Goal: Task Accomplishment & Management: Use online tool/utility

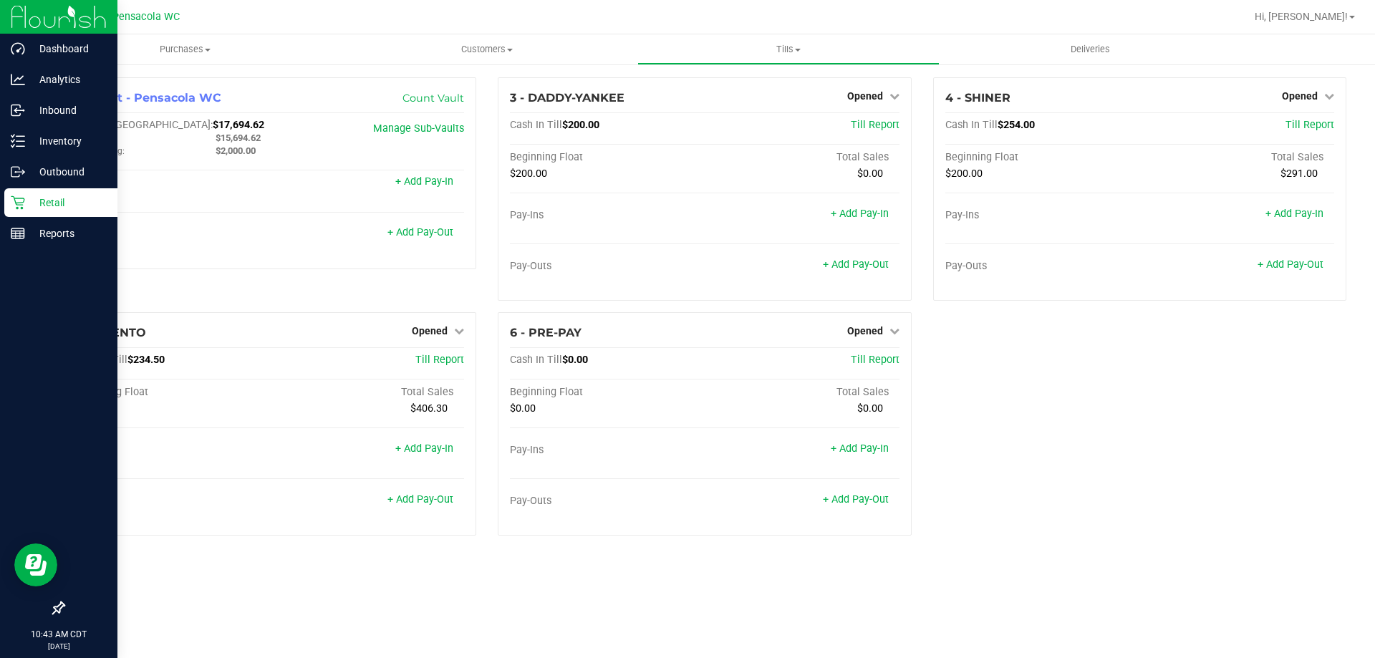
click at [33, 211] on div "Retail" at bounding box center [60, 202] width 113 height 29
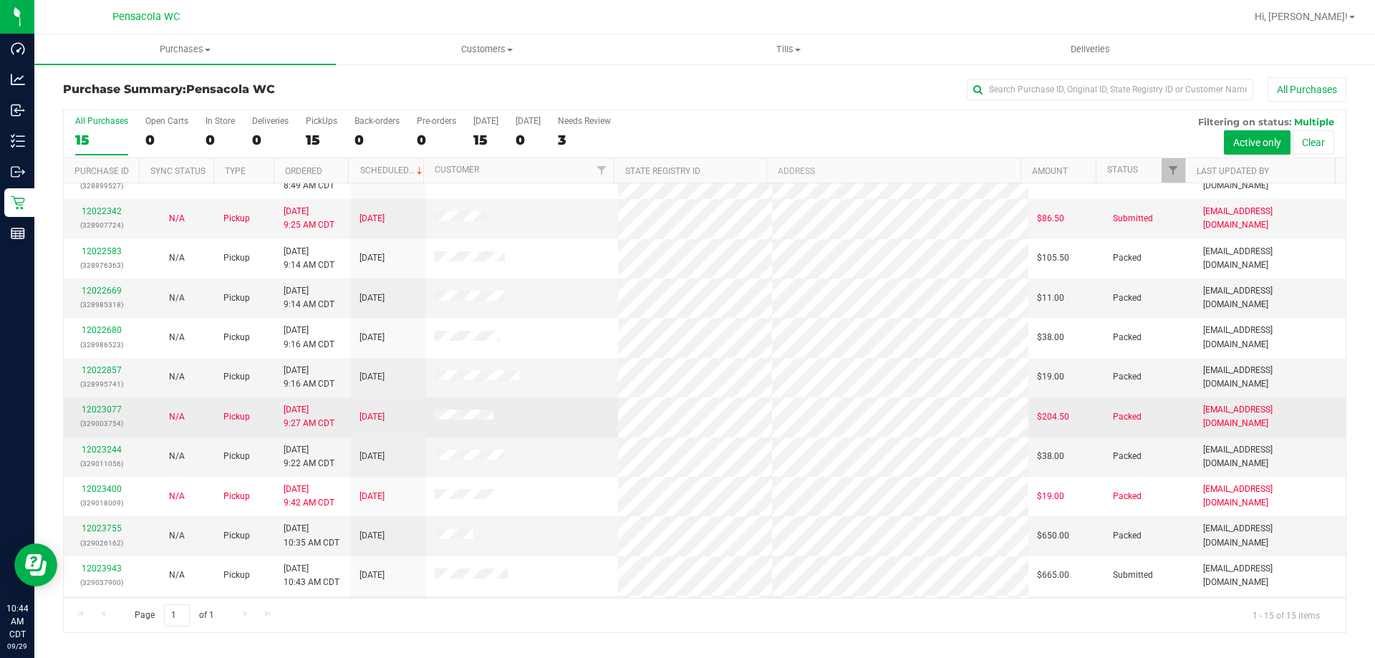
scroll to position [180, 0]
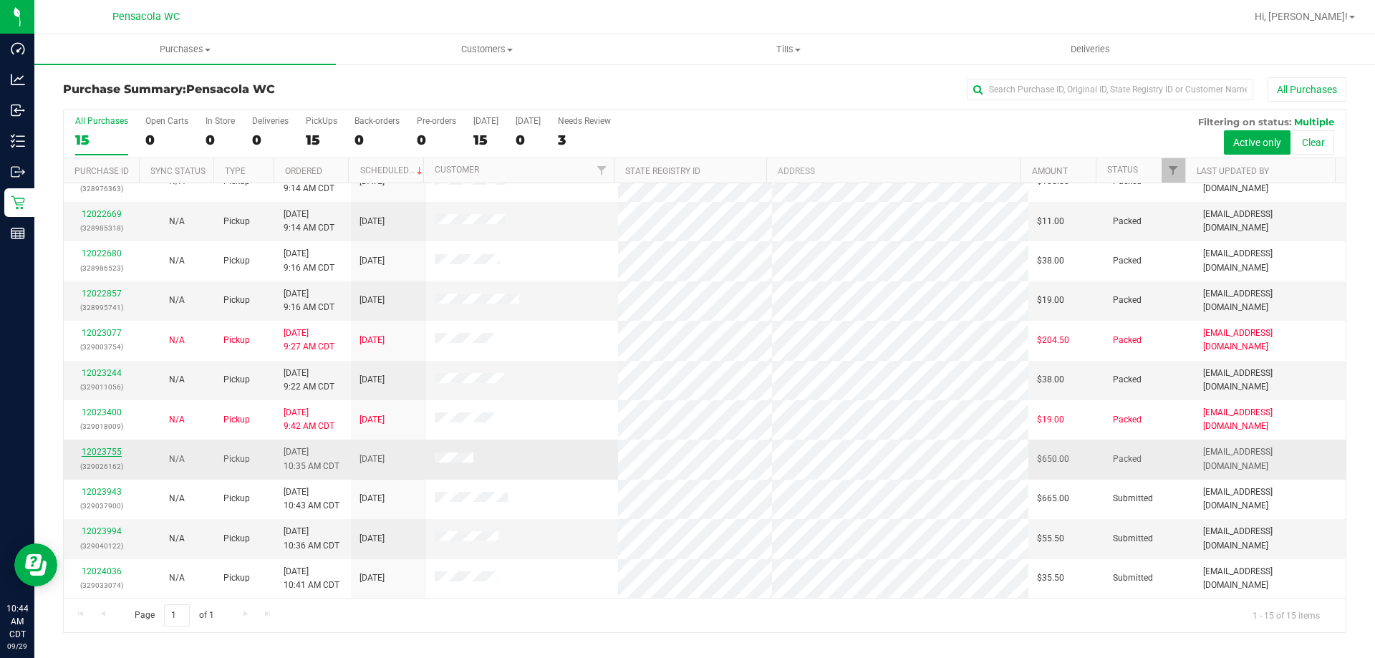
click at [97, 452] on link "12023755" at bounding box center [102, 452] width 40 height 10
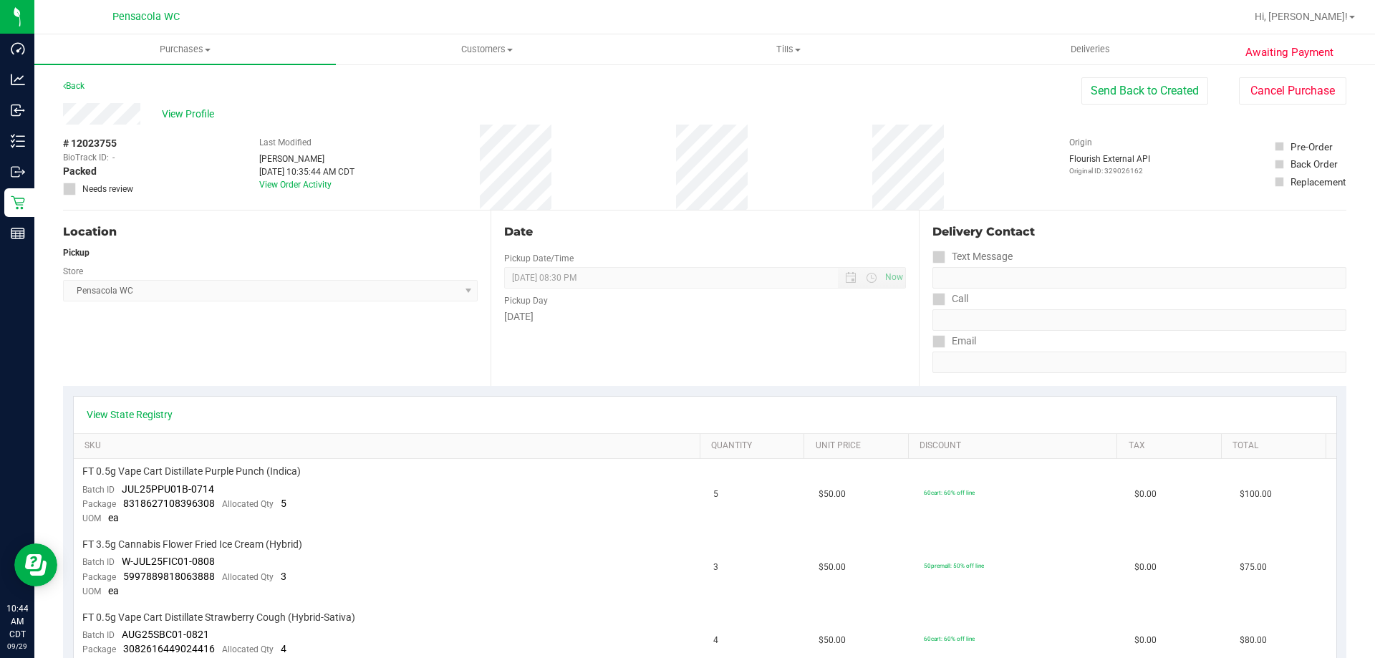
click at [66, 79] on div "Back" at bounding box center [73, 85] width 21 height 17
click at [73, 88] on link "Back" at bounding box center [73, 86] width 21 height 10
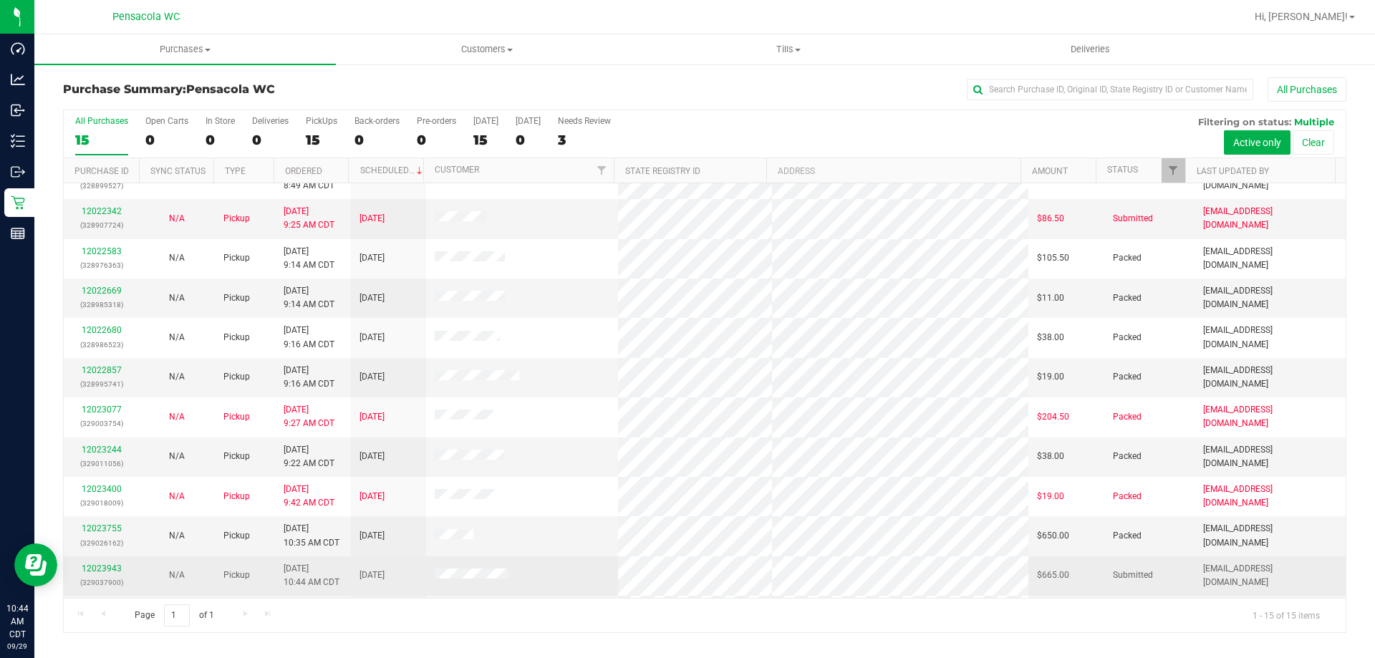
scroll to position [180, 0]
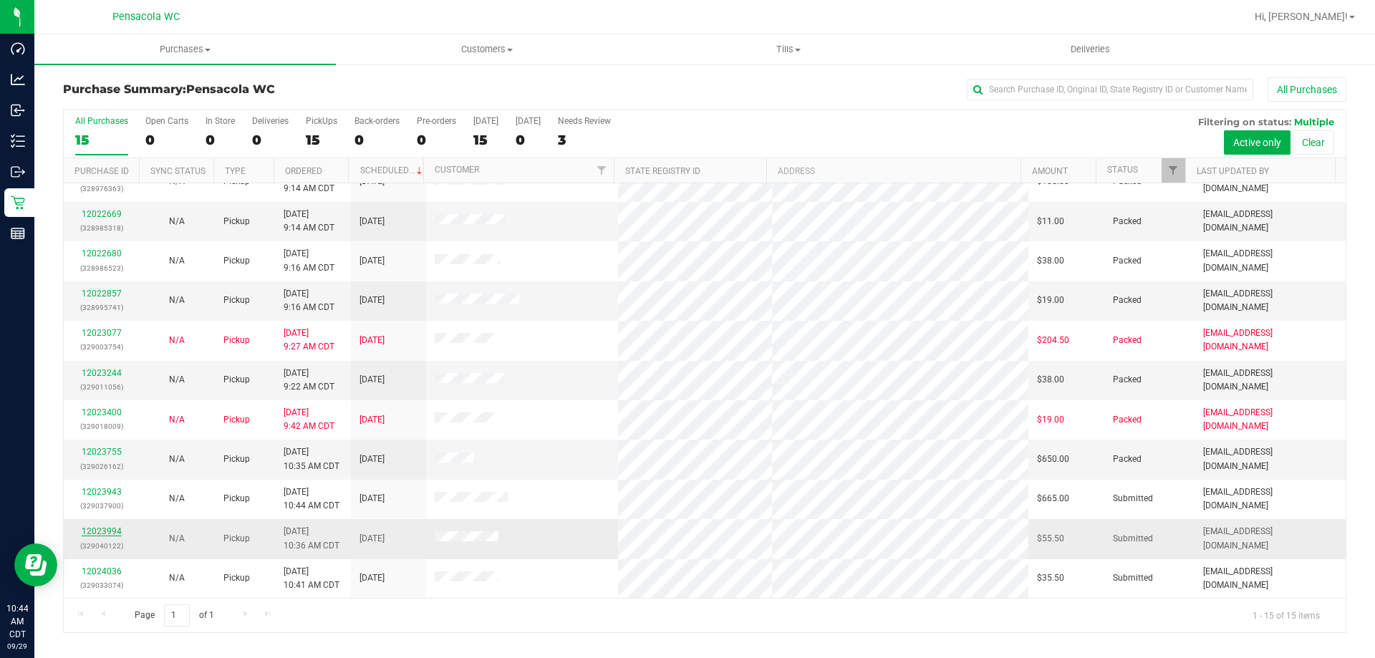
click at [101, 533] on link "12023994" at bounding box center [102, 531] width 40 height 10
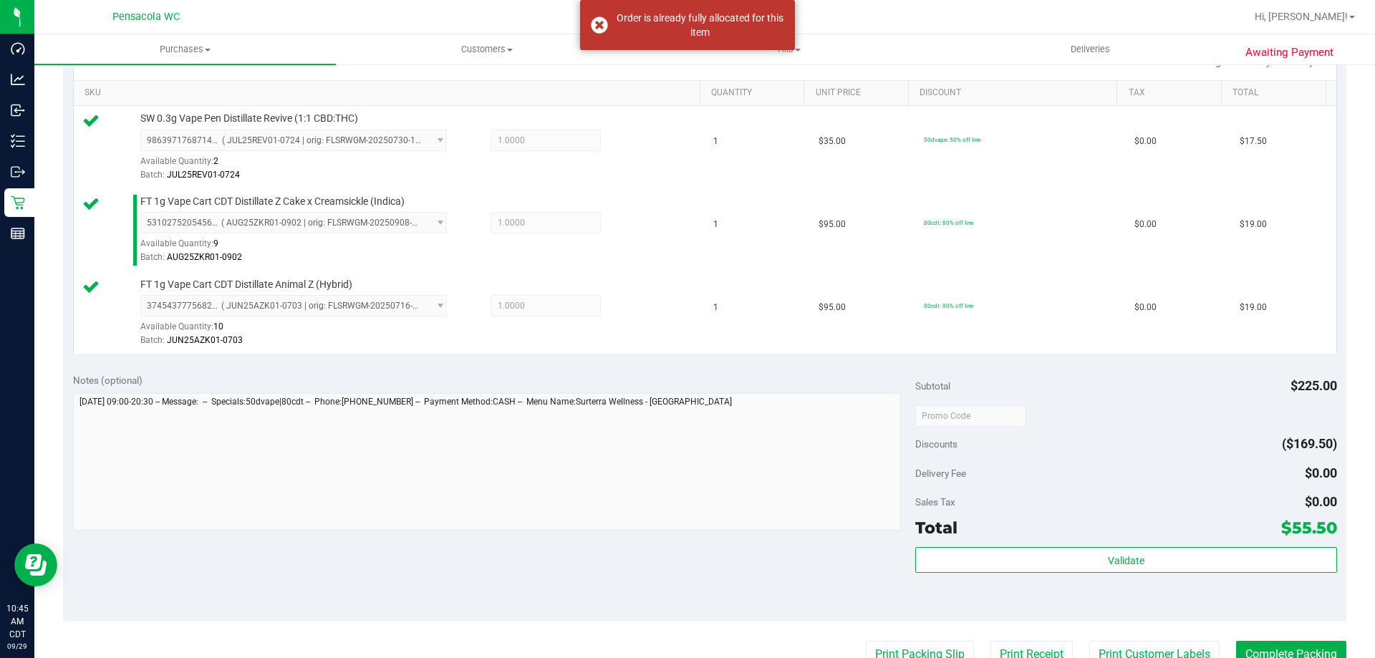
scroll to position [430, 0]
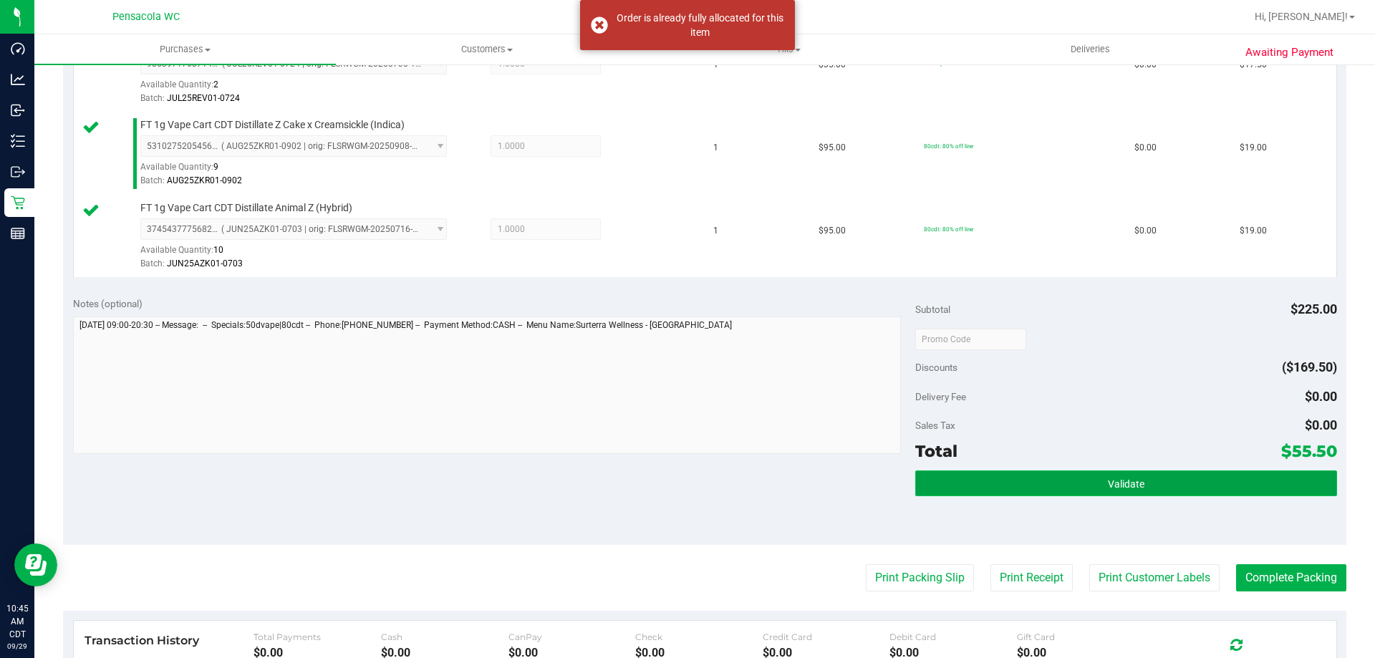
click at [1014, 485] on button "Validate" at bounding box center [1125, 483] width 421 height 26
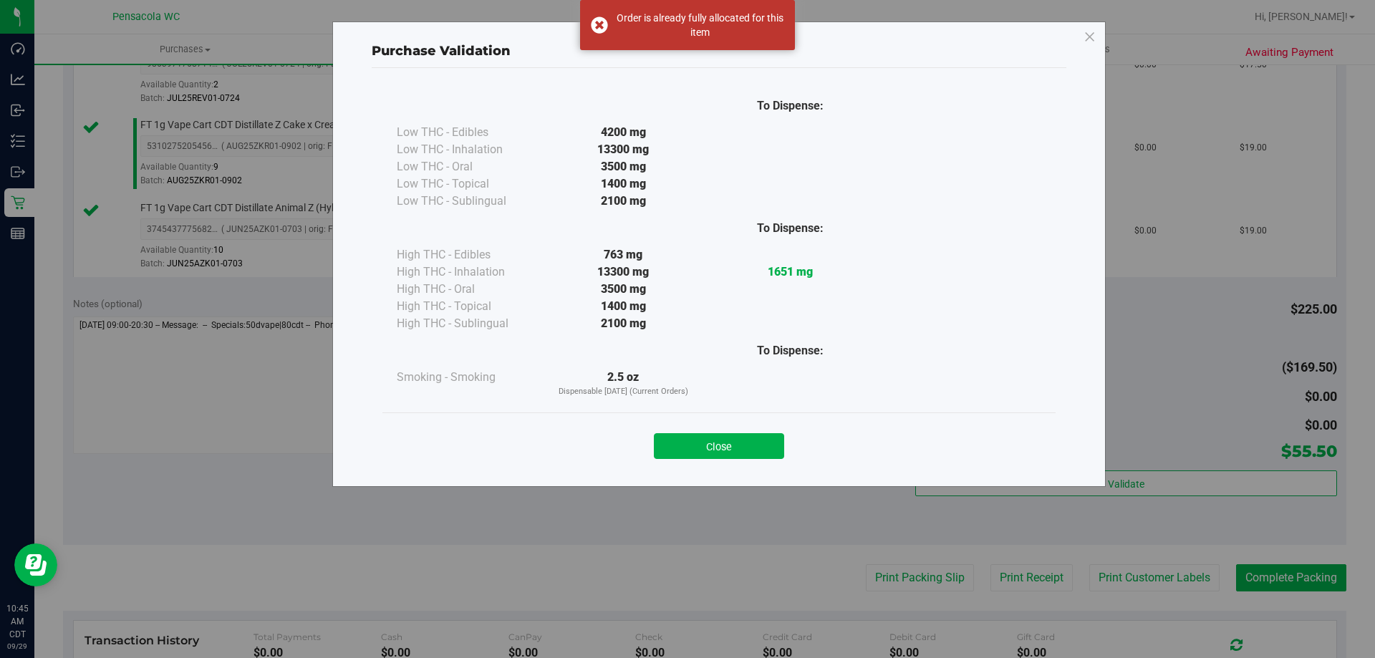
click at [762, 454] on button "Close" at bounding box center [719, 446] width 130 height 26
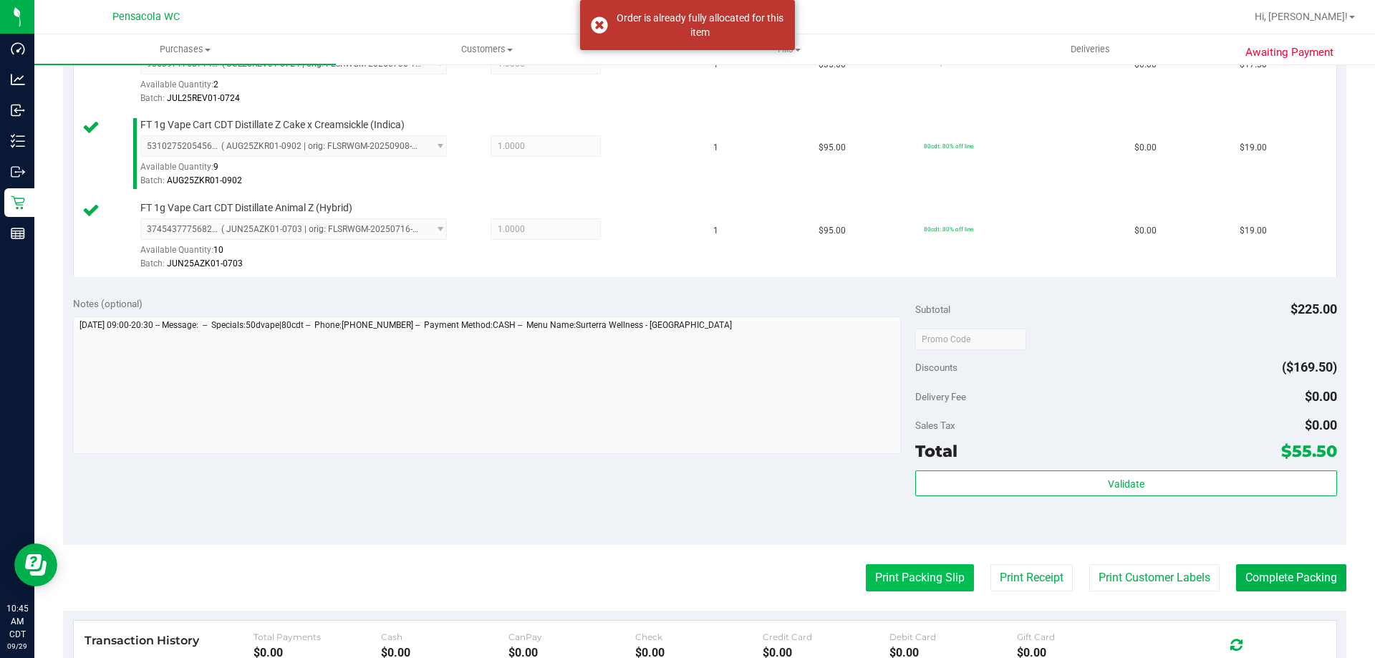
click at [895, 568] on button "Print Packing Slip" at bounding box center [920, 577] width 108 height 27
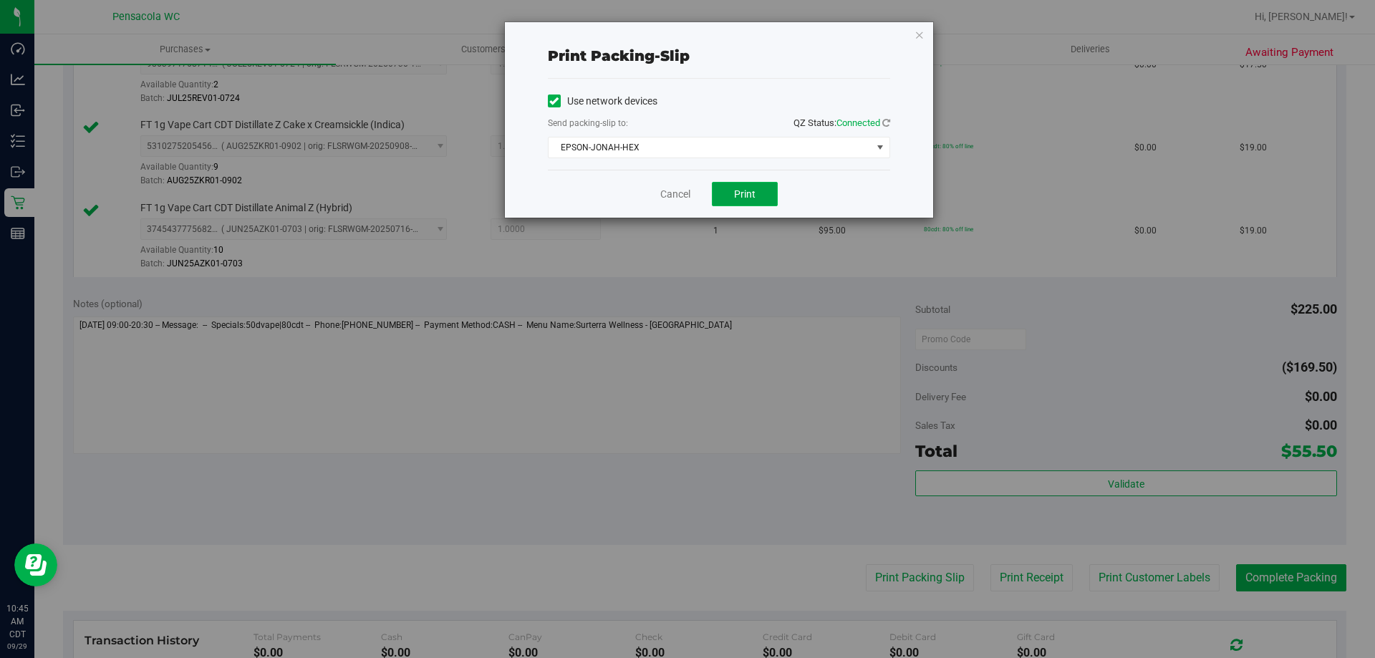
click at [740, 189] on span "Print" at bounding box center [744, 193] width 21 height 11
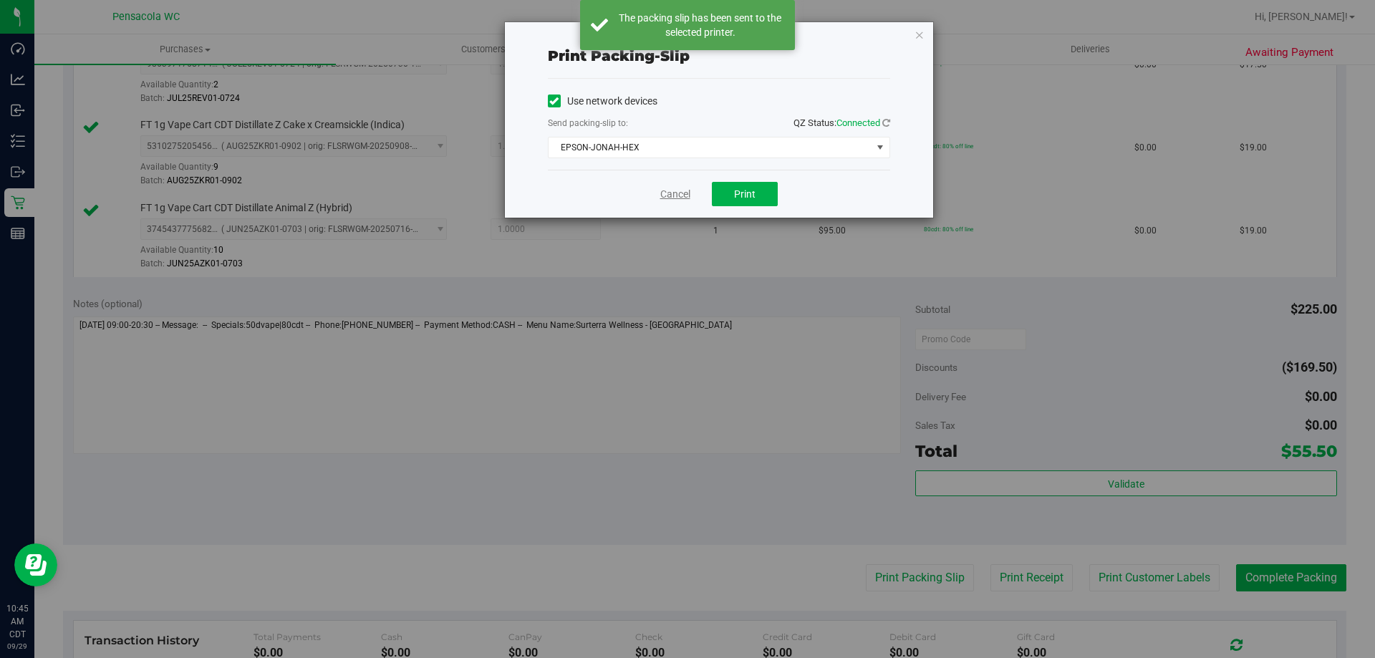
click at [675, 195] on link "Cancel" at bounding box center [675, 194] width 30 height 15
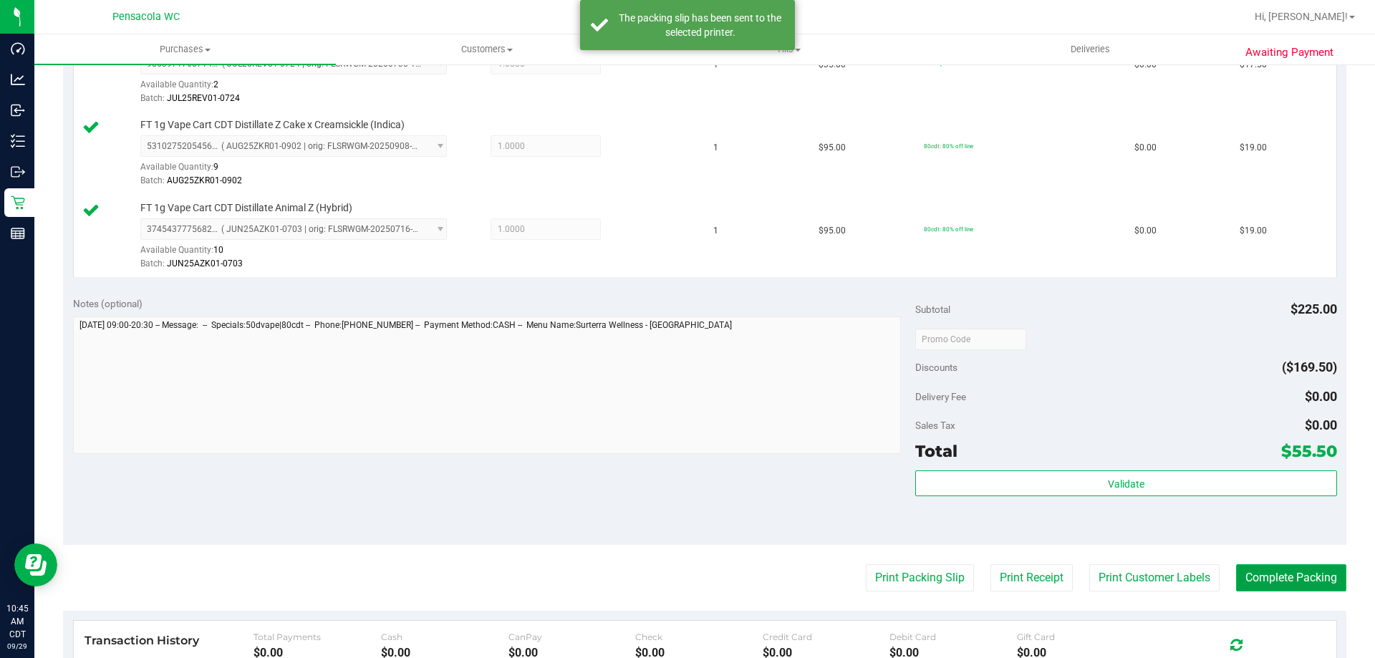
click at [1297, 573] on button "Complete Packing" at bounding box center [1291, 577] width 110 height 27
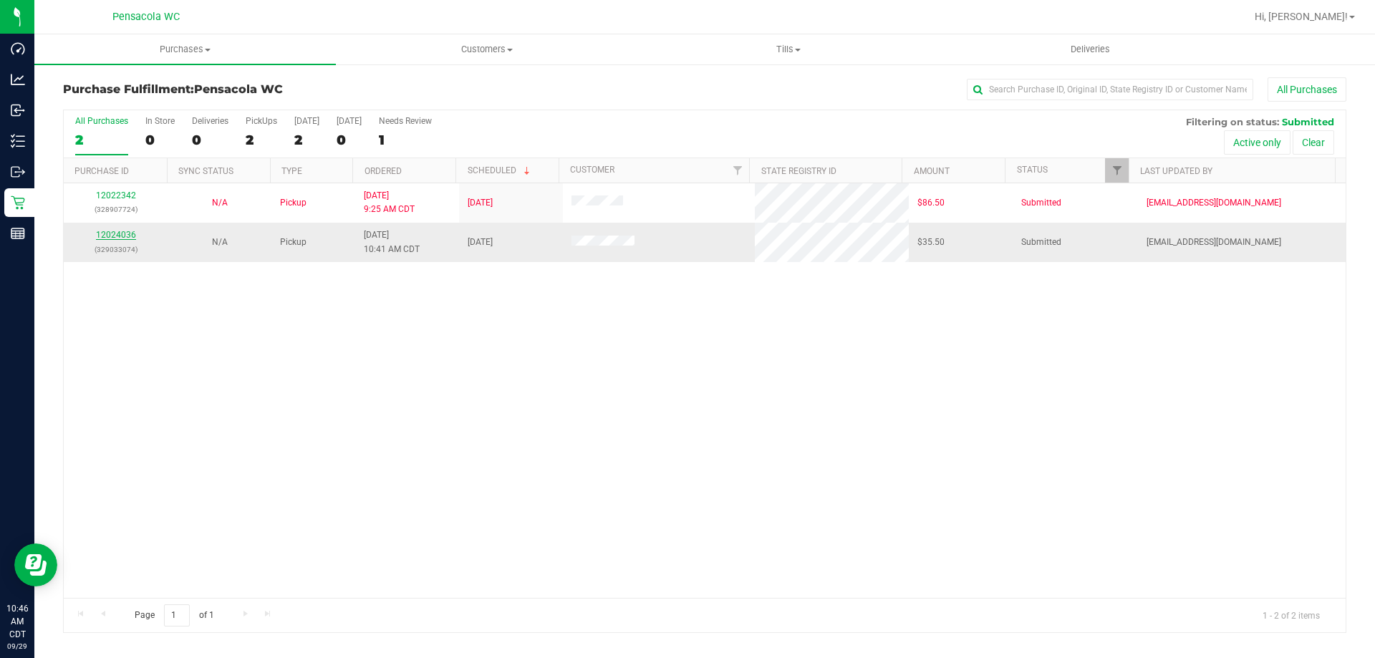
click at [127, 235] on link "12024036" at bounding box center [116, 235] width 40 height 10
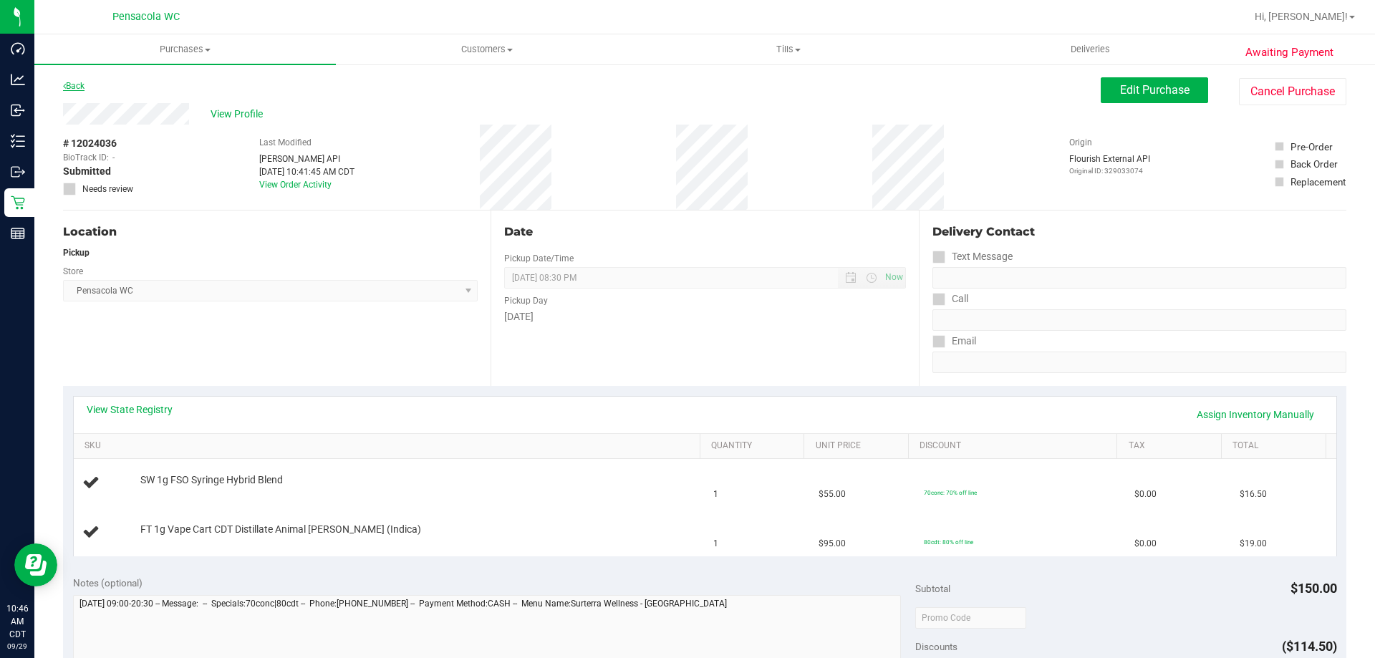
click at [77, 82] on link "Back" at bounding box center [73, 86] width 21 height 10
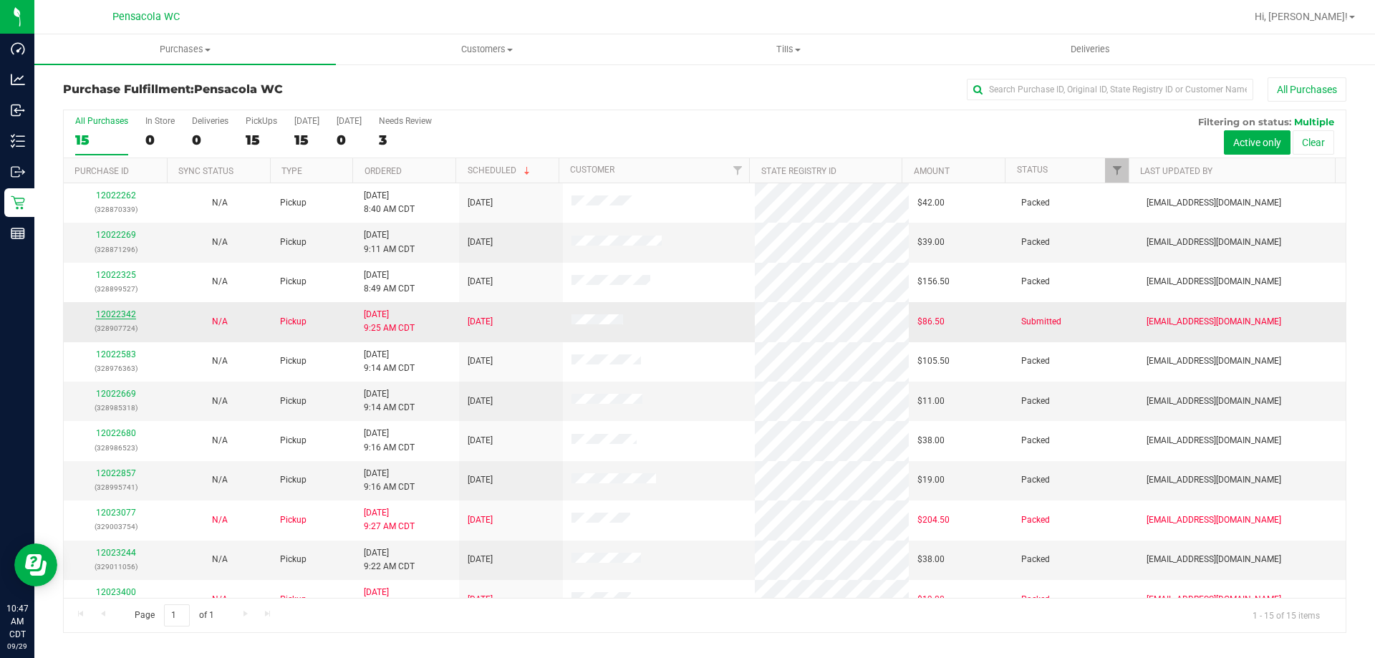
click at [105, 313] on link "12022342" at bounding box center [116, 314] width 40 height 10
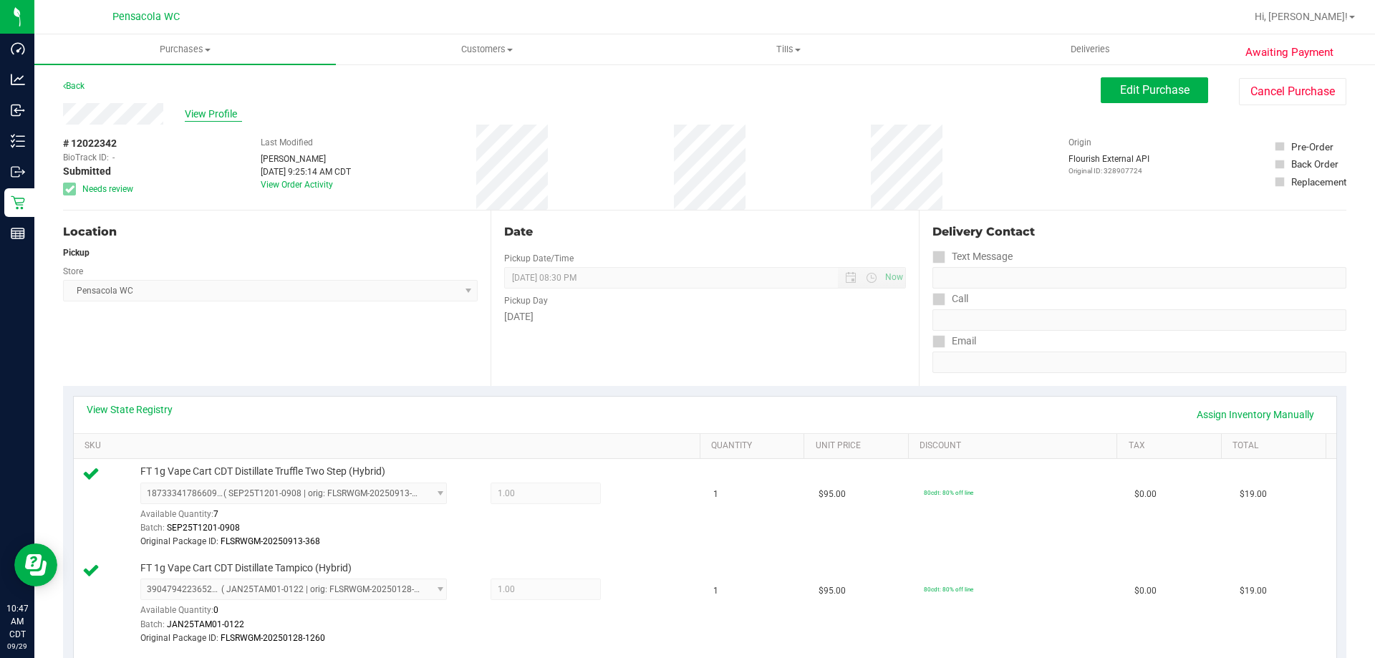
click at [213, 111] on span "View Profile" at bounding box center [213, 114] width 57 height 15
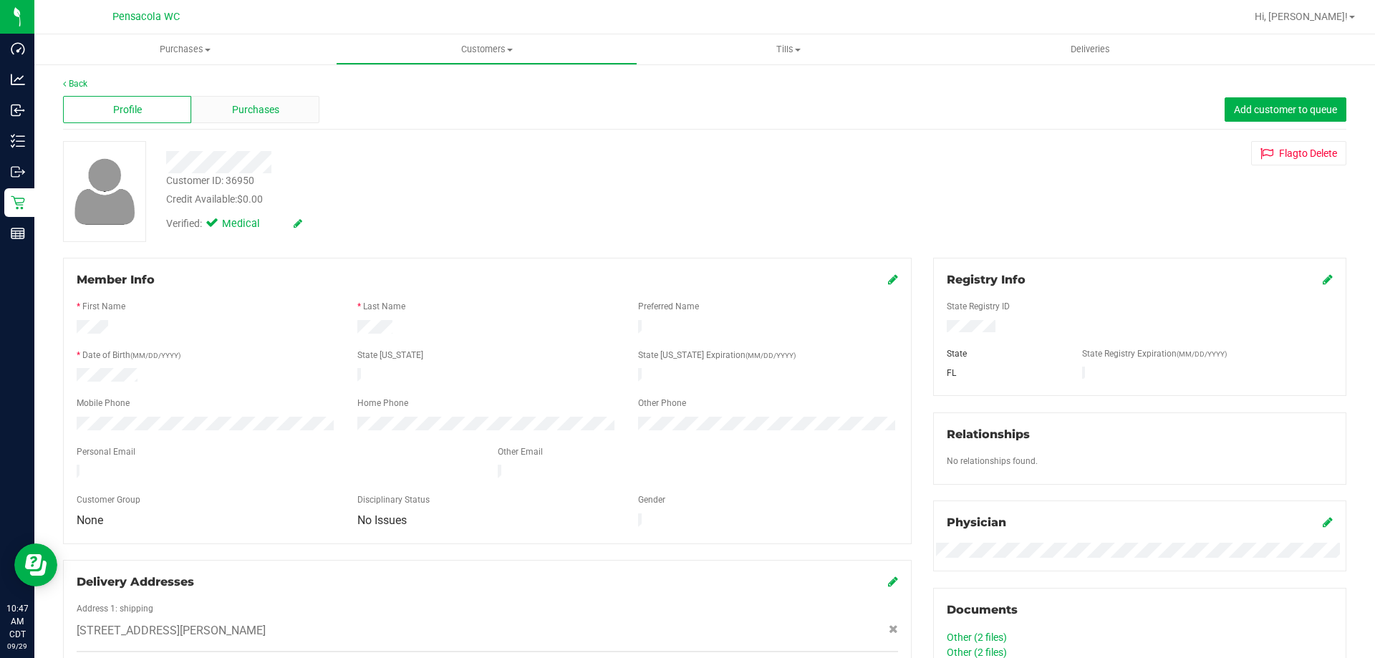
click at [277, 102] on span "Purchases" at bounding box center [255, 109] width 47 height 15
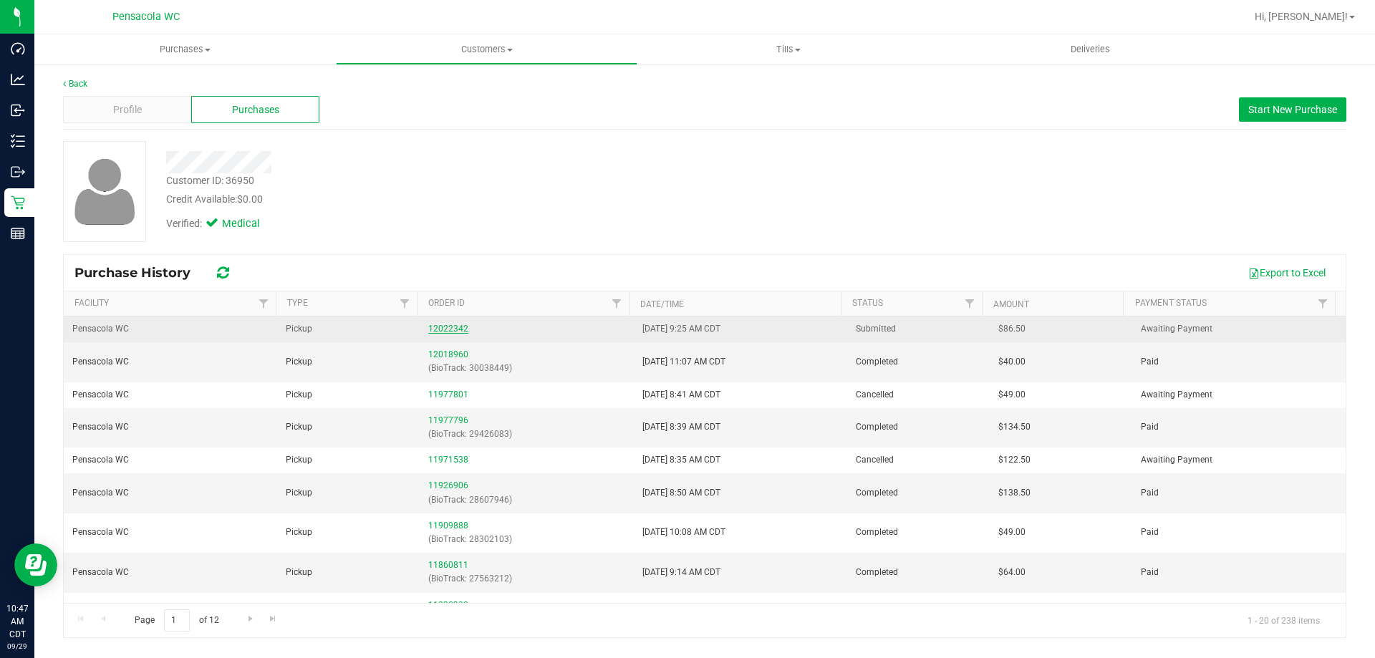
click at [433, 331] on link "12022342" at bounding box center [448, 329] width 40 height 10
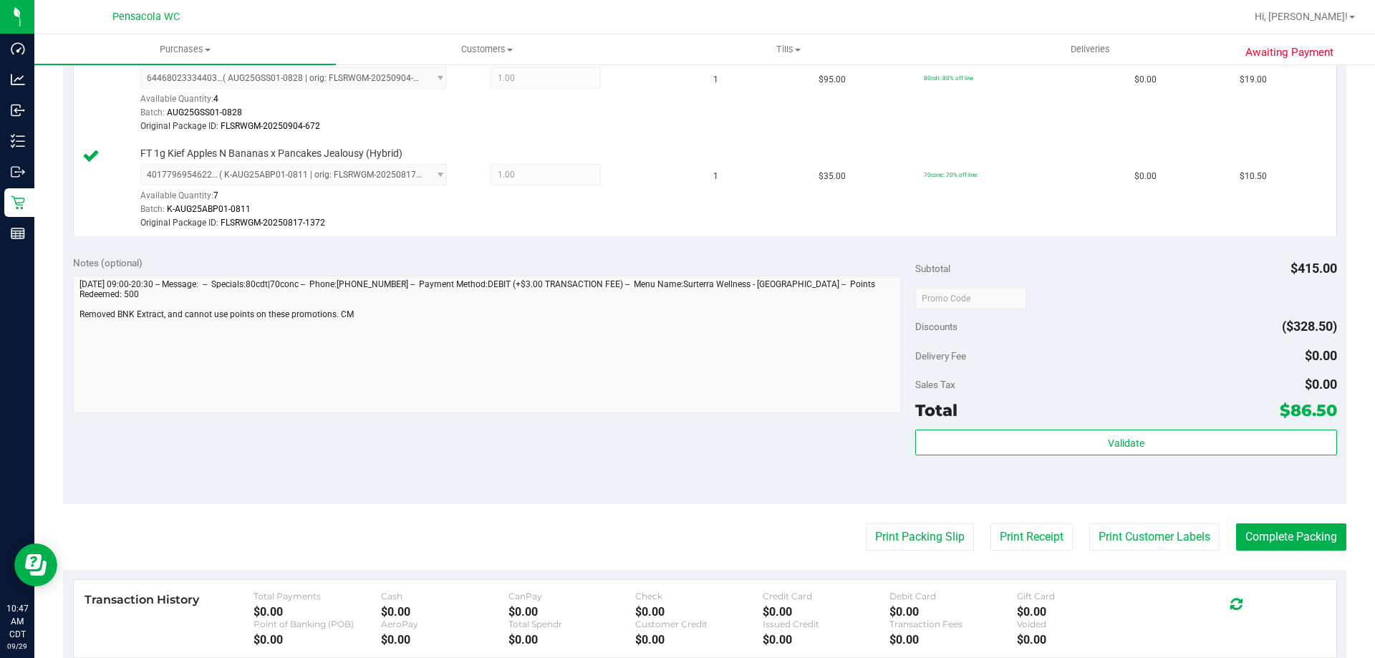
scroll to position [788, 0]
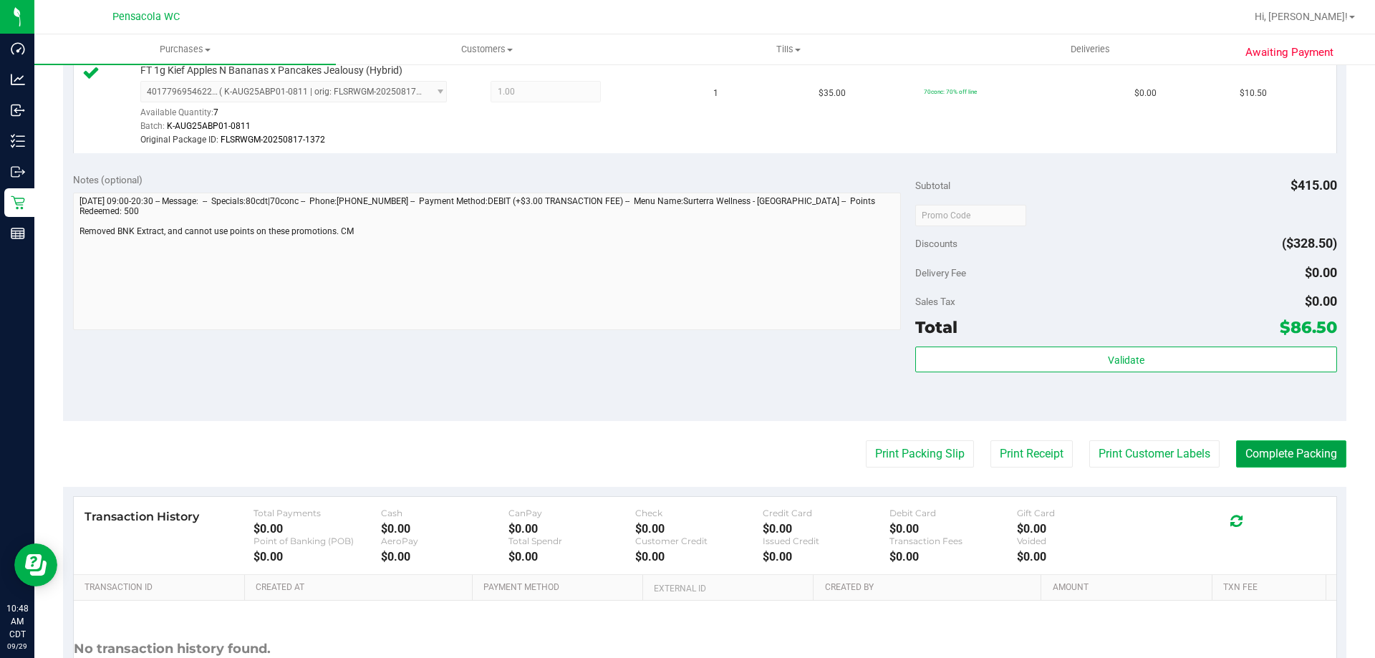
click at [1249, 461] on button "Complete Packing" at bounding box center [1291, 453] width 110 height 27
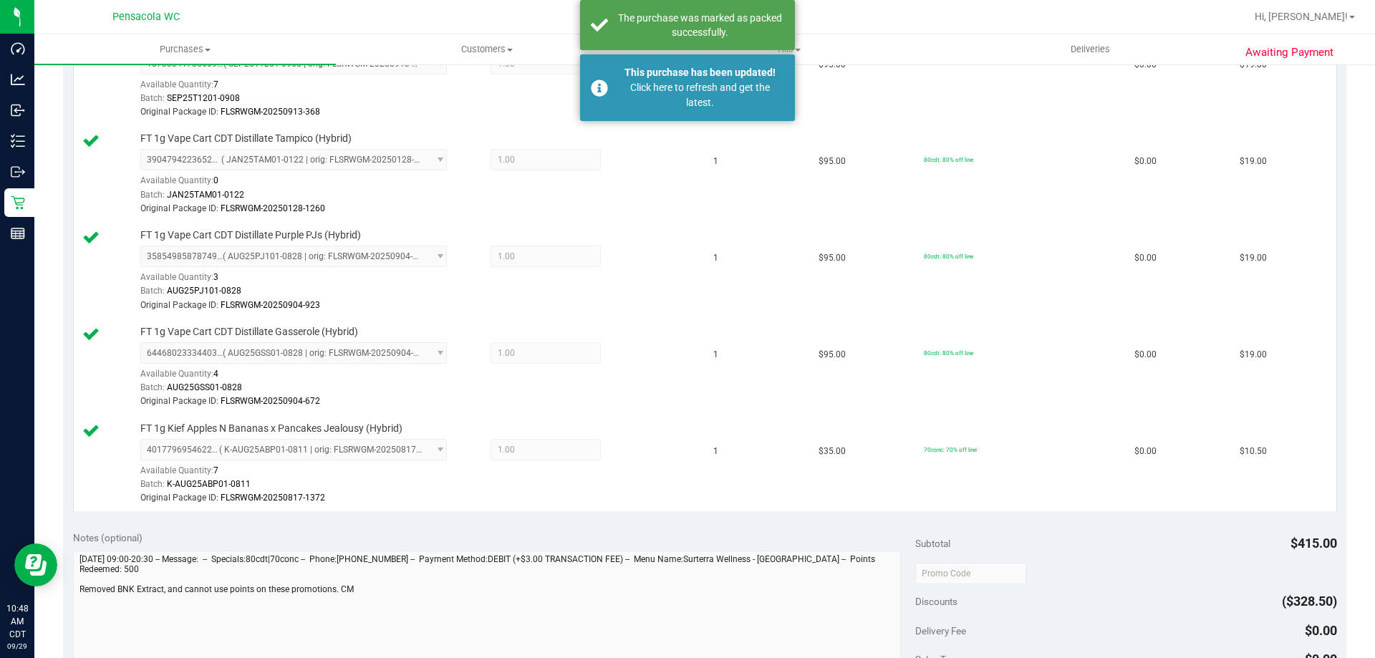
scroll to position [72, 0]
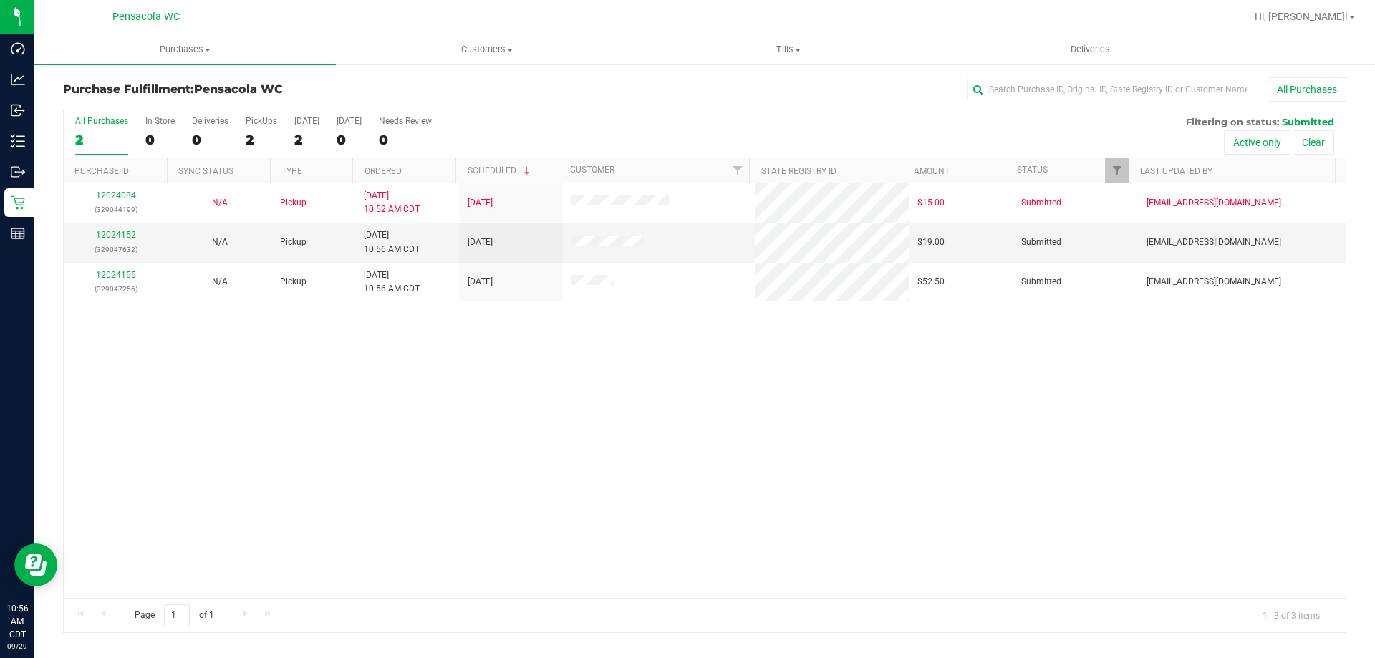
click at [481, 448] on div "12024084 (329044199) N/A Pickup [DATE] 10:52 AM CDT 9/29/2025 $15.00 Submitted …" at bounding box center [705, 390] width 1282 height 415
click at [481, 447] on div "12024084 (329044199) N/A Pickup [DATE] 10:52 AM CDT 9/29/2025 $15.00 Submitted …" at bounding box center [705, 390] width 1282 height 415
click at [112, 236] on link "12024152" at bounding box center [116, 235] width 40 height 10
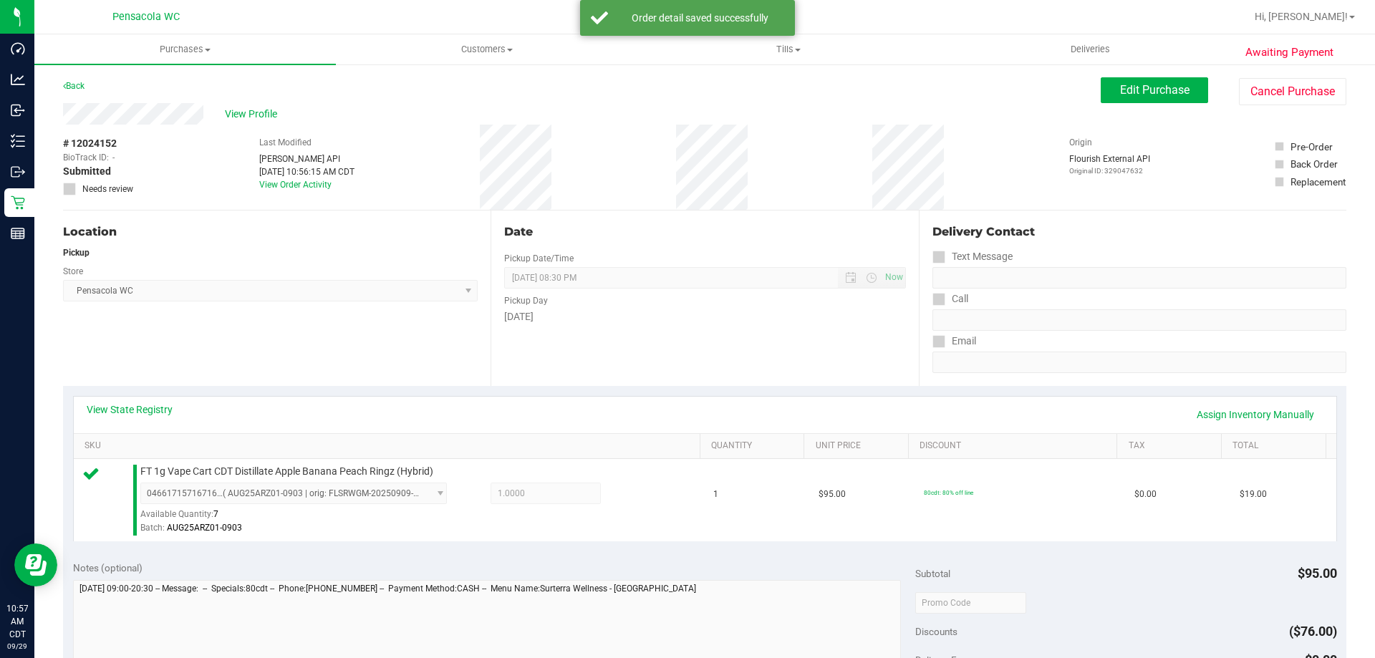
scroll to position [358, 0]
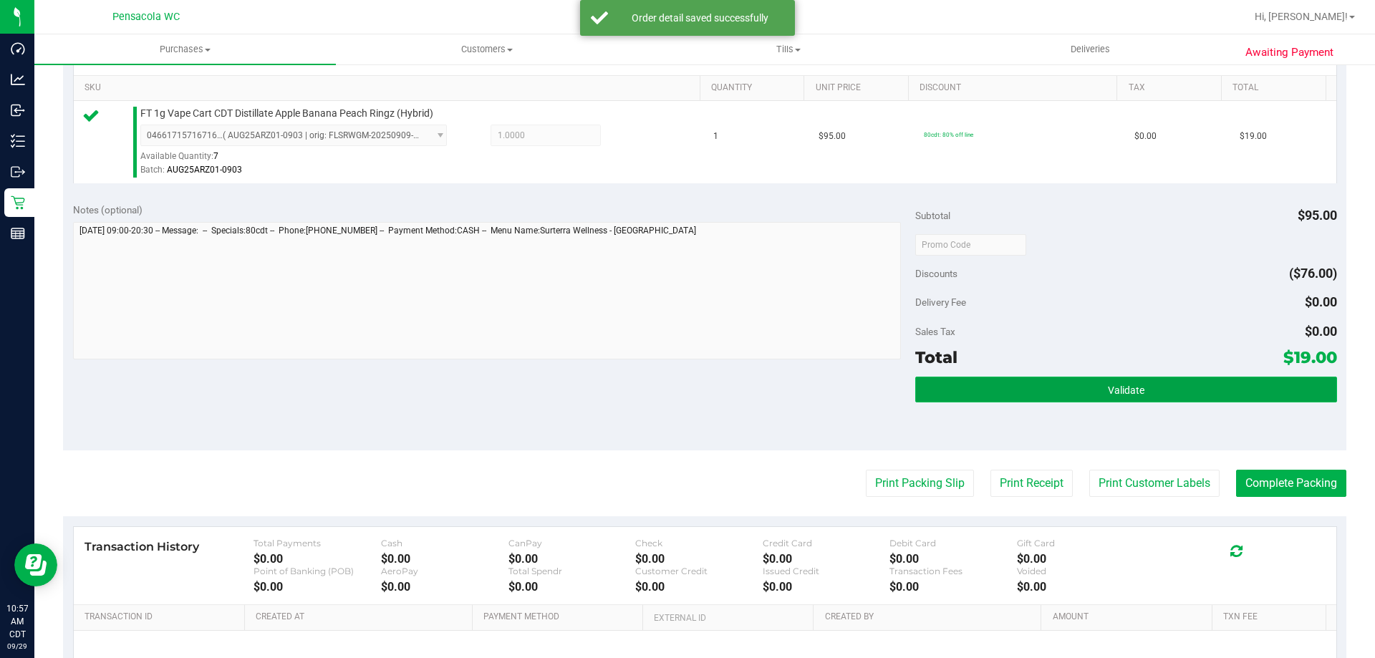
click at [1108, 386] on span "Validate" at bounding box center [1126, 389] width 37 height 11
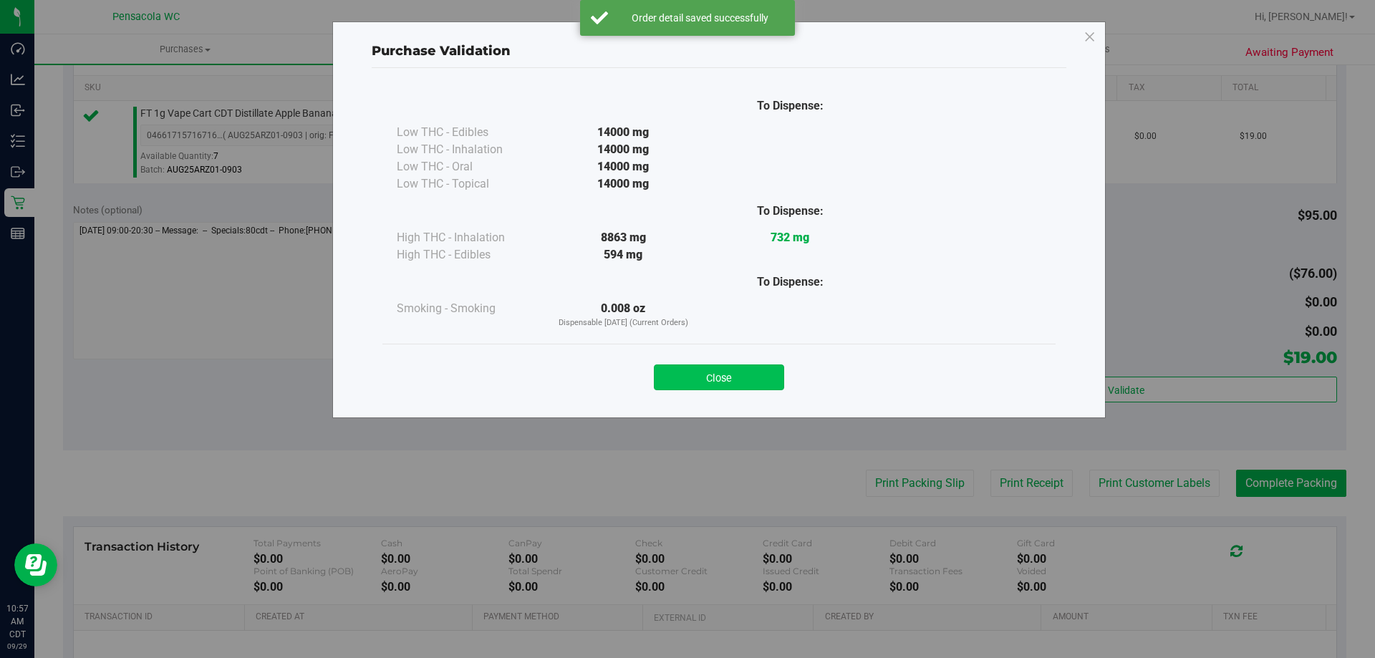
click at [755, 389] on button "Close" at bounding box center [719, 377] width 130 height 26
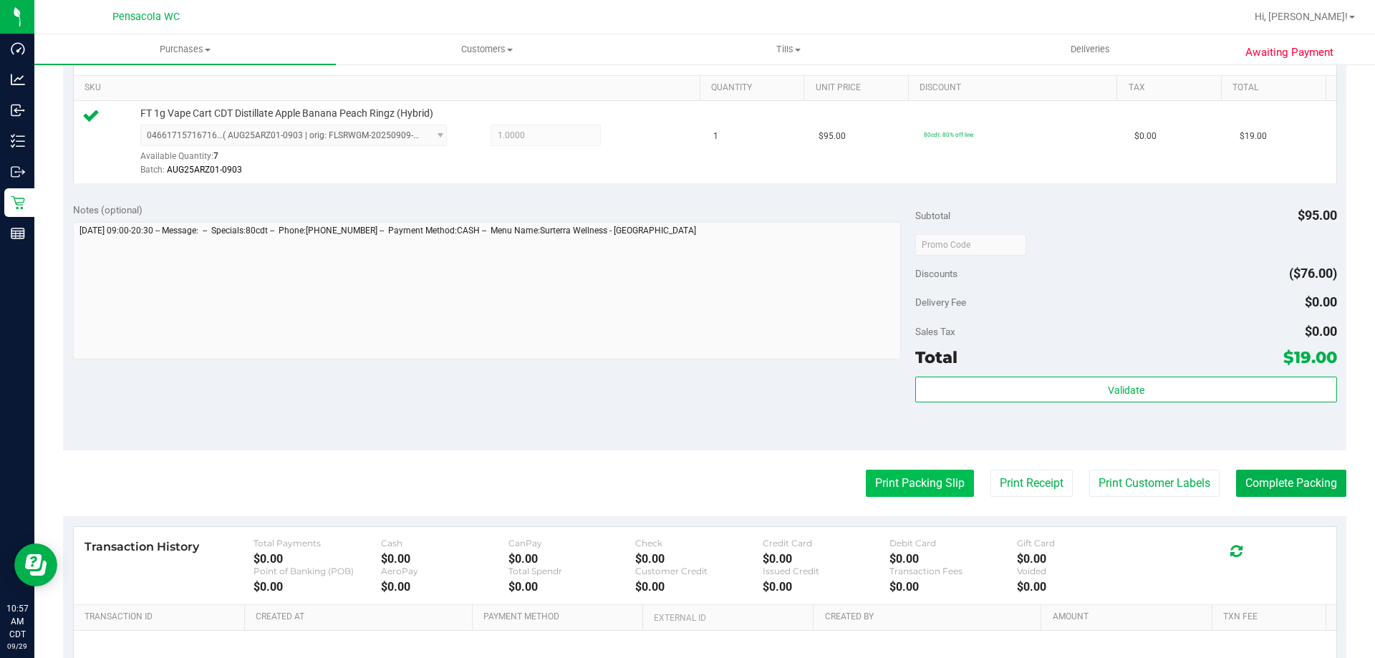
click at [918, 485] on button "Print Packing Slip" at bounding box center [920, 483] width 108 height 27
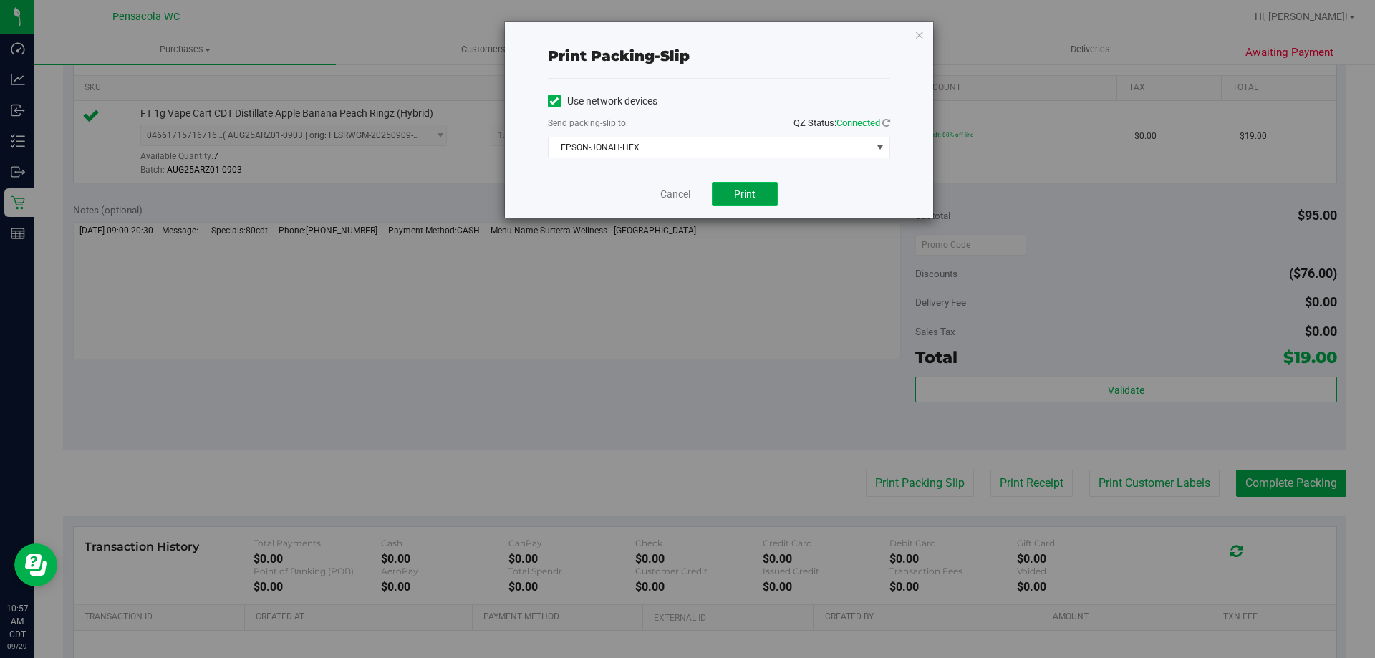
click at [727, 200] on button "Print" at bounding box center [745, 194] width 66 height 24
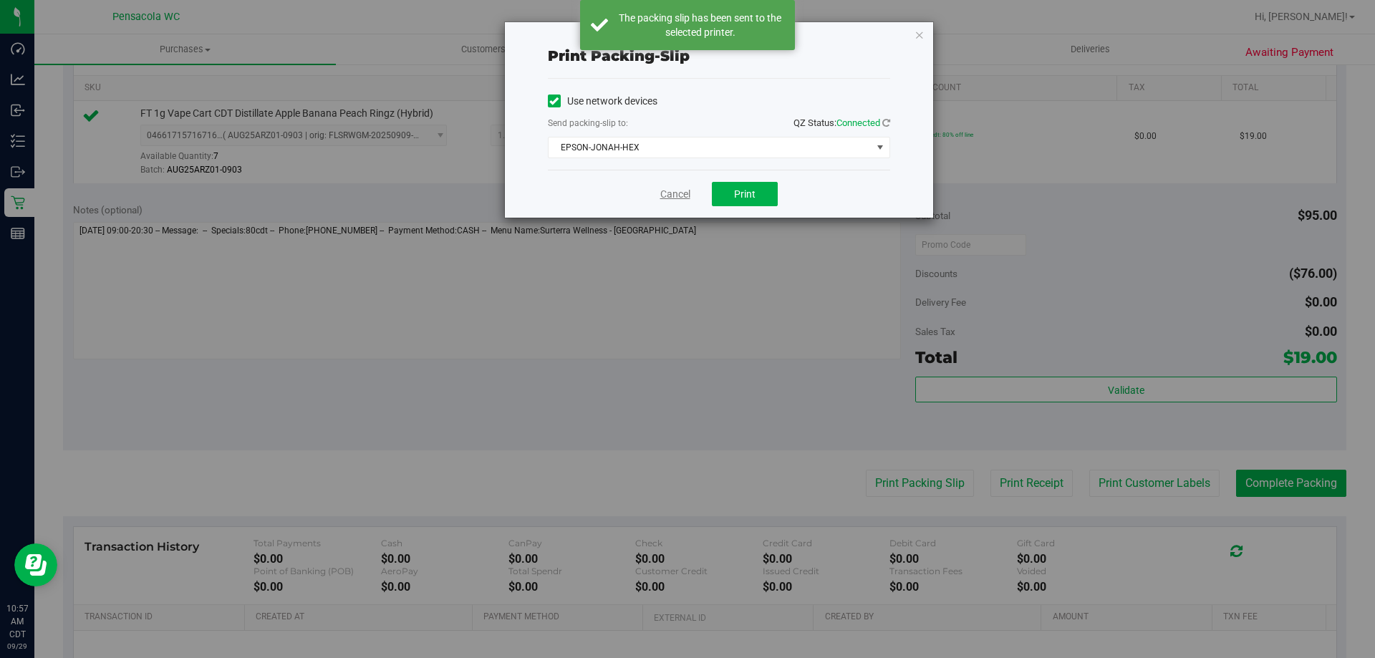
click at [678, 198] on link "Cancel" at bounding box center [675, 194] width 30 height 15
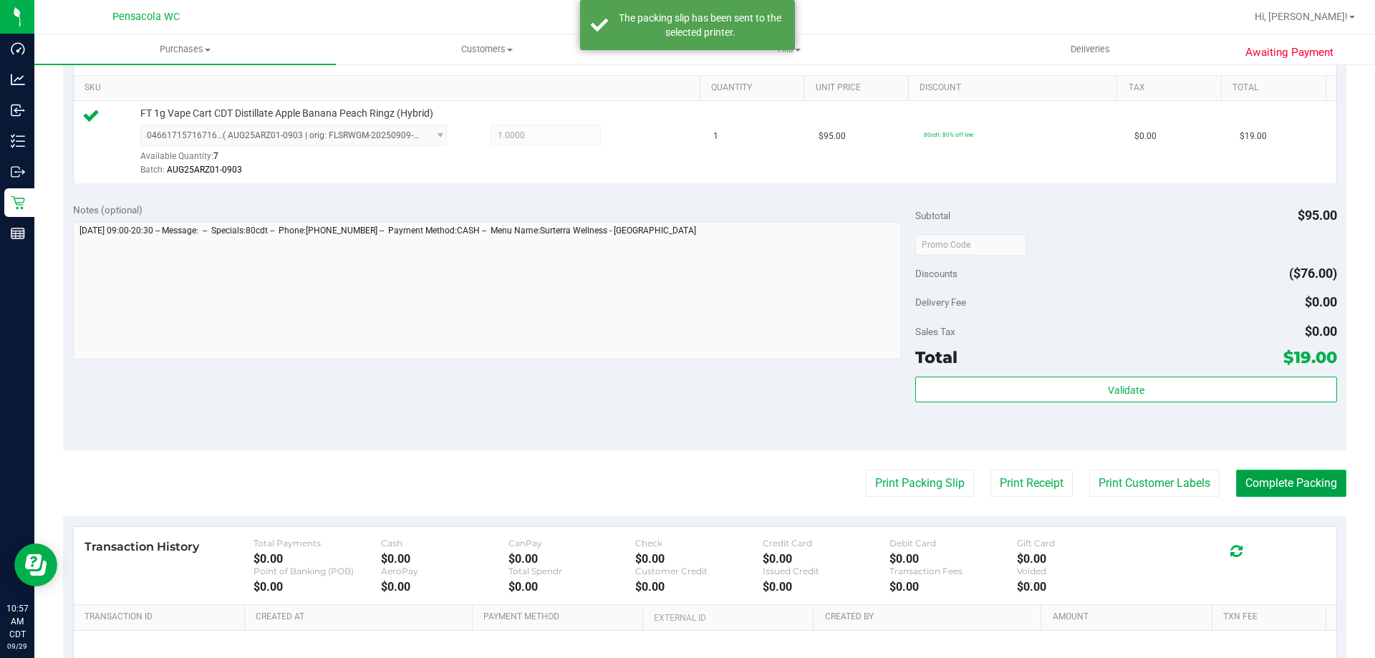
click at [1268, 488] on button "Complete Packing" at bounding box center [1291, 483] width 110 height 27
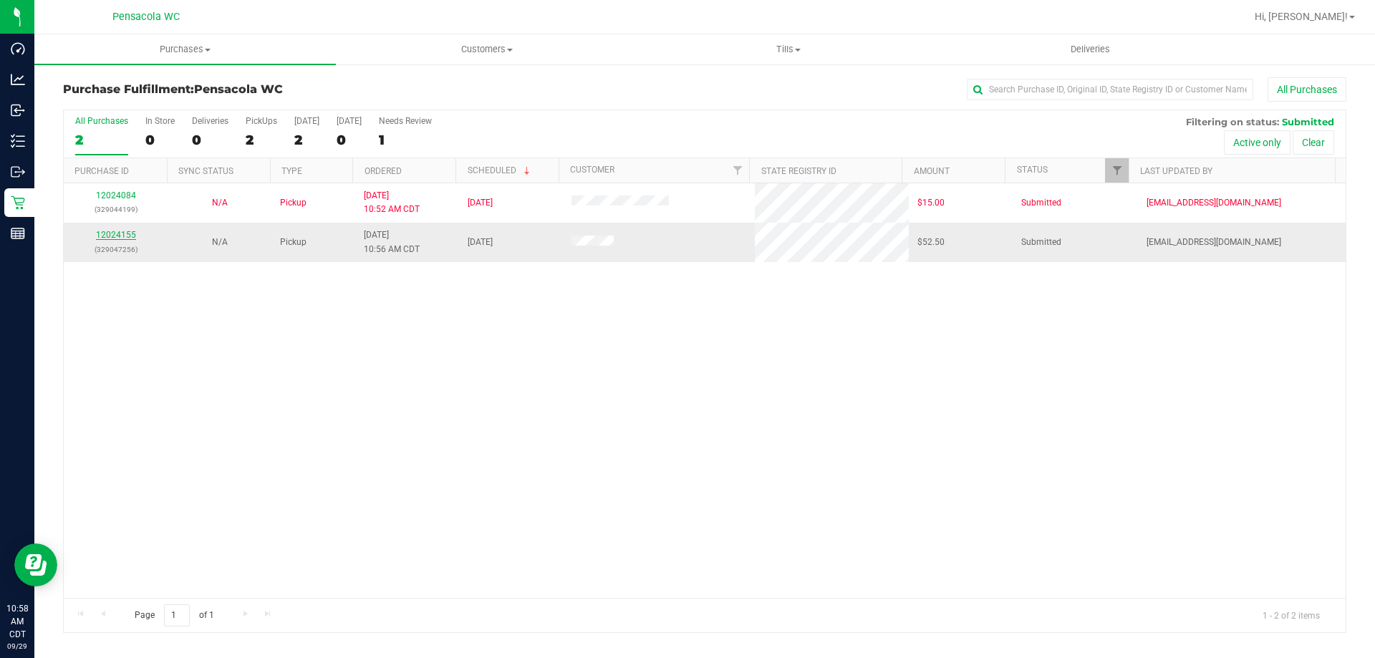
click at [118, 233] on link "12024155" at bounding box center [116, 235] width 40 height 10
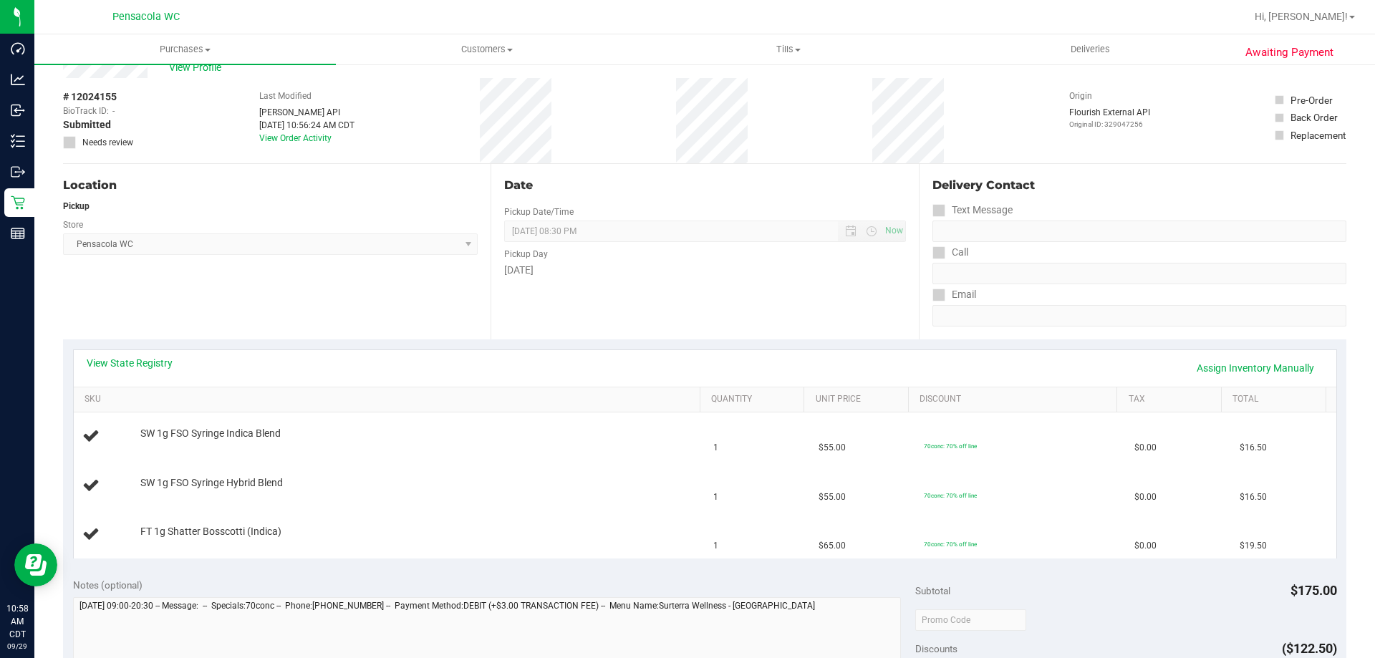
scroll to position [72, 0]
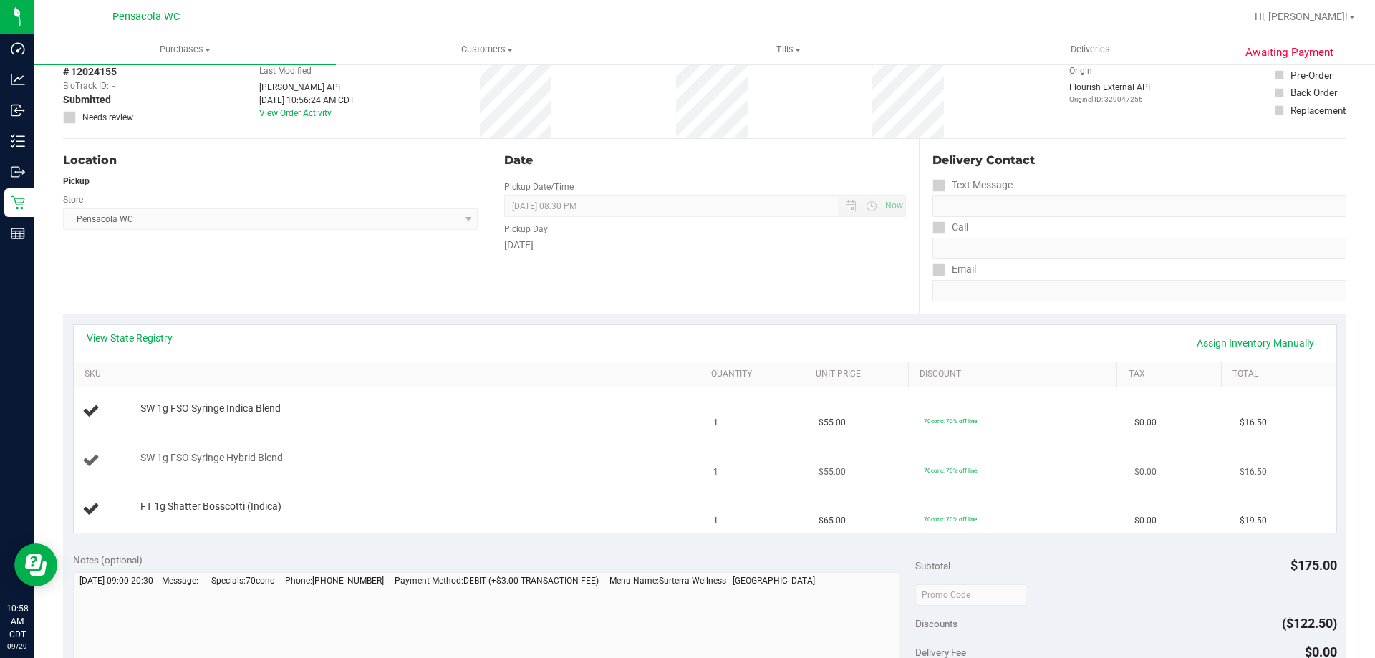
click at [609, 439] on td "SW 1g FSO Syringe Hybrid Blend" at bounding box center [389, 461] width 631 height 49
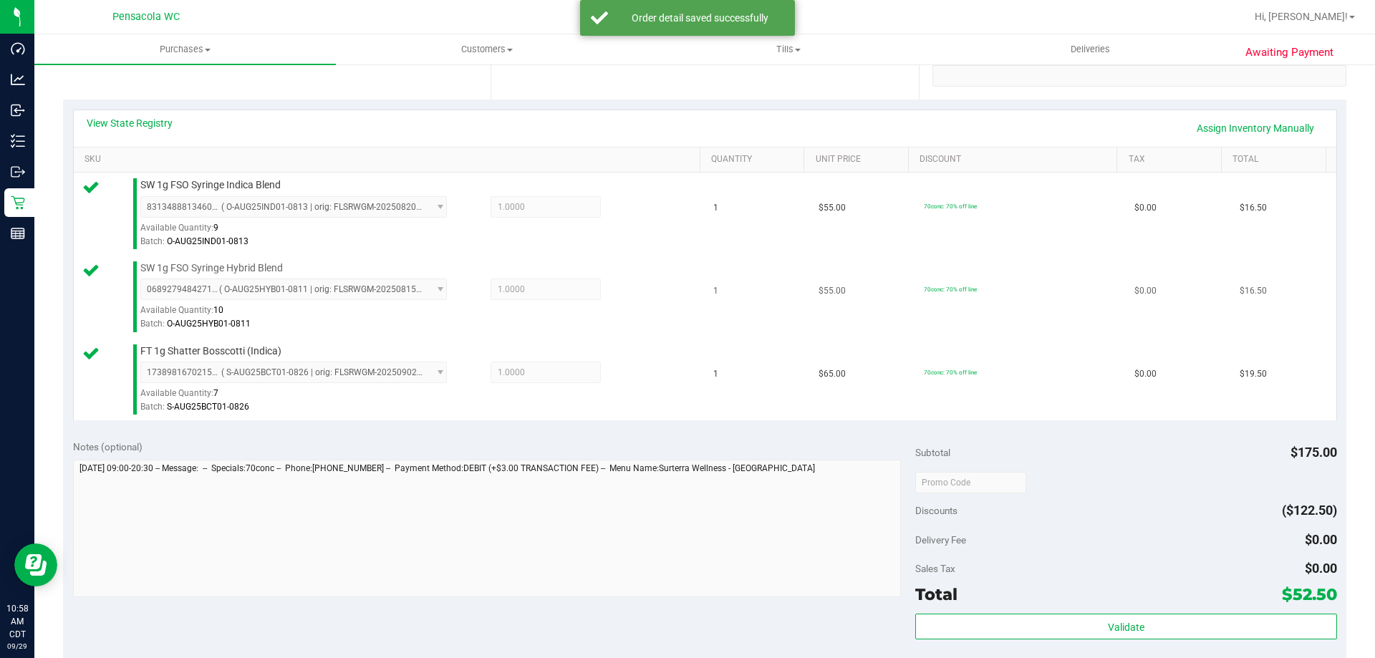
scroll to position [501, 0]
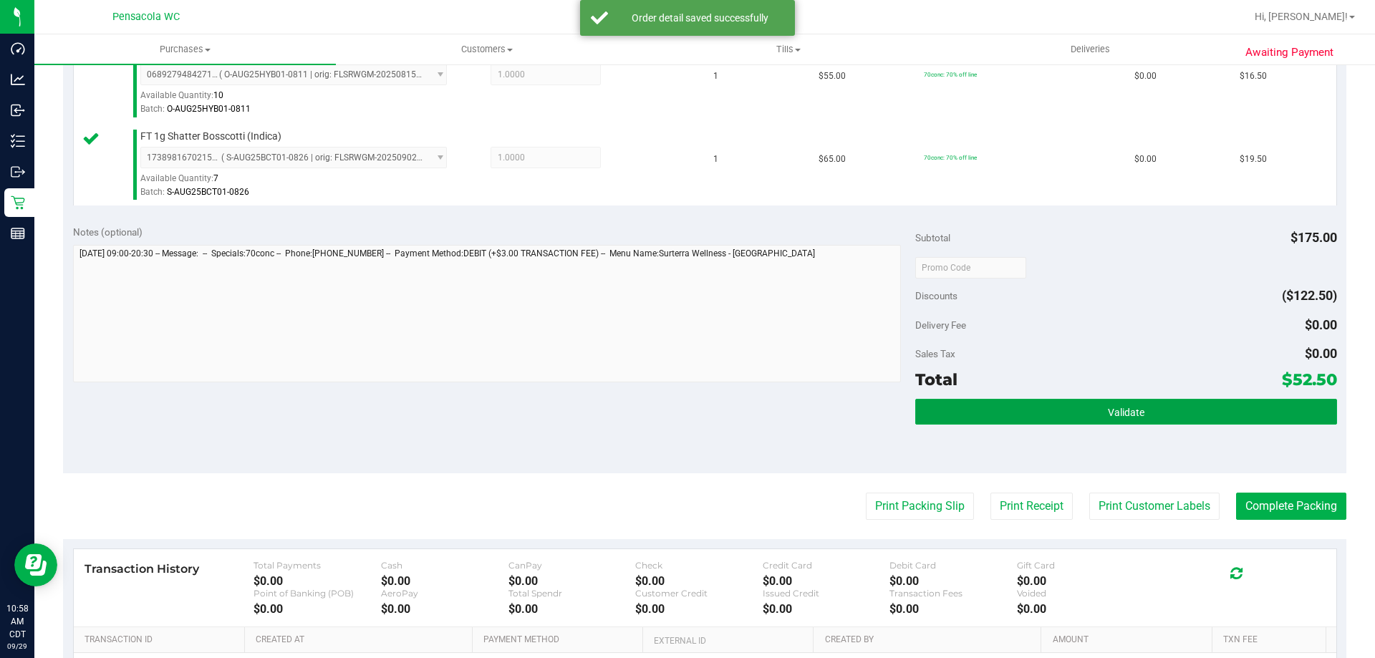
drag, startPoint x: 1251, startPoint y: 413, endPoint x: 1242, endPoint y: 430, distance: 19.2
click at [1251, 415] on button "Validate" at bounding box center [1125, 412] width 421 height 26
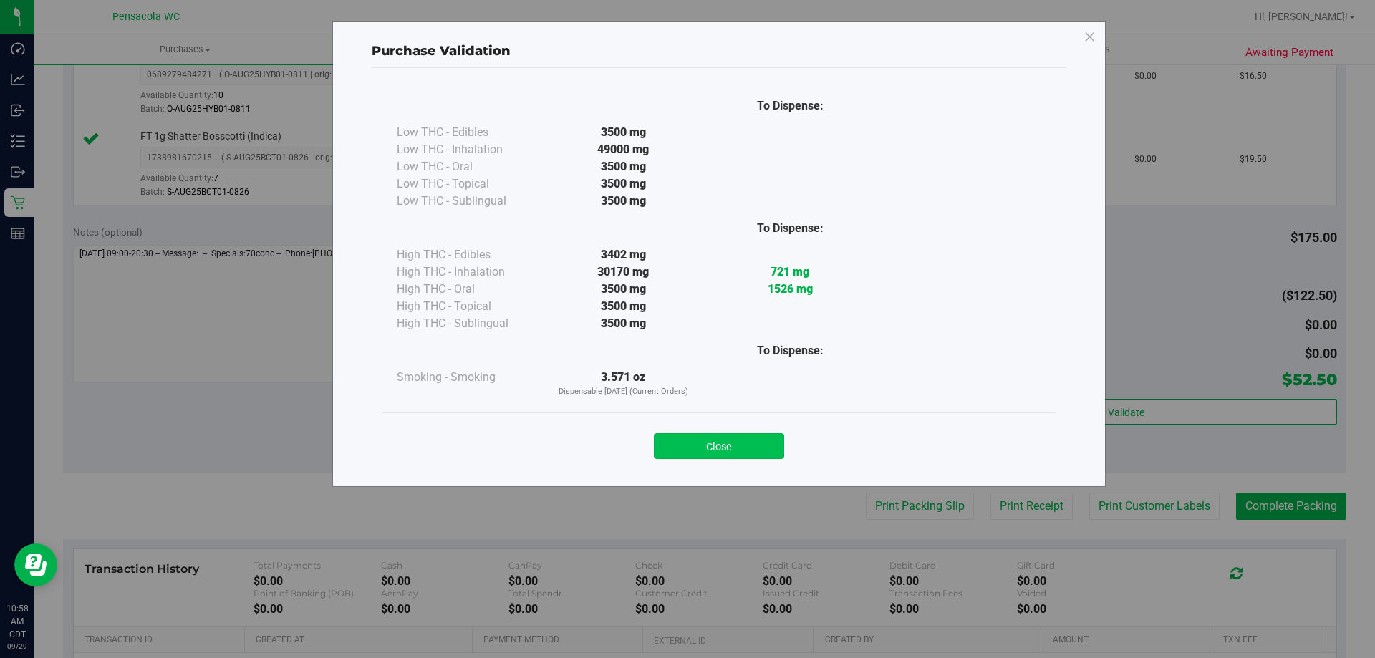
click at [772, 443] on button "Close" at bounding box center [719, 446] width 130 height 26
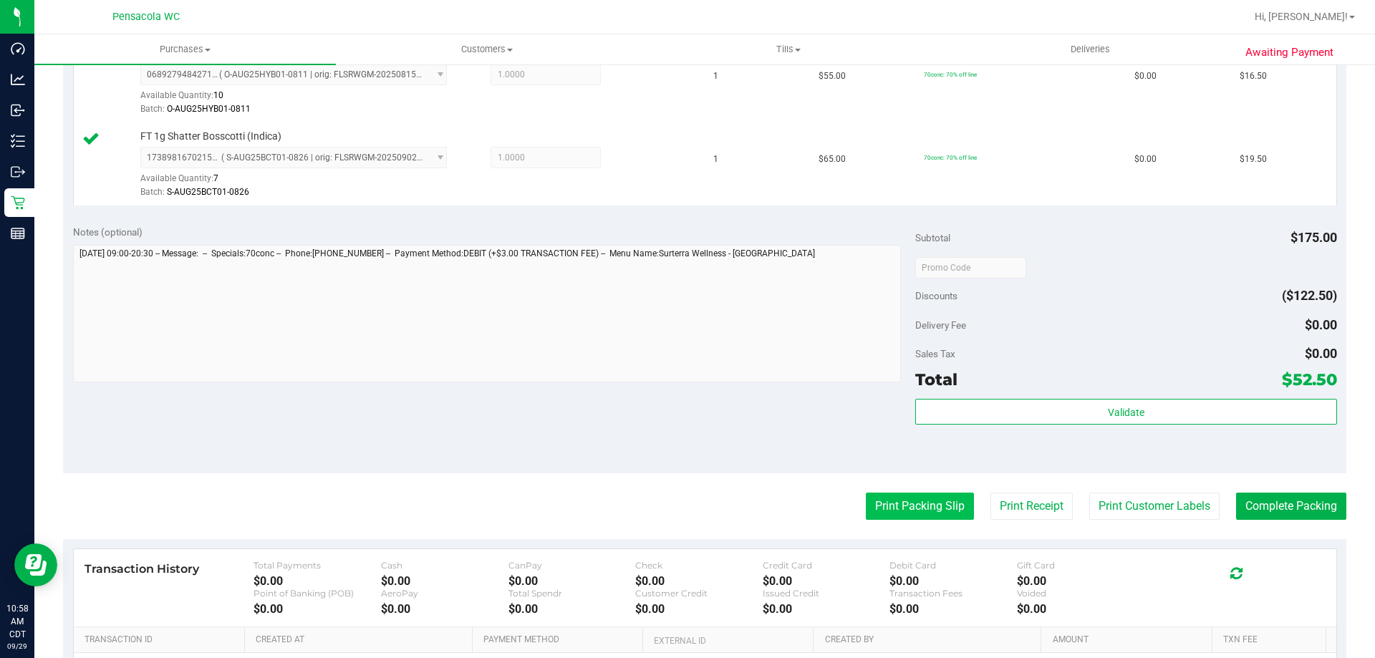
click at [919, 506] on button "Print Packing Slip" at bounding box center [920, 506] width 108 height 27
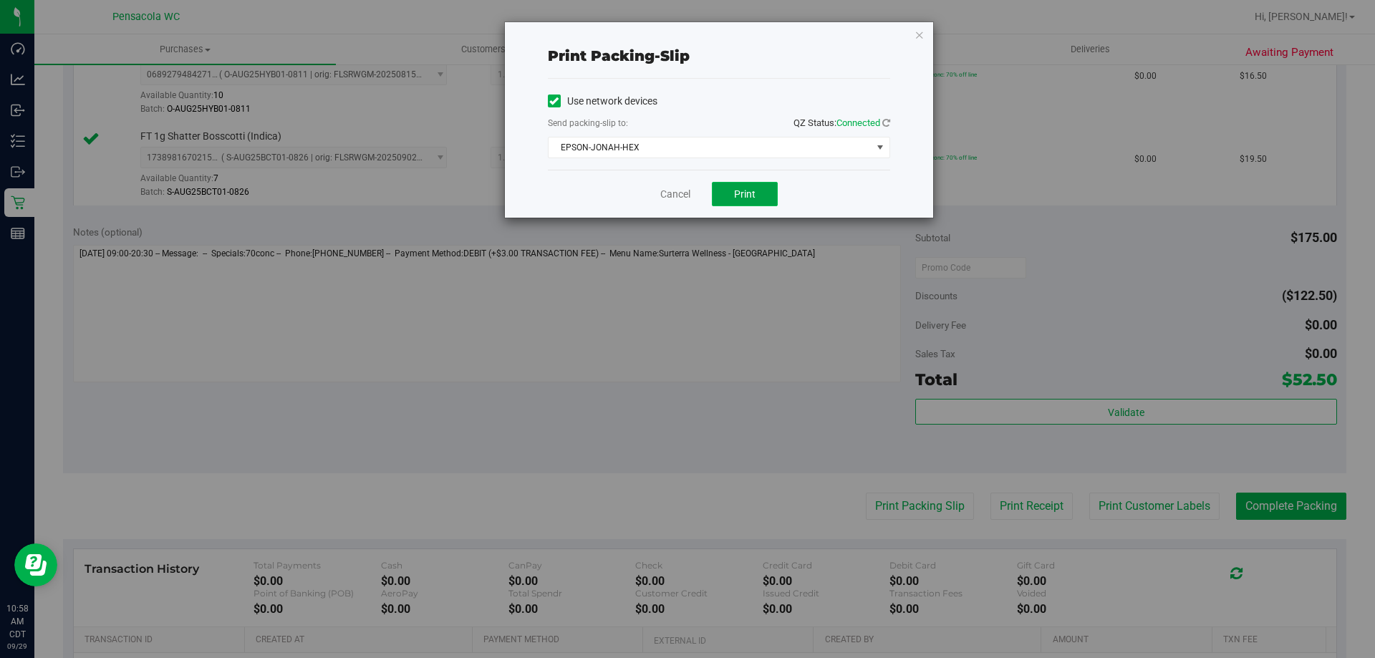
click at [743, 195] on span "Print" at bounding box center [744, 193] width 21 height 11
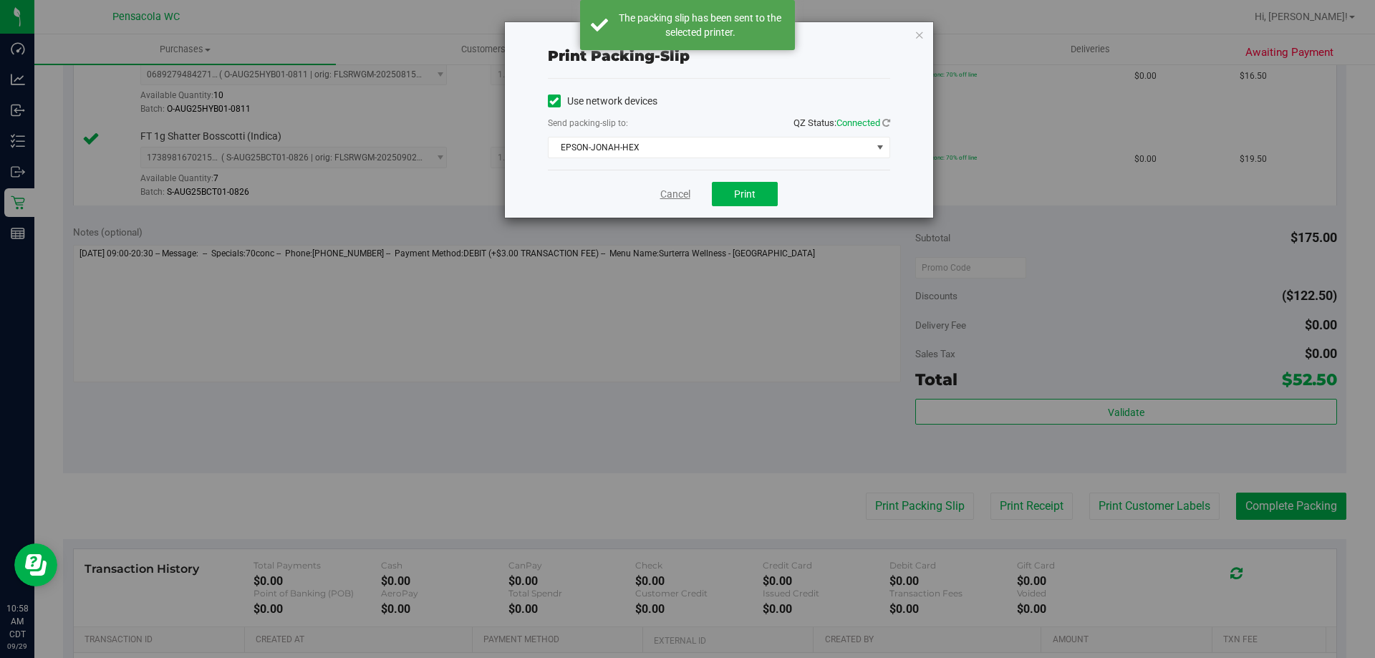
click at [678, 193] on link "Cancel" at bounding box center [675, 194] width 30 height 15
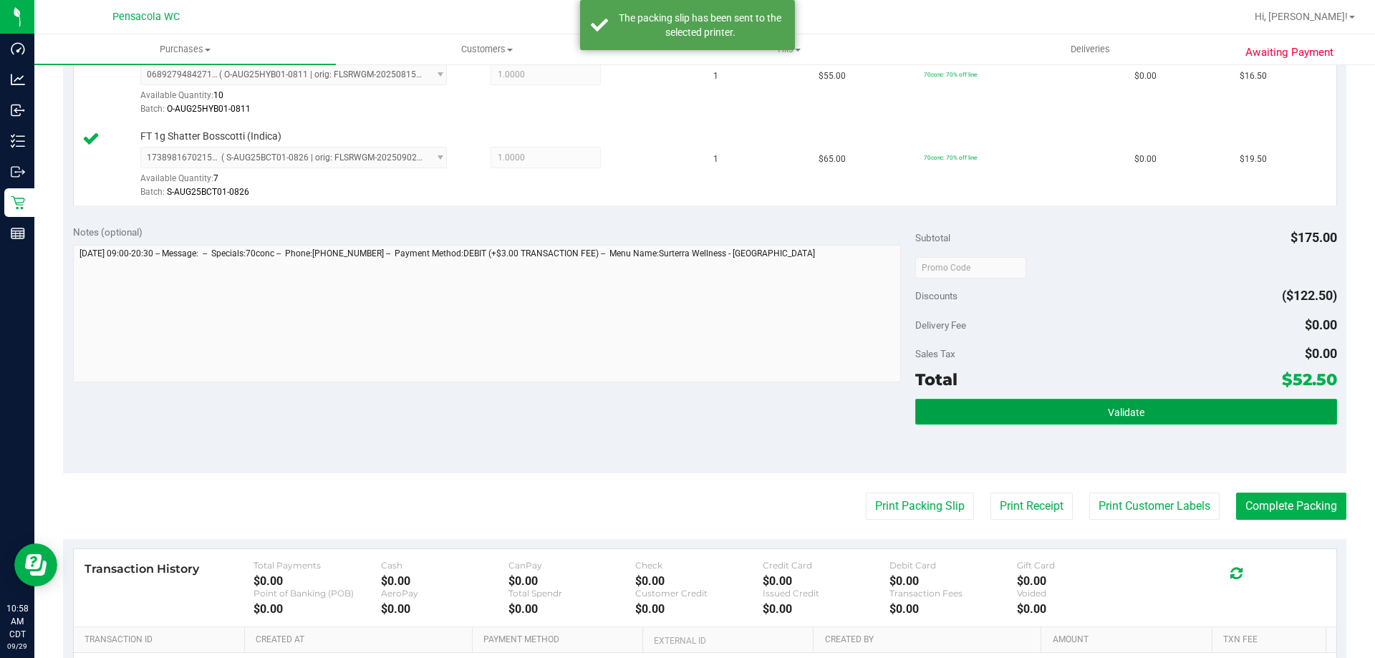
click at [1218, 416] on button "Validate" at bounding box center [1125, 412] width 421 height 26
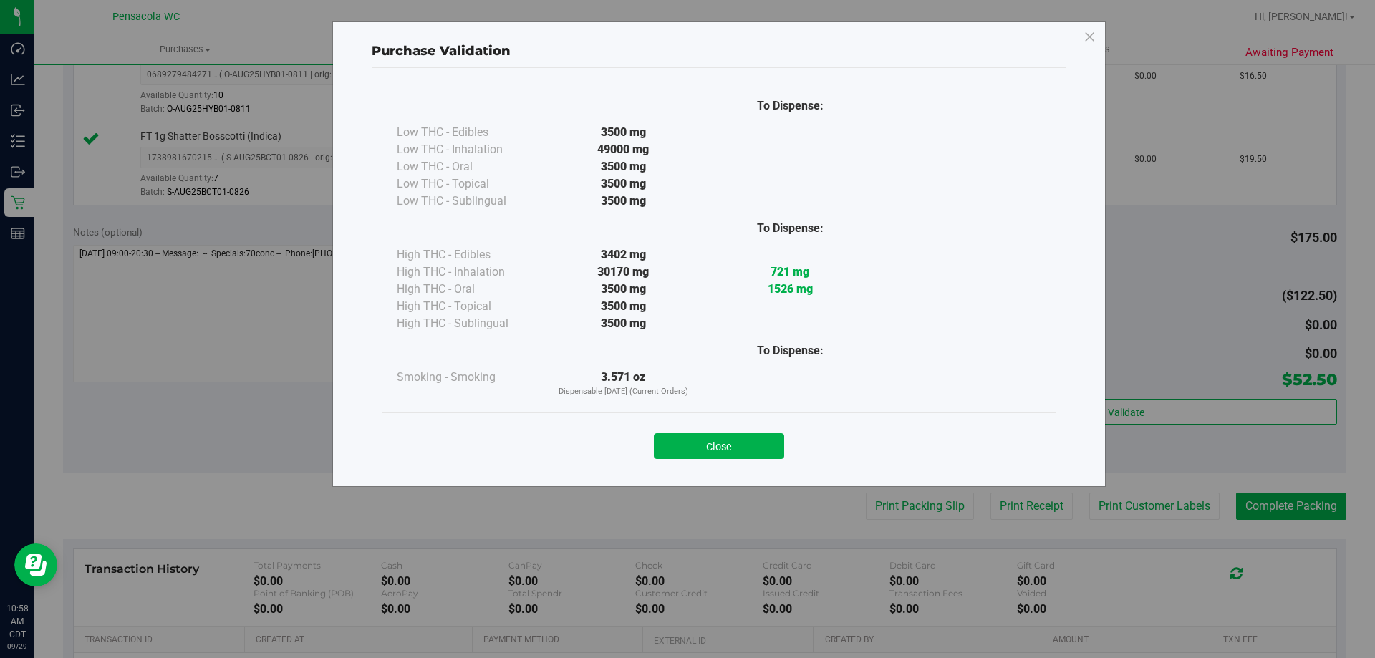
drag, startPoint x: 734, startPoint y: 450, endPoint x: 971, endPoint y: 481, distance: 239.0
click at [741, 446] on button "Close" at bounding box center [719, 446] width 130 height 26
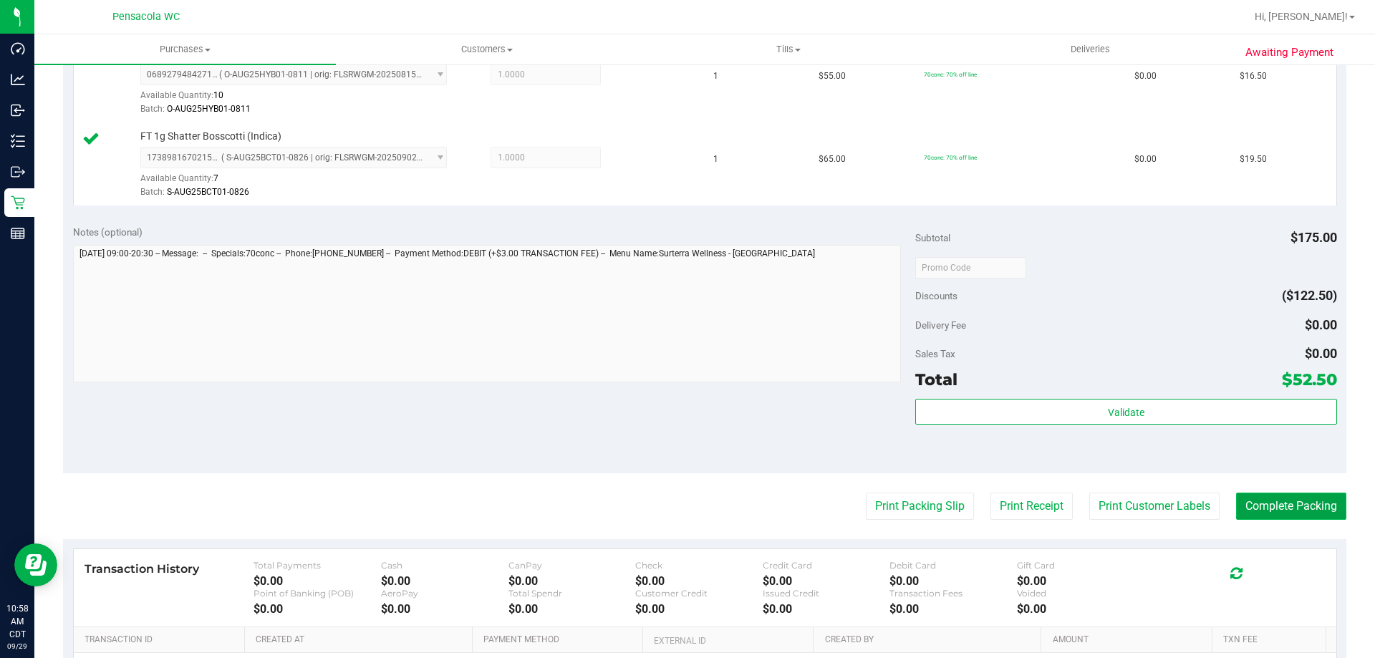
click at [1260, 513] on button "Complete Packing" at bounding box center [1291, 506] width 110 height 27
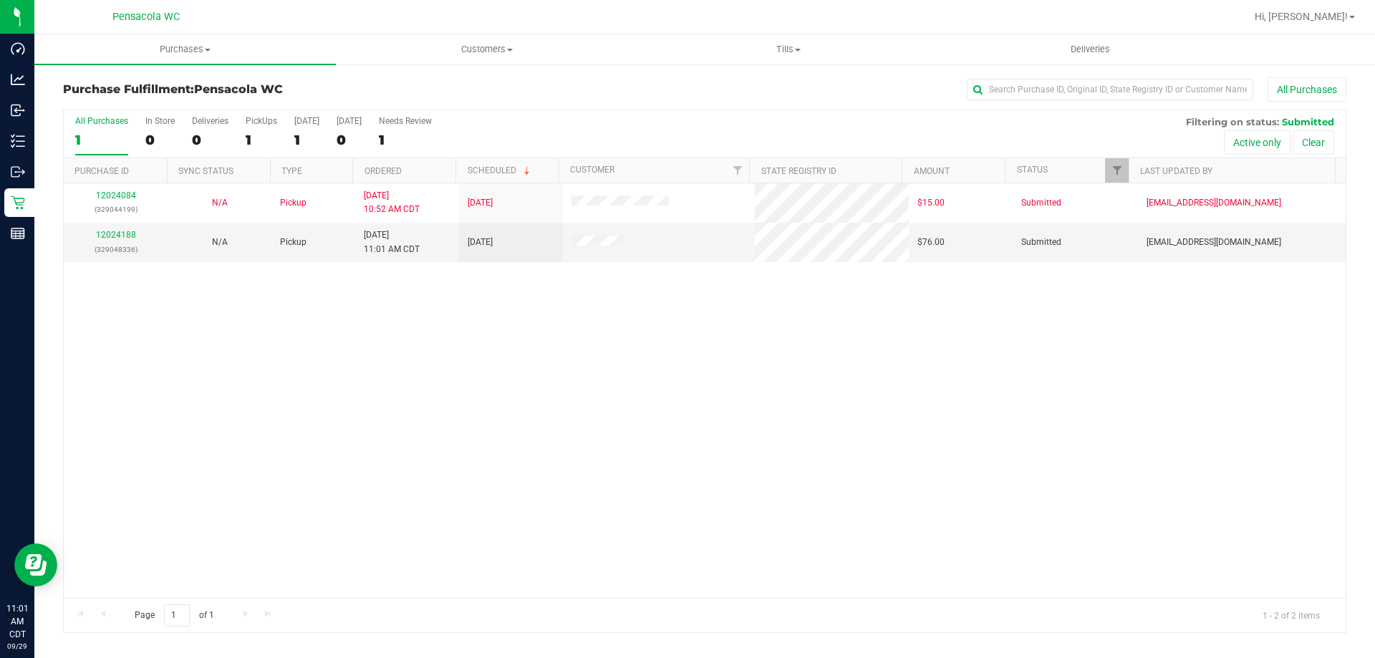
click at [788, 392] on div "12024084 (329044199) N/A Pickup [DATE] 10:52 AM CDT 9/29/2025 $15.00 Submitted …" at bounding box center [705, 390] width 1282 height 415
click at [125, 233] on link "12024188" at bounding box center [116, 235] width 40 height 10
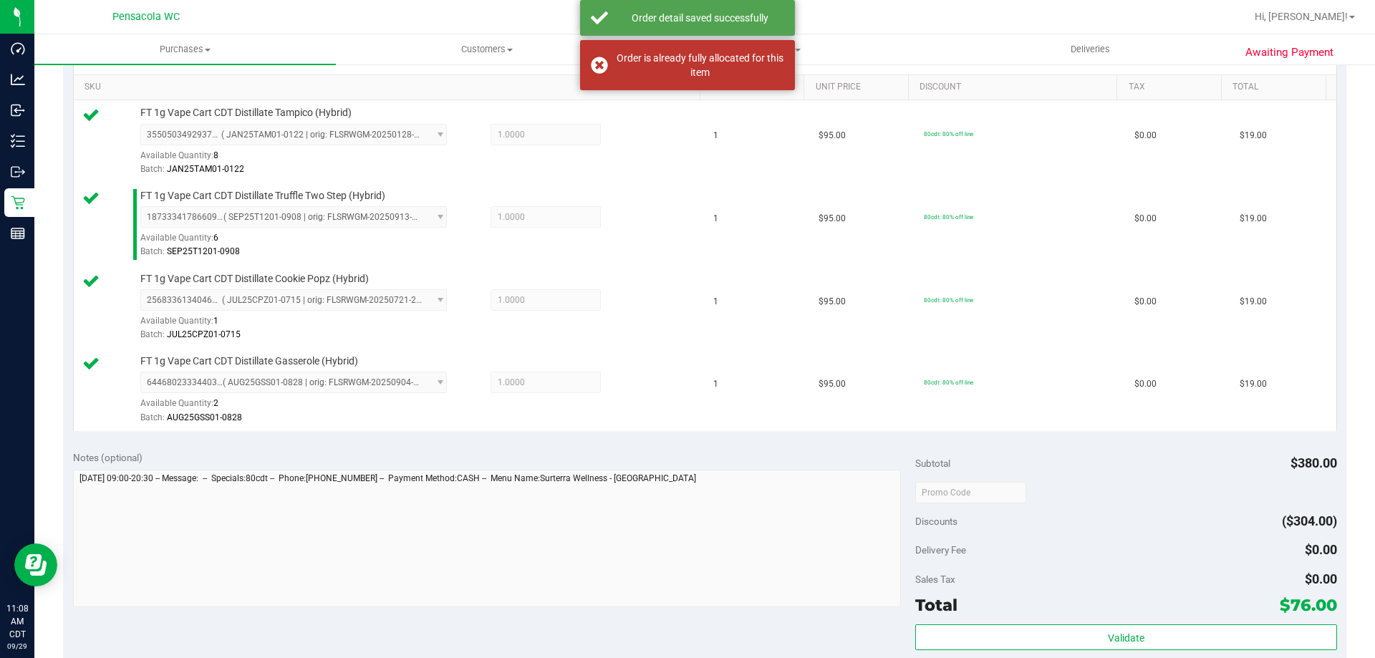
scroll to position [464, 0]
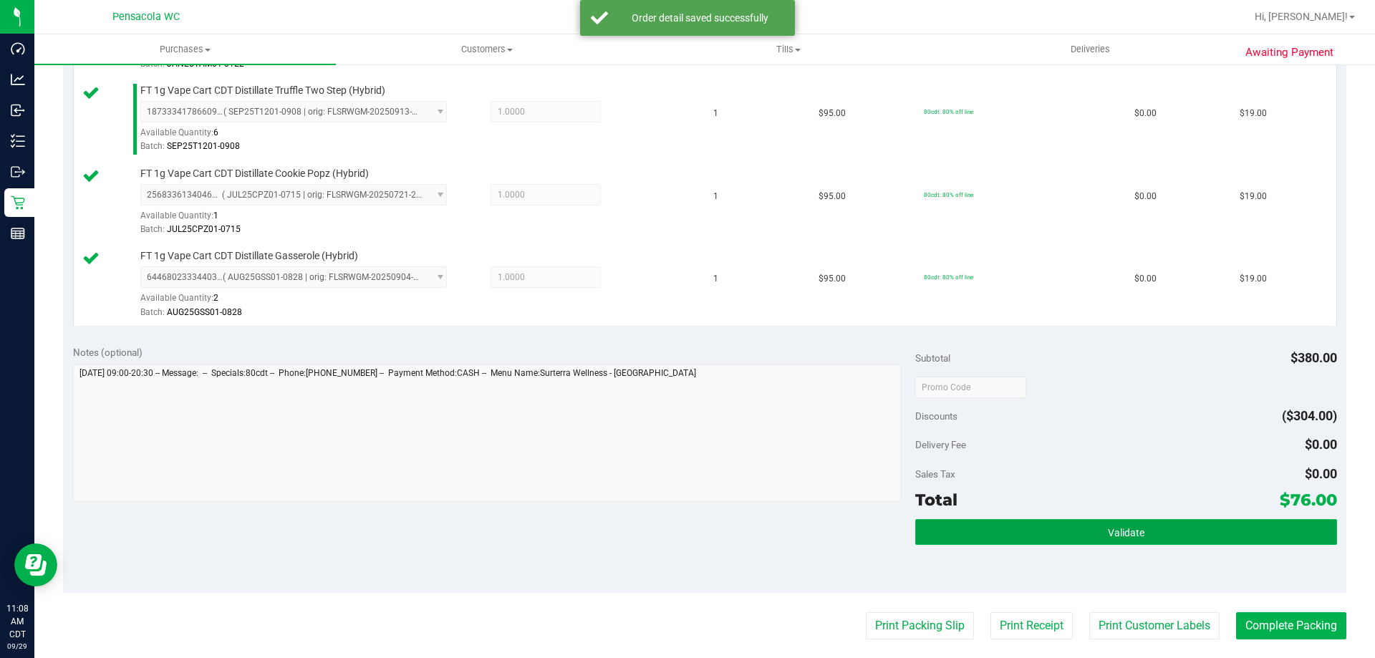
click at [1193, 526] on button "Validate" at bounding box center [1125, 532] width 421 height 26
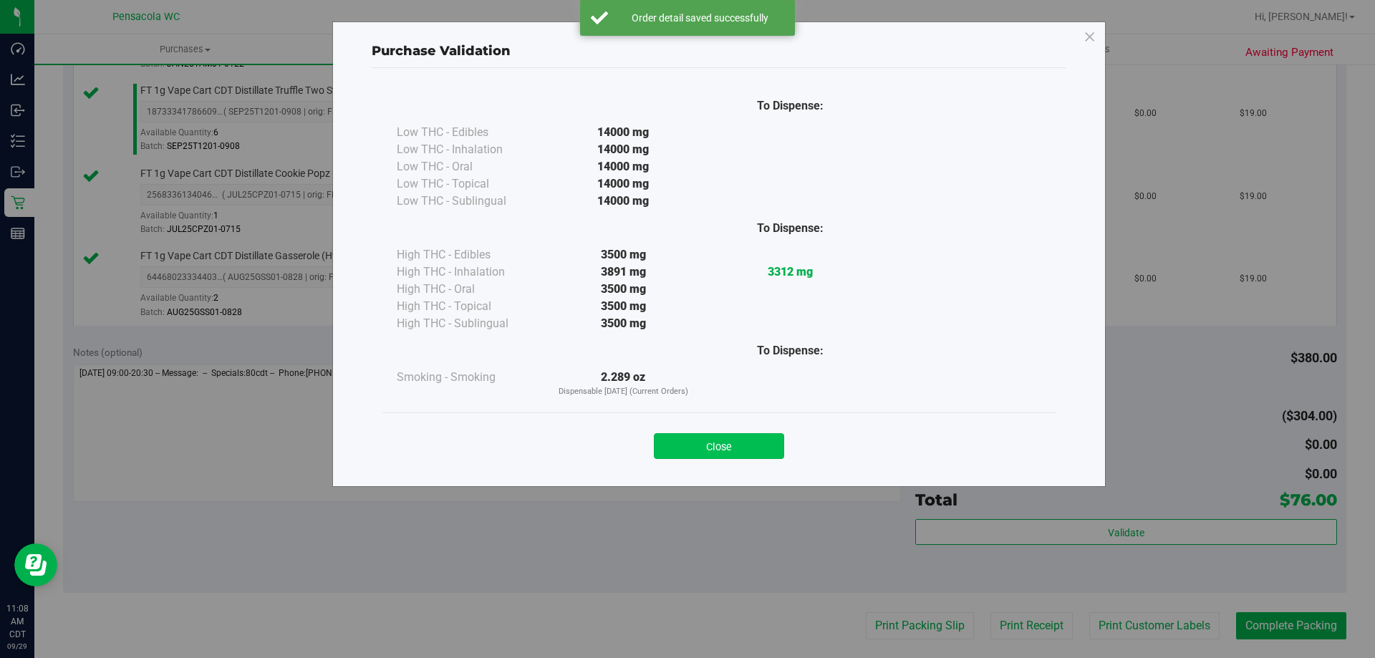
click at [741, 457] on button "Close" at bounding box center [719, 446] width 130 height 26
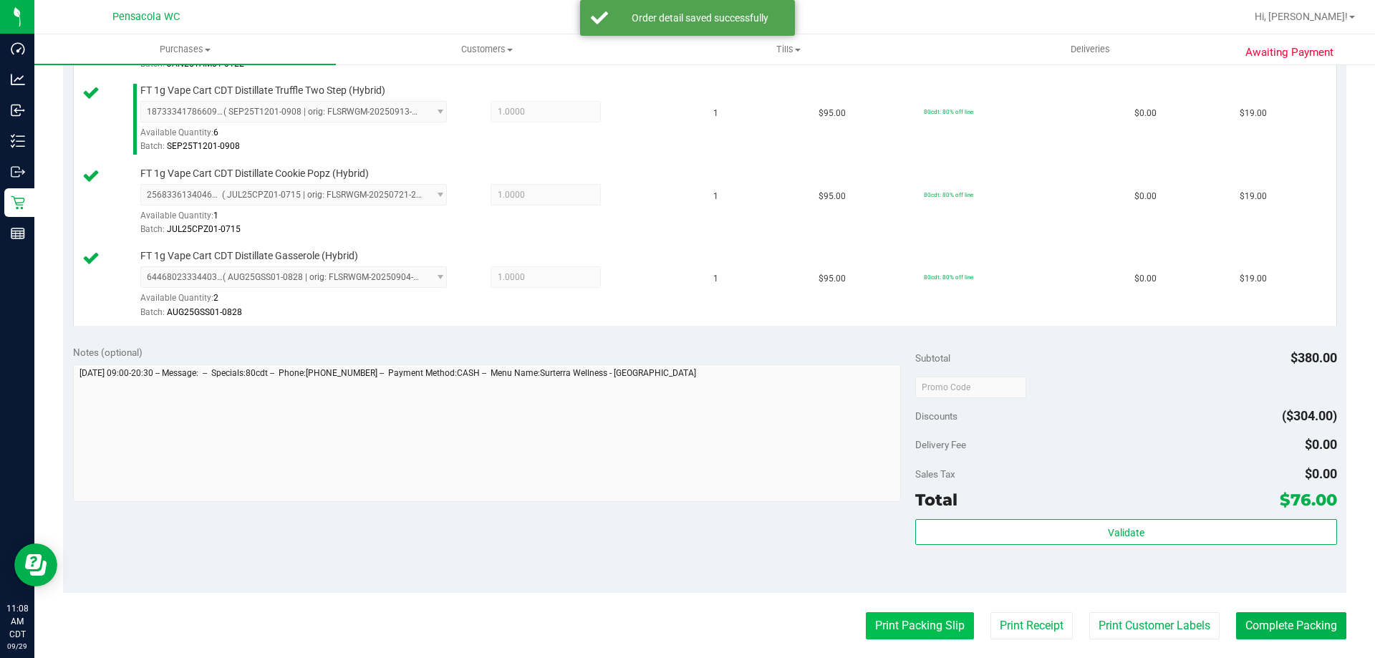
click at [893, 622] on button "Print Packing Slip" at bounding box center [920, 625] width 108 height 27
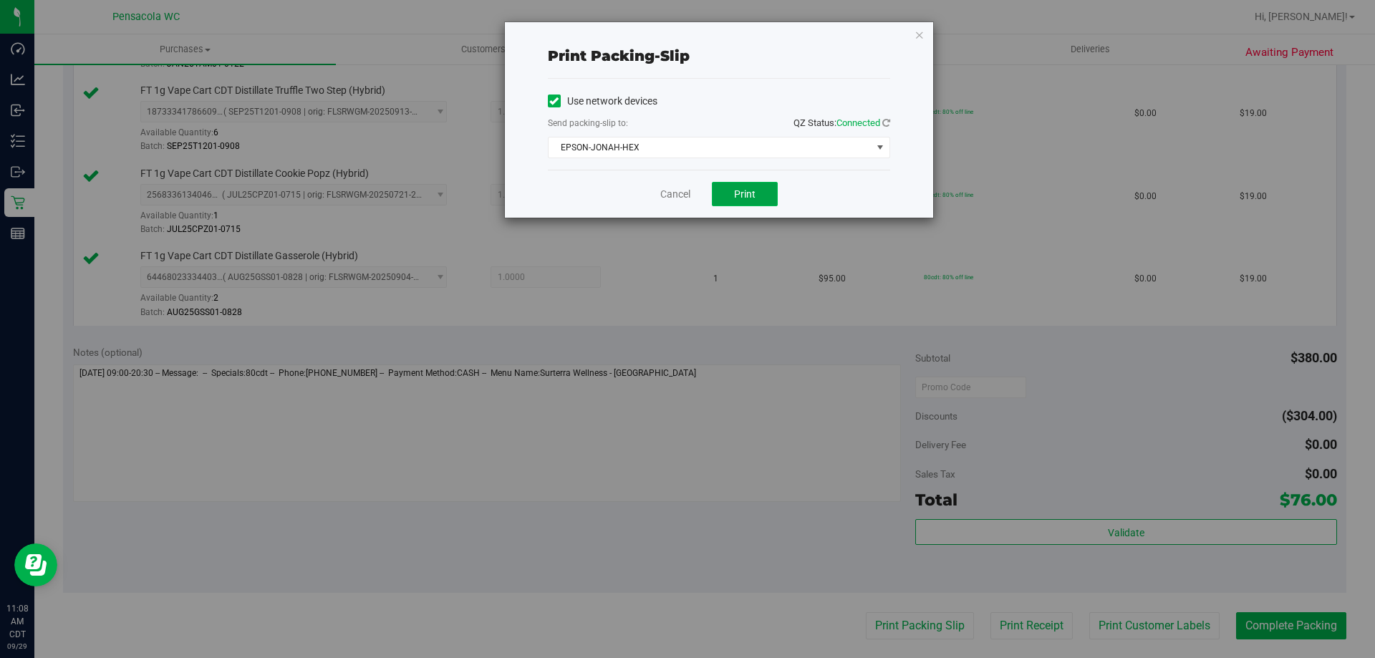
click at [721, 203] on button "Print" at bounding box center [745, 194] width 66 height 24
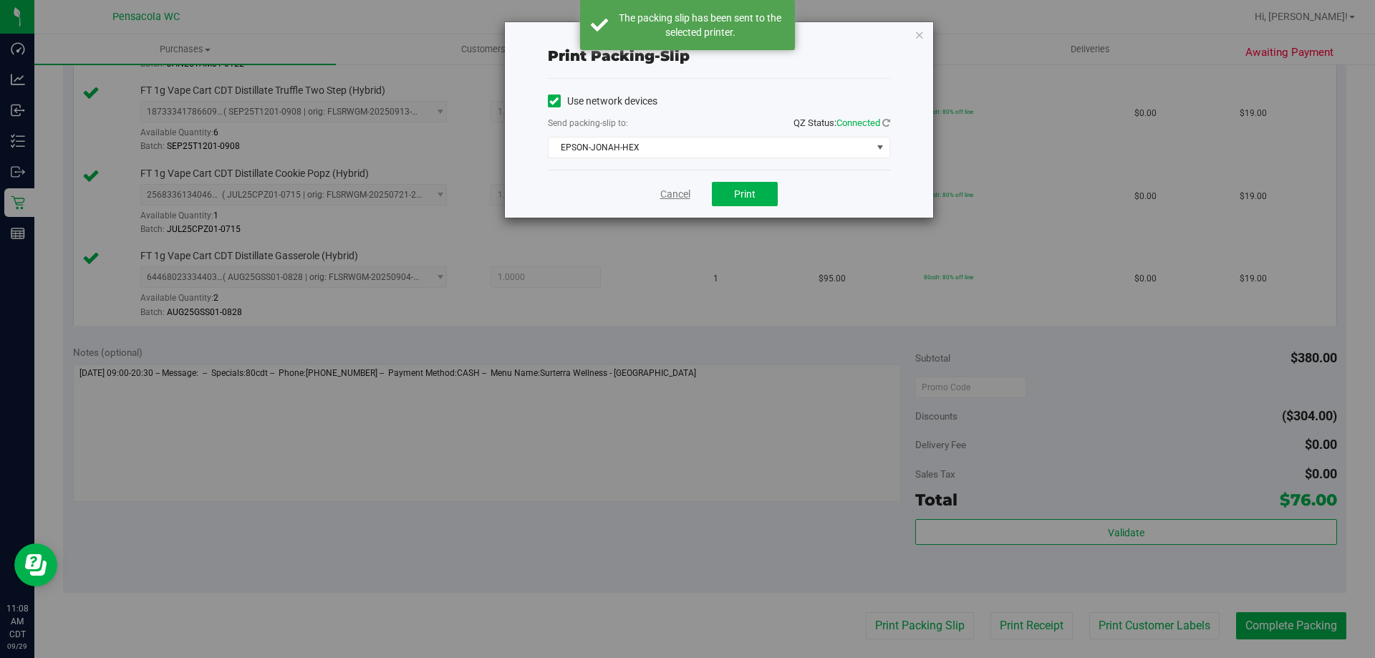
click at [674, 190] on link "Cancel" at bounding box center [675, 194] width 30 height 15
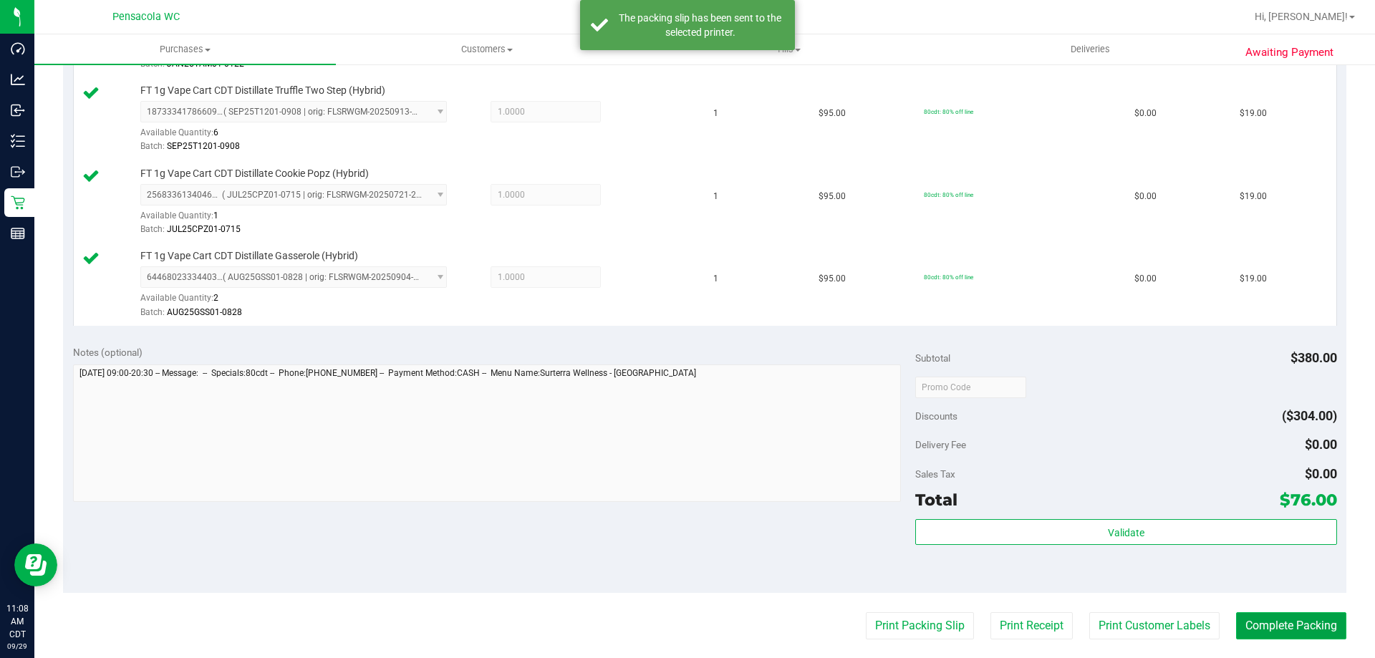
click at [1251, 616] on button "Complete Packing" at bounding box center [1291, 625] width 110 height 27
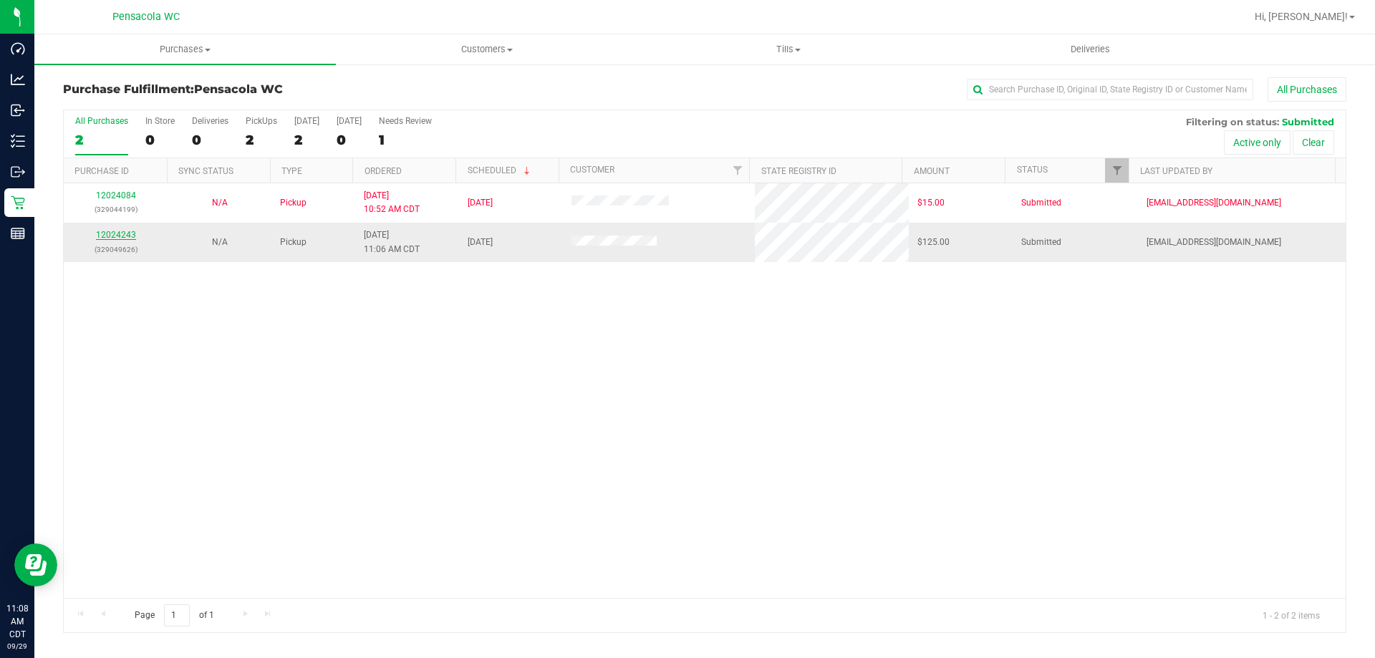
click at [122, 231] on link "12024243" at bounding box center [116, 235] width 40 height 10
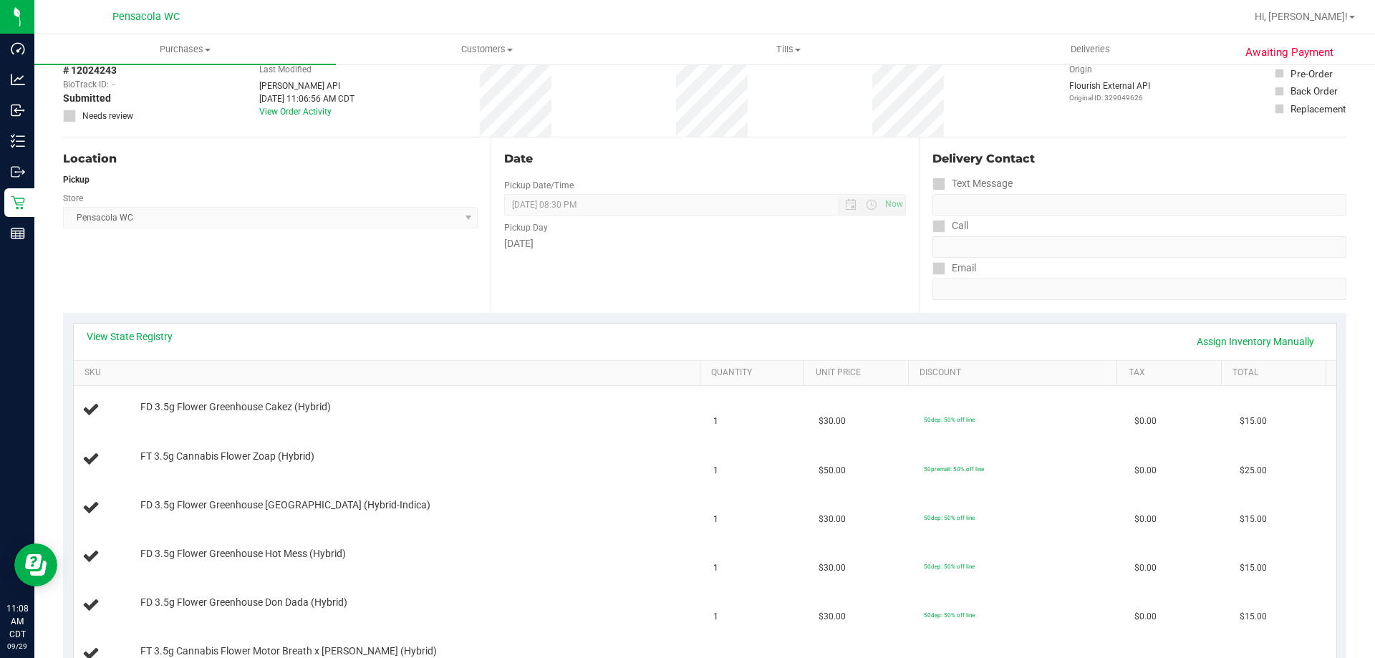
scroll to position [143, 0]
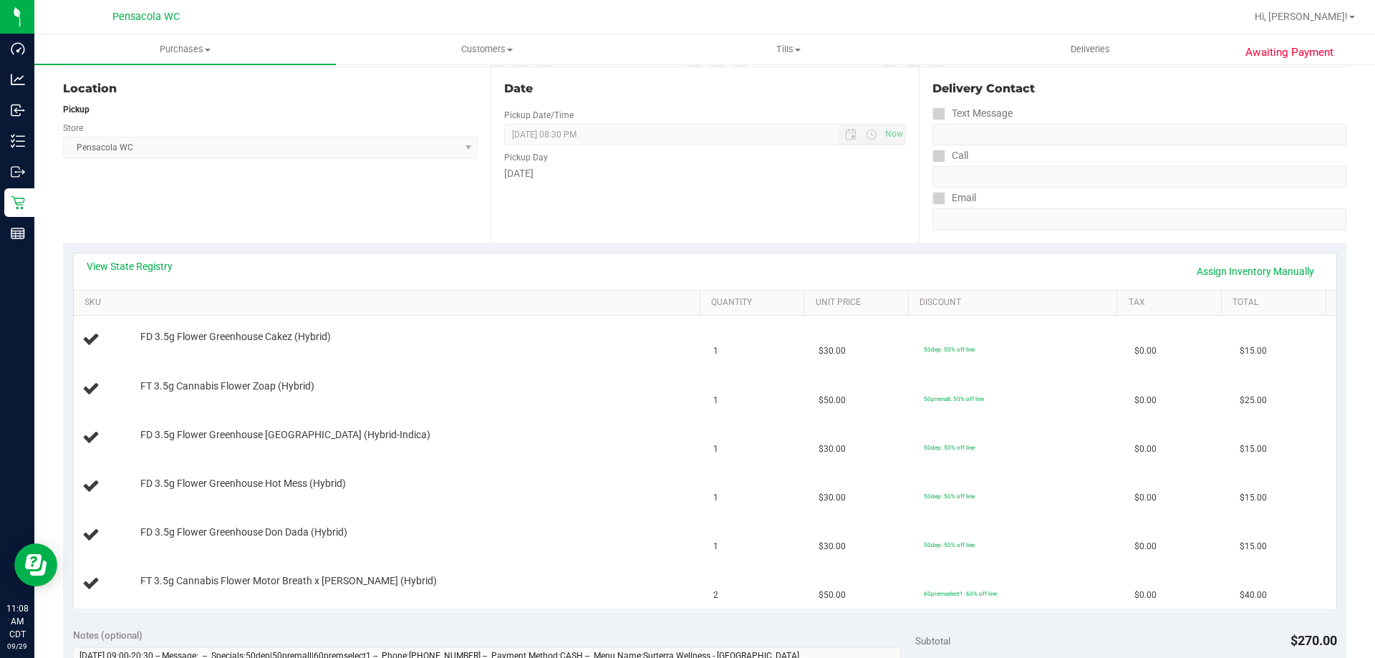
click at [221, 204] on div "Location Pickup Store Pensacola WC Select Store [PERSON_NAME][GEOGRAPHIC_DATA] …" at bounding box center [276, 154] width 427 height 175
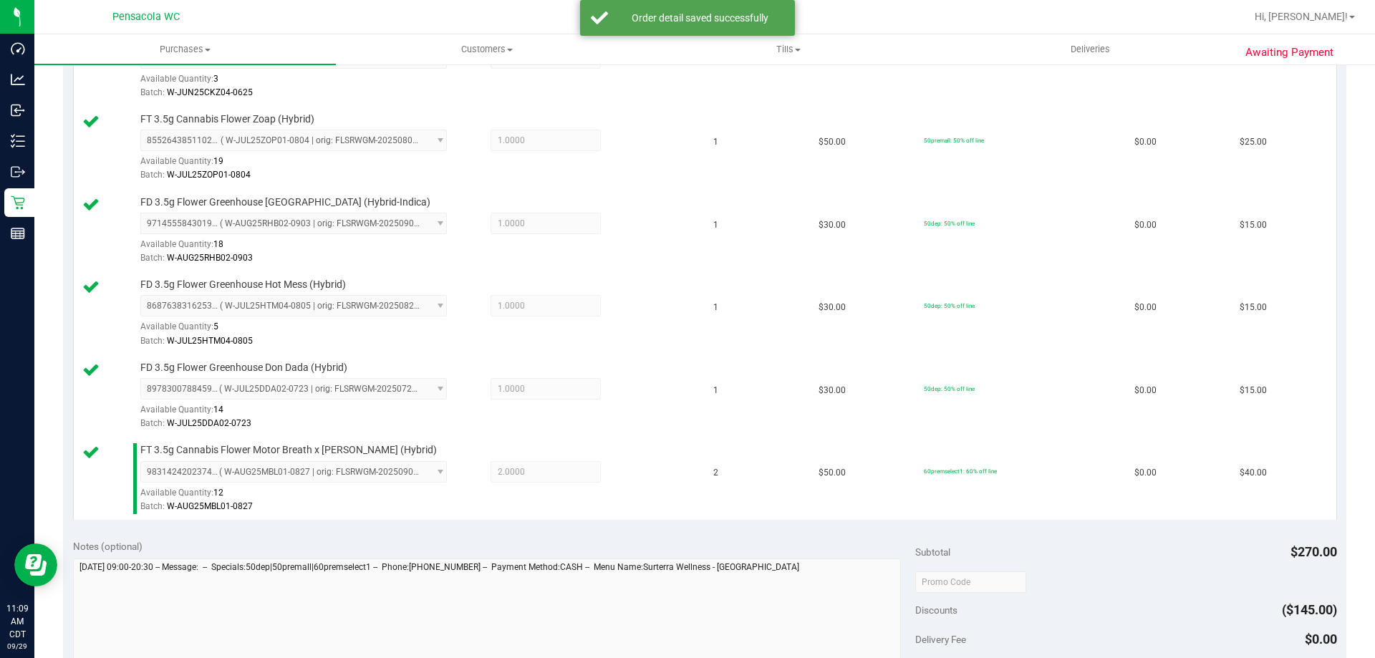
scroll to position [573, 0]
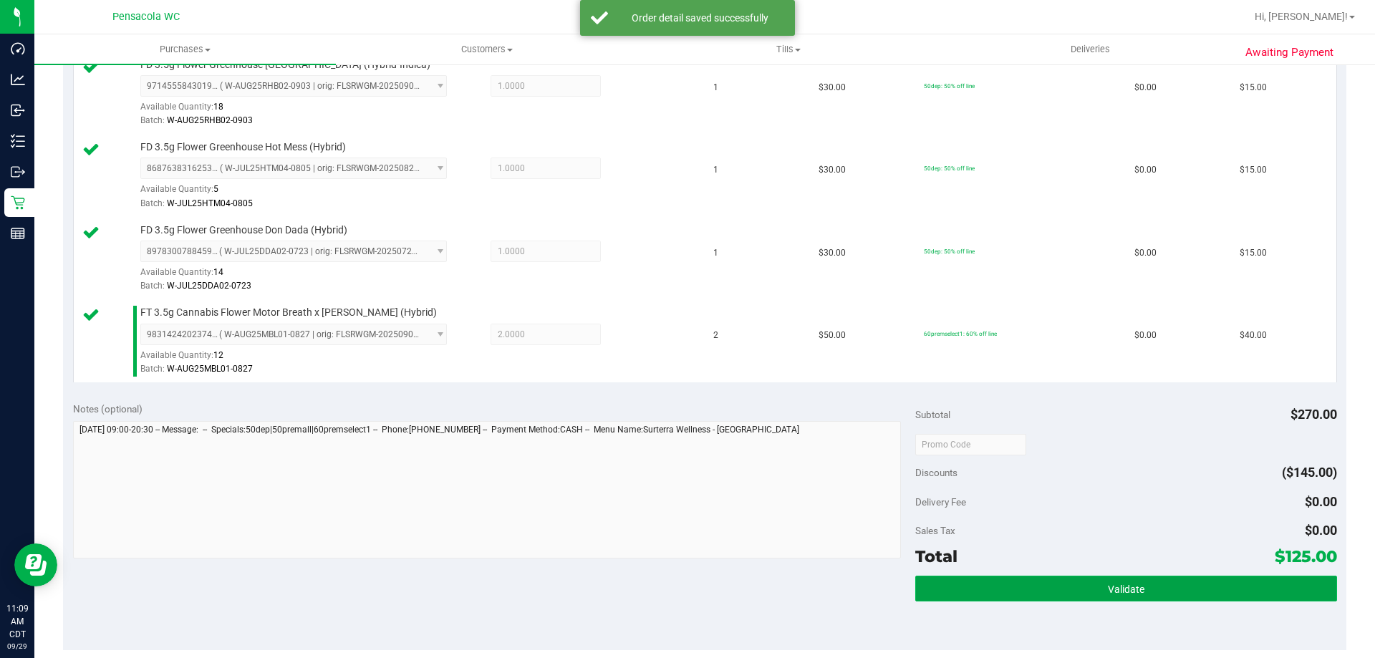
click at [1162, 586] on button "Validate" at bounding box center [1125, 589] width 421 height 26
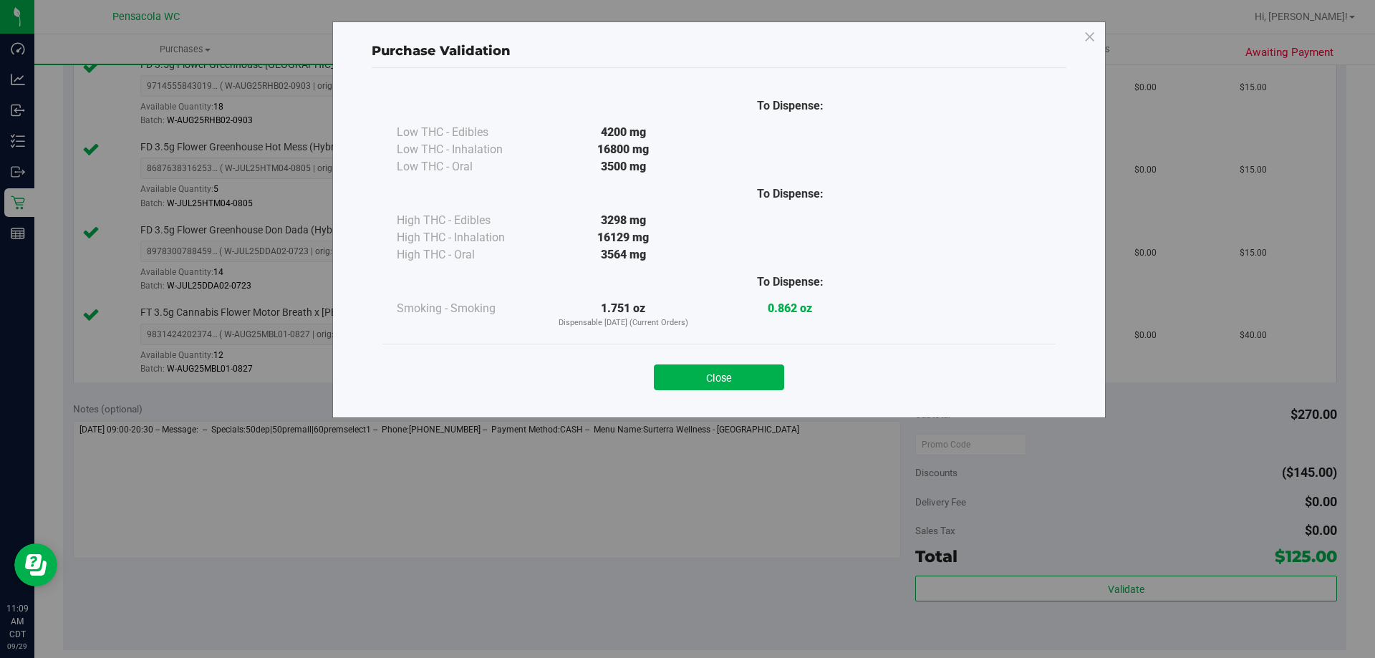
drag, startPoint x: 694, startPoint y: 381, endPoint x: 700, endPoint y: 387, distance: 9.1
click at [694, 382] on button "Close" at bounding box center [719, 377] width 130 height 26
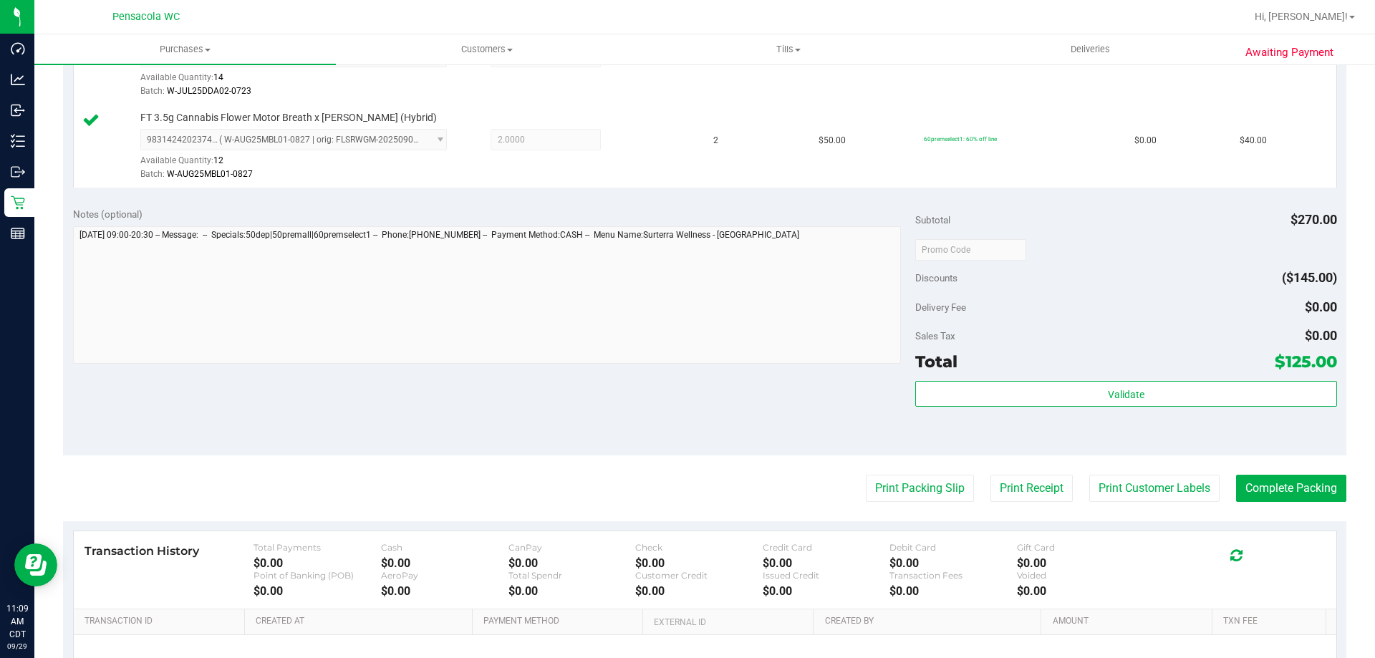
scroll to position [859, 0]
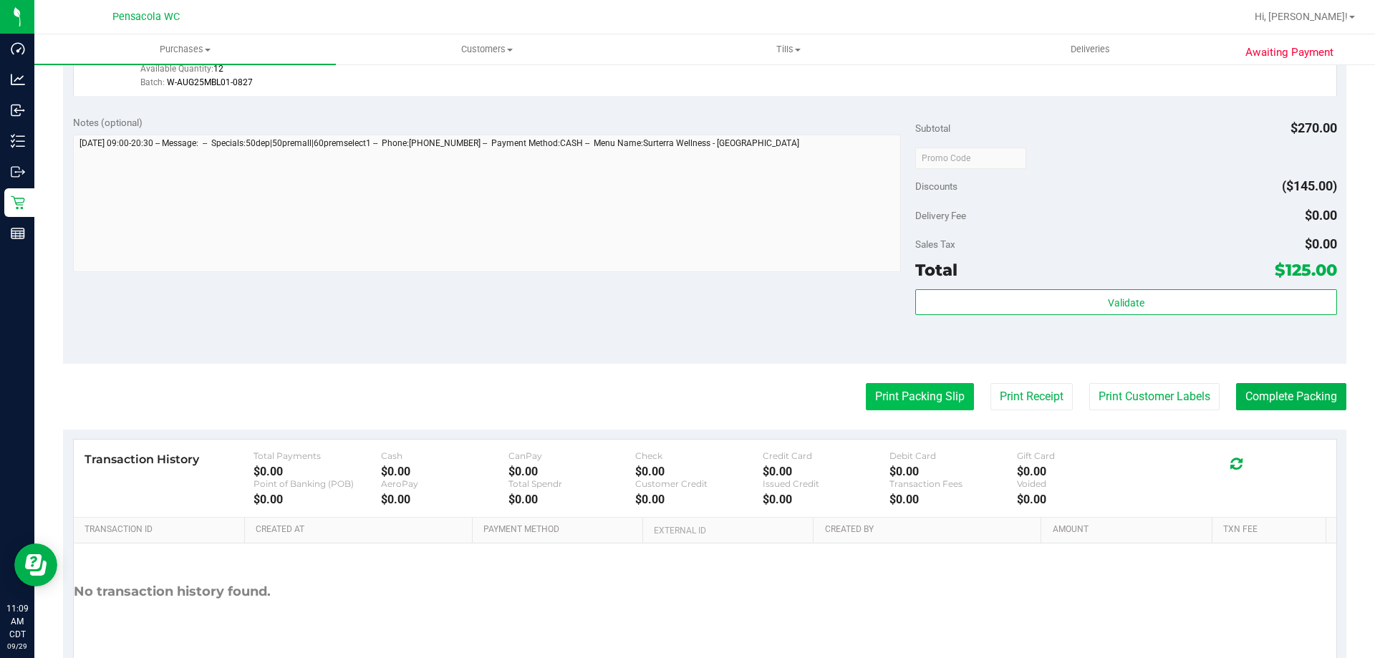
click at [877, 393] on button "Print Packing Slip" at bounding box center [920, 396] width 108 height 27
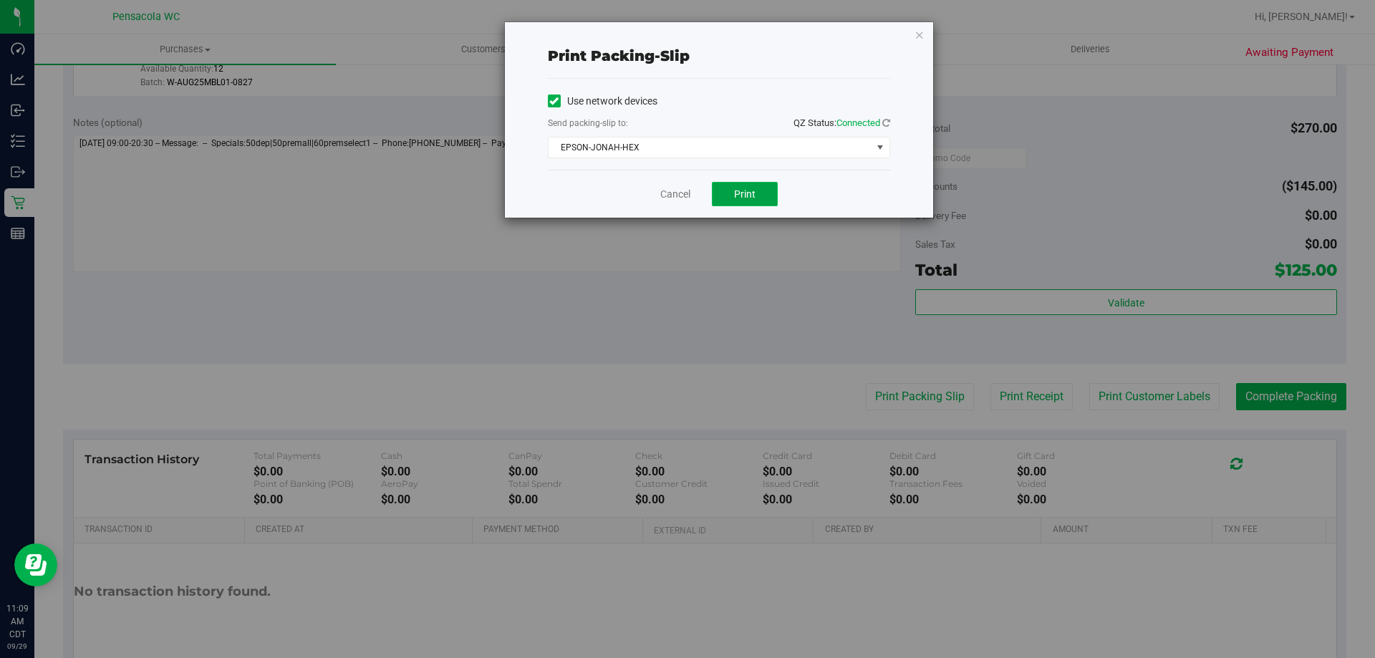
click at [735, 195] on span "Print" at bounding box center [744, 193] width 21 height 11
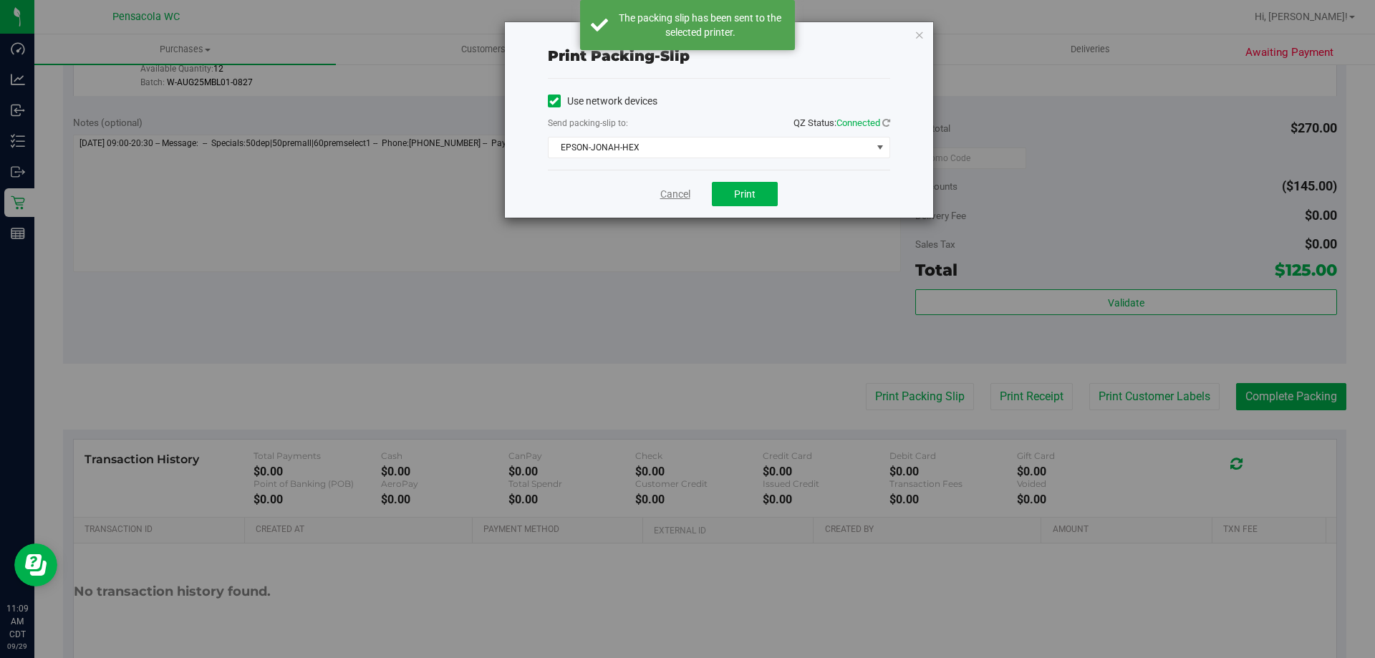
click at [679, 190] on link "Cancel" at bounding box center [675, 194] width 30 height 15
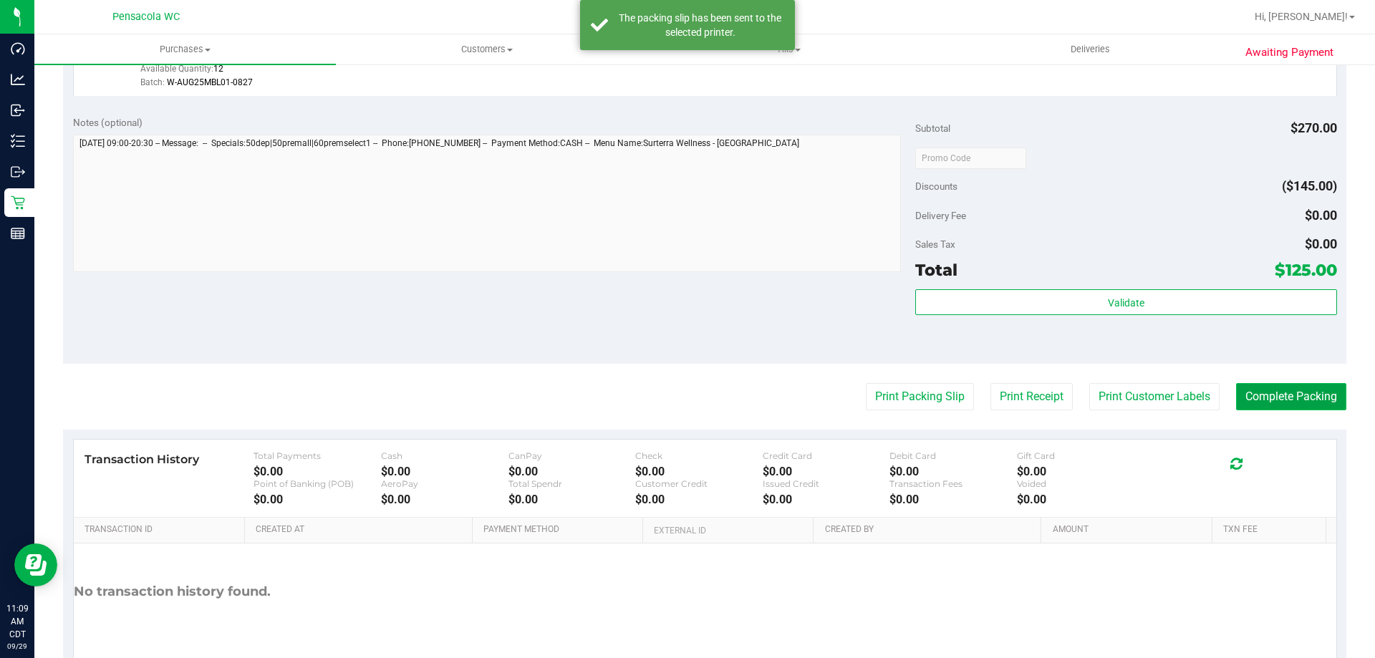
click at [1270, 406] on button "Complete Packing" at bounding box center [1291, 396] width 110 height 27
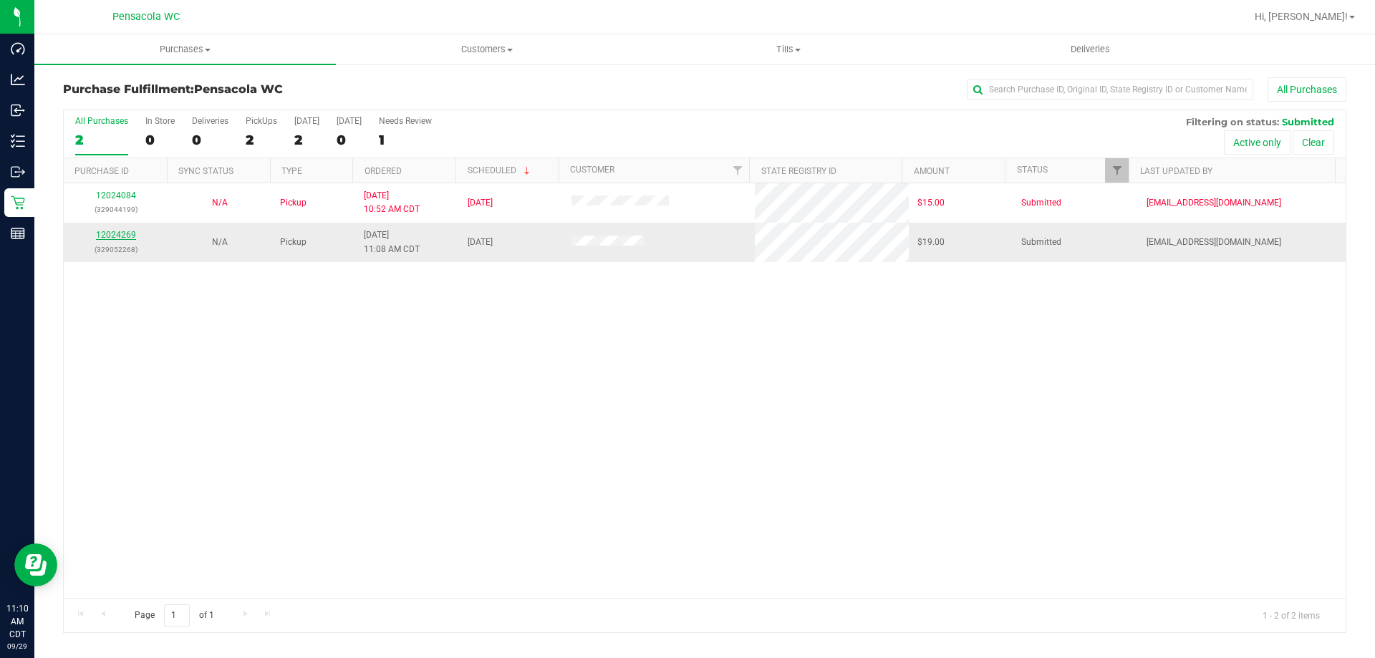
click at [115, 233] on link "12024269" at bounding box center [116, 235] width 40 height 10
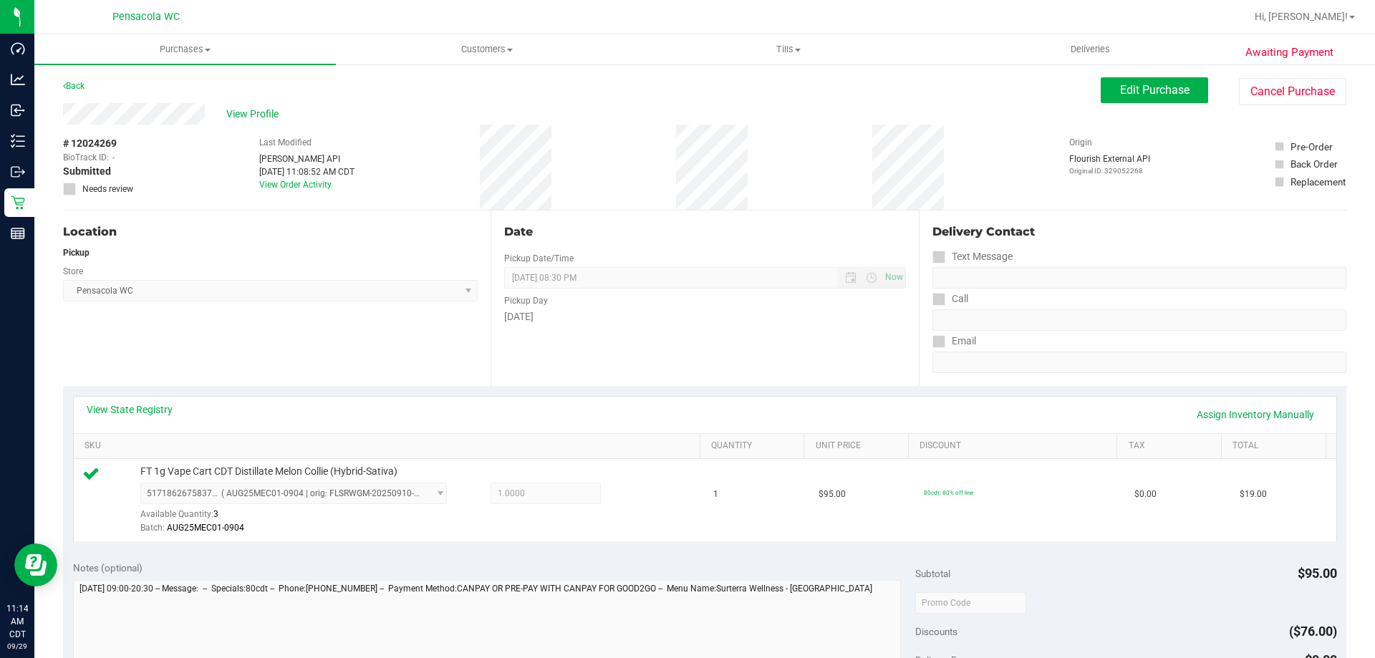
scroll to position [286, 0]
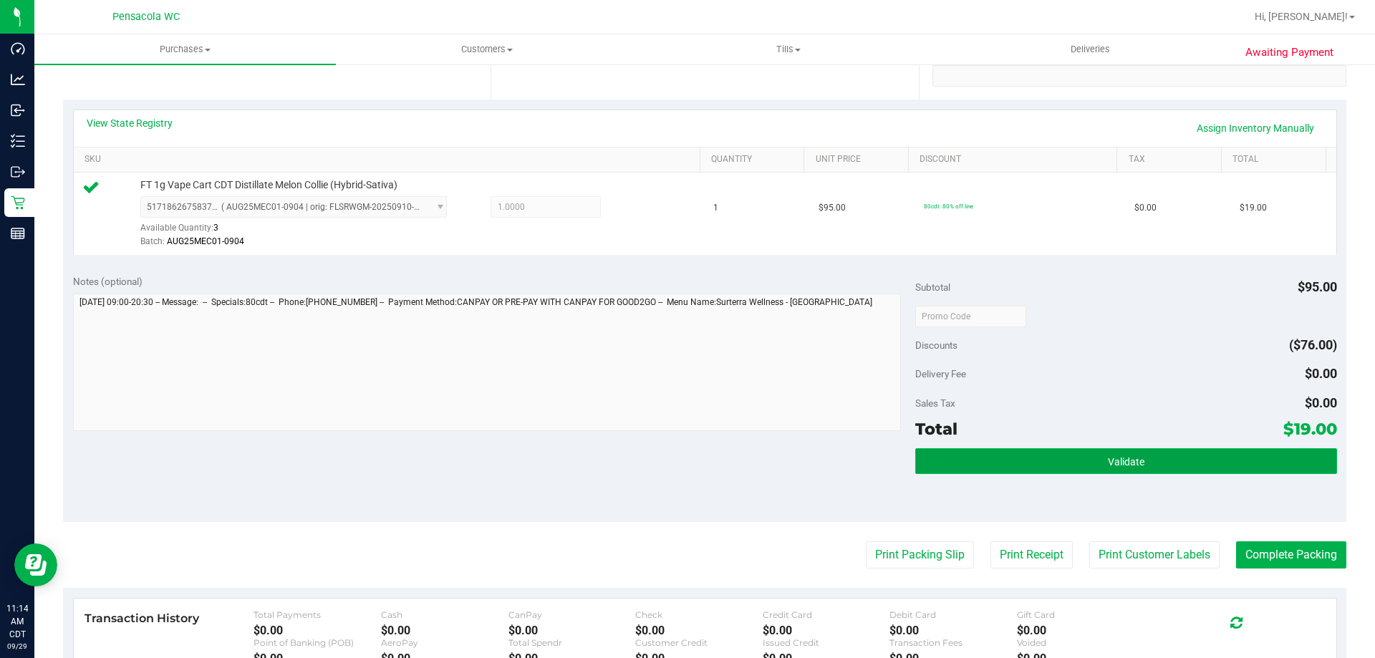
click at [1149, 451] on button "Validate" at bounding box center [1125, 461] width 421 height 26
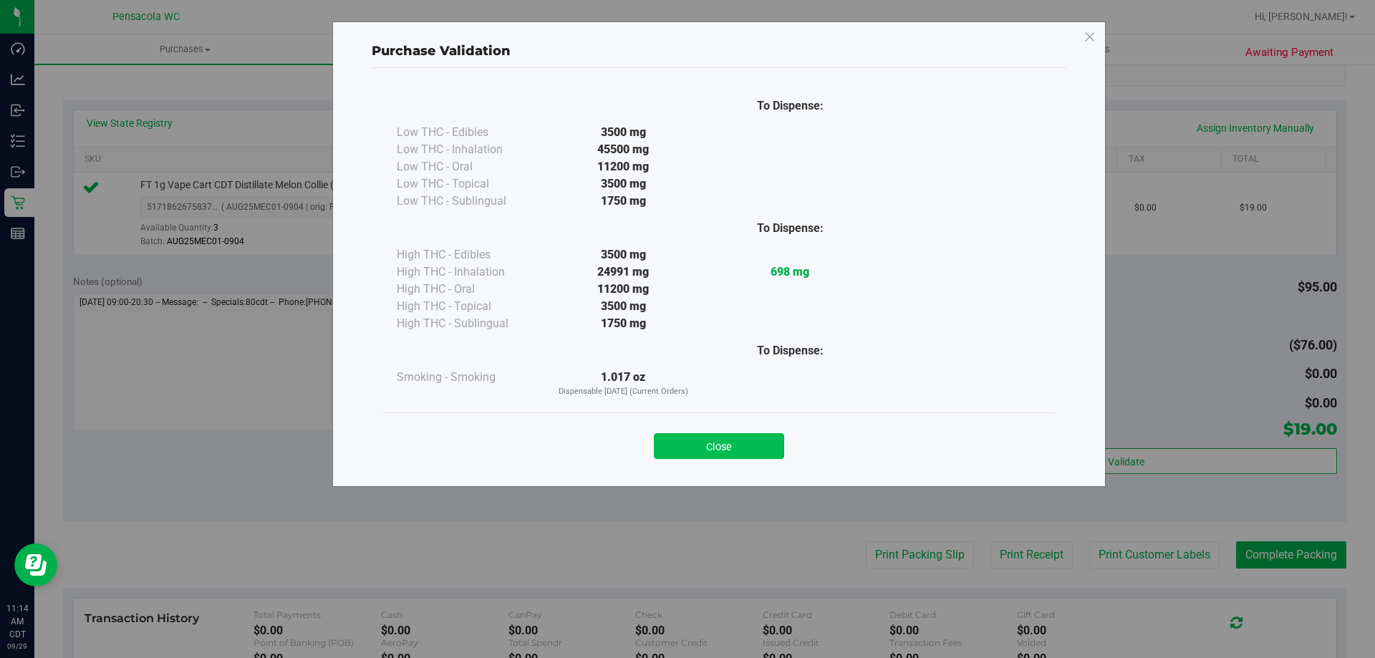
click at [767, 448] on button "Close" at bounding box center [719, 446] width 130 height 26
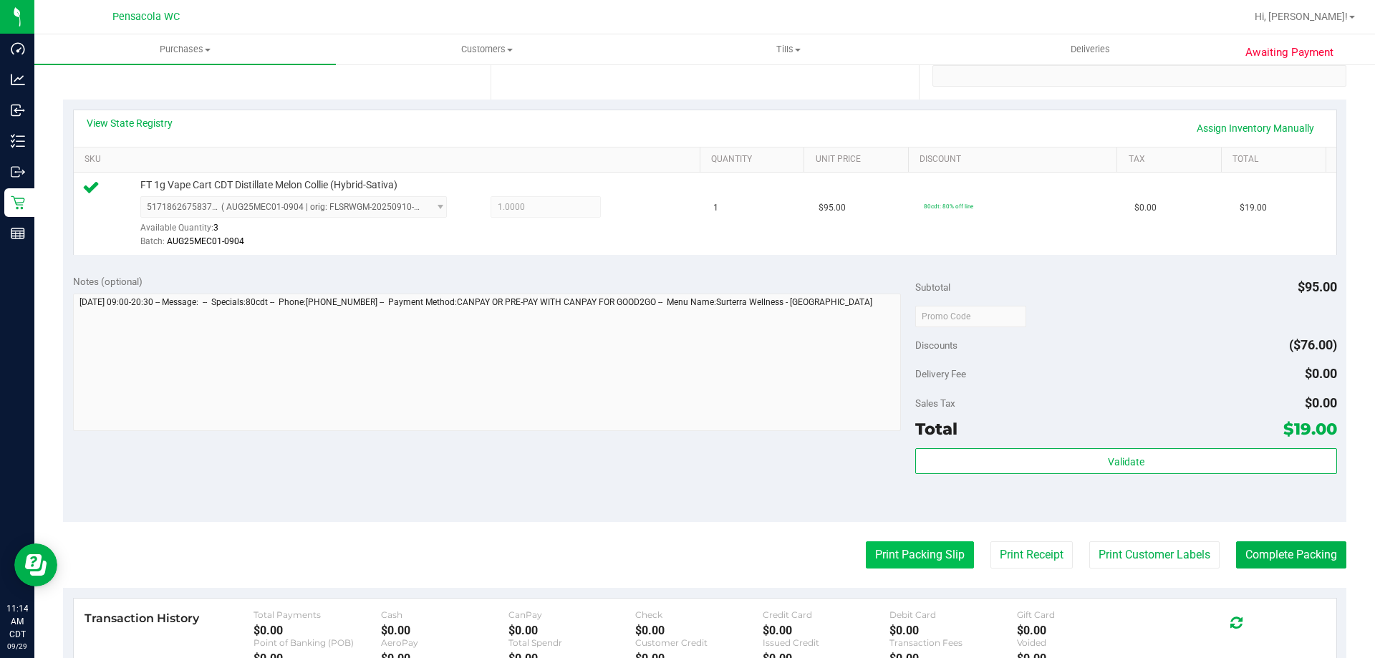
click at [878, 548] on button "Print Packing Slip" at bounding box center [920, 554] width 108 height 27
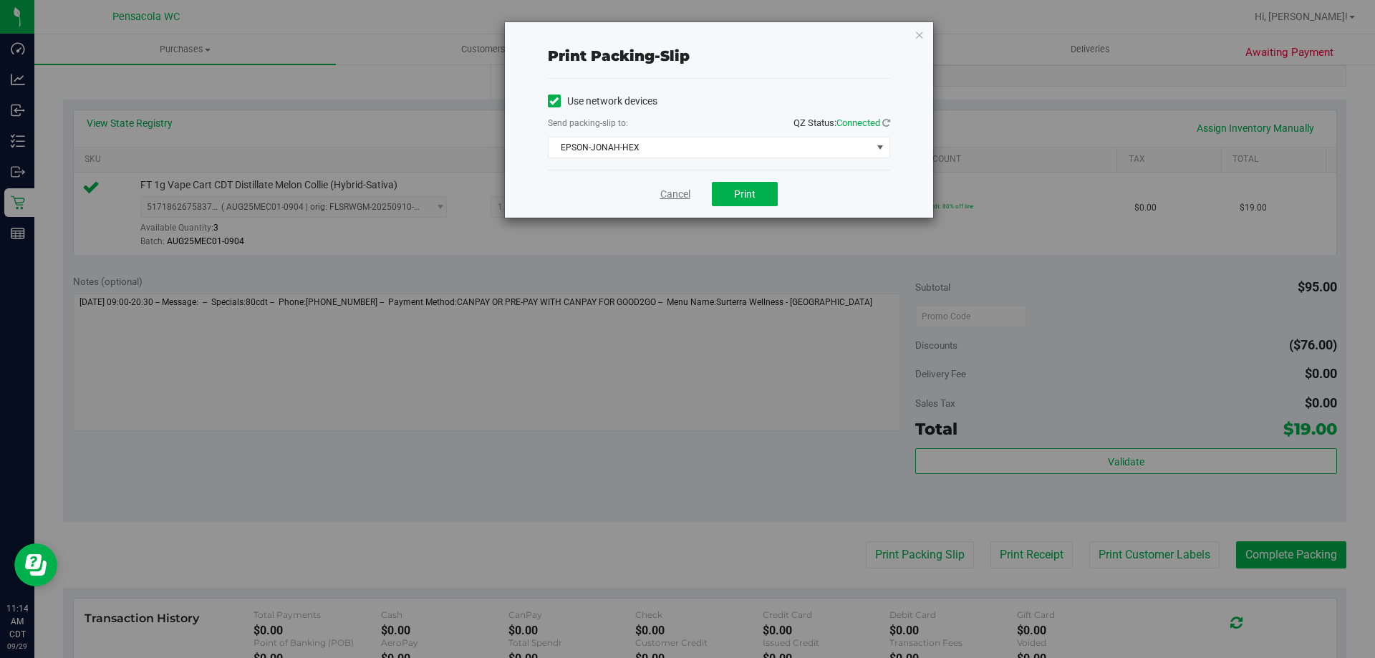
click at [672, 193] on link "Cancel" at bounding box center [675, 194] width 30 height 15
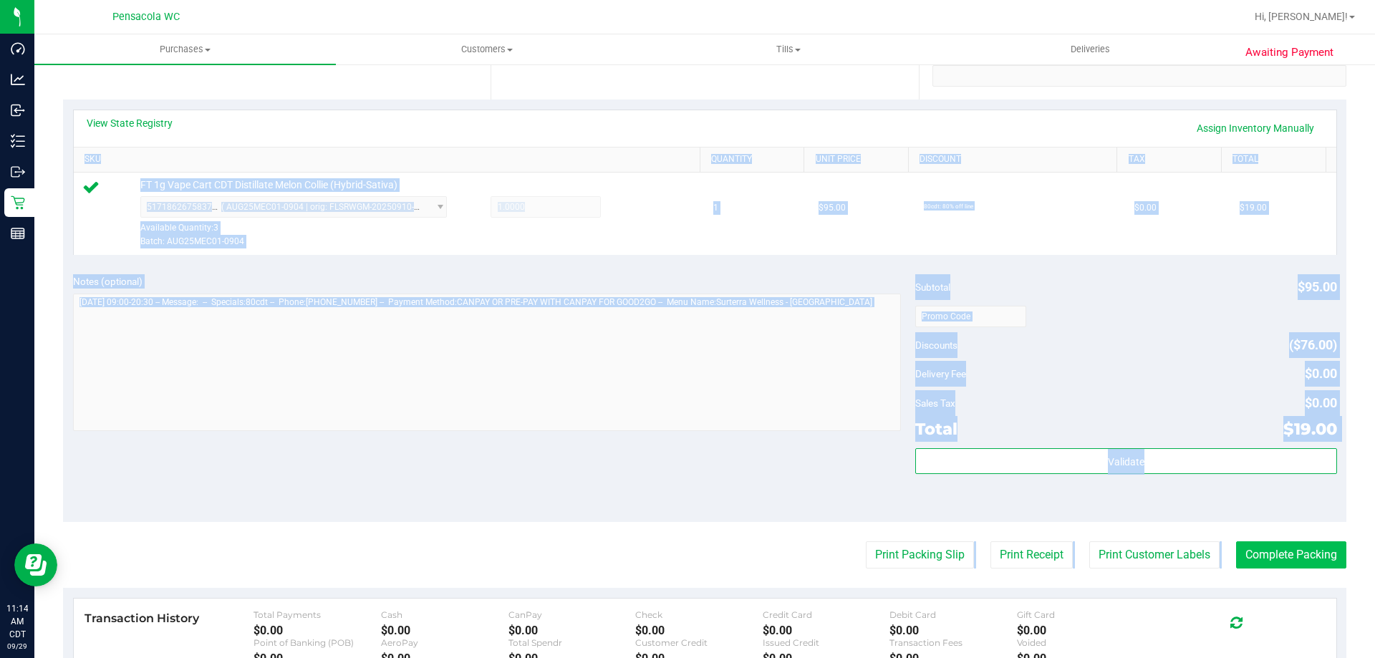
click at [1269, 566] on purchase-details "Back Edit Purchase Cancel Purchase View Profile # 12024269 BioTrack ID: - Submi…" at bounding box center [704, 323] width 1283 height 1065
click at [1264, 558] on button "Complete Packing" at bounding box center [1291, 554] width 110 height 27
click at [1174, 498] on div "Validate" at bounding box center [1125, 480] width 421 height 64
click at [1143, 420] on div "Total $19.00" at bounding box center [1125, 429] width 421 height 26
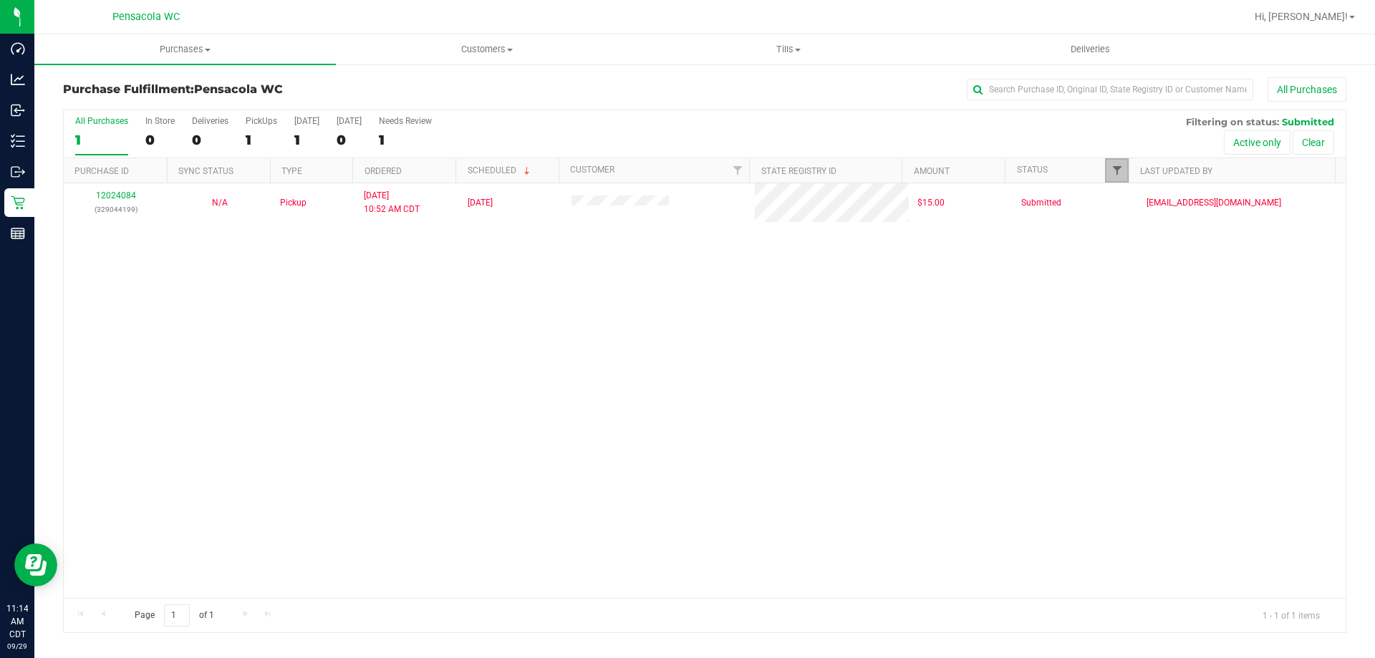
click at [1120, 167] on span "Filter" at bounding box center [1116, 170] width 11 height 11
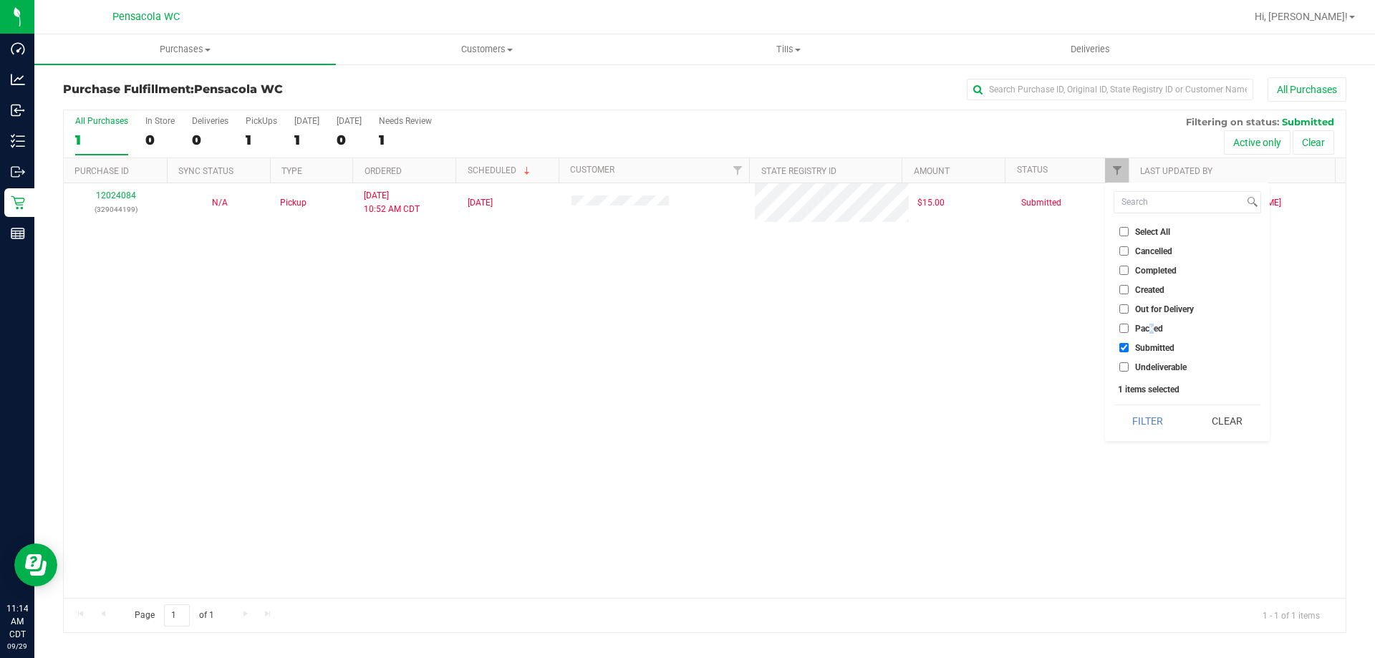
click at [1151, 321] on li "Packed" at bounding box center [1186, 328] width 147 height 15
click at [1141, 326] on span "Packed" at bounding box center [1149, 328] width 28 height 9
click at [1128, 326] on input "Packed" at bounding box center [1123, 328] width 9 height 9
checkbox input "true"
click at [1138, 347] on span "Submitted" at bounding box center [1154, 348] width 39 height 9
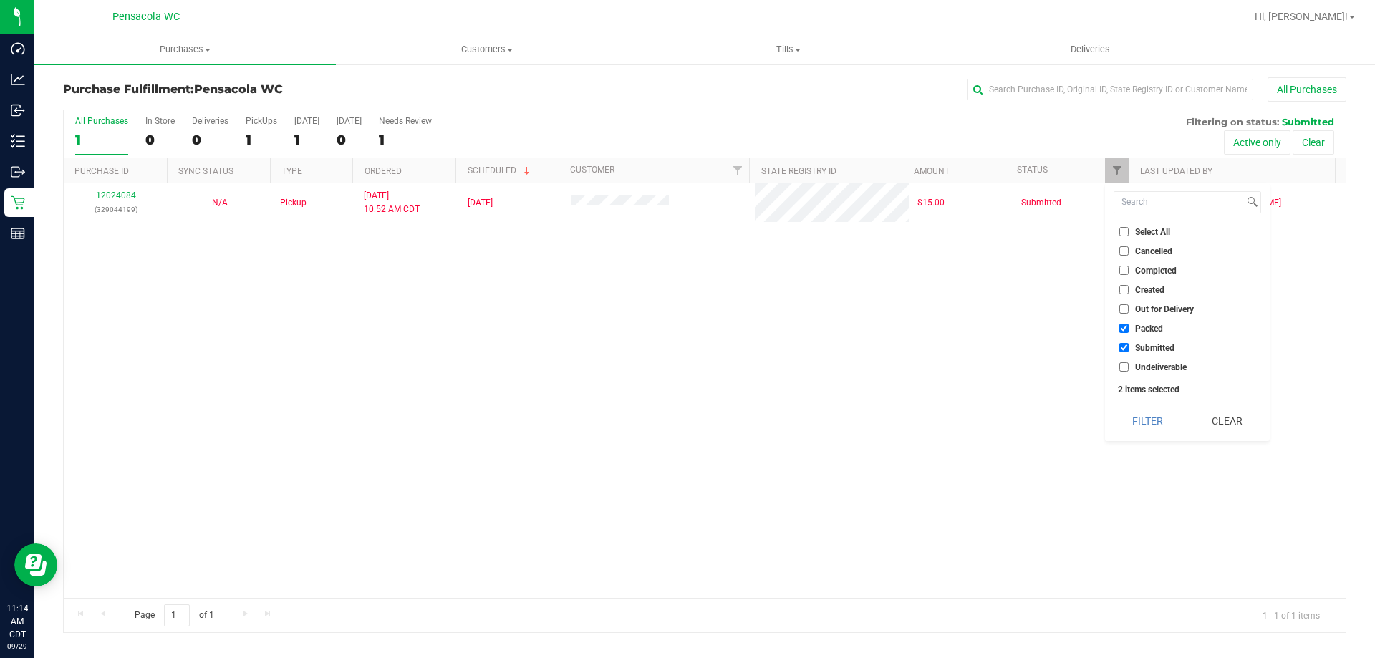
click at [1128, 347] on input "Submitted" at bounding box center [1123, 347] width 9 height 9
checkbox input "false"
click at [1159, 425] on button "Filter" at bounding box center [1147, 421] width 69 height 32
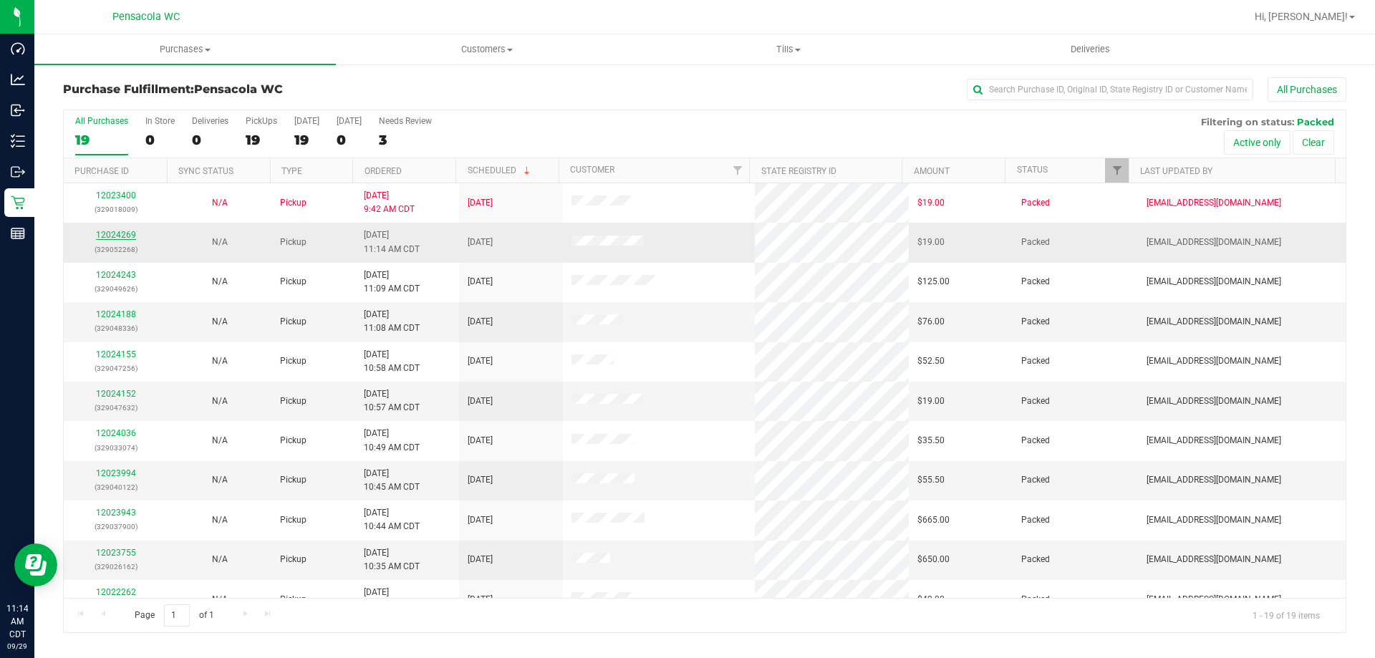
click at [107, 236] on link "12024269" at bounding box center [116, 235] width 40 height 10
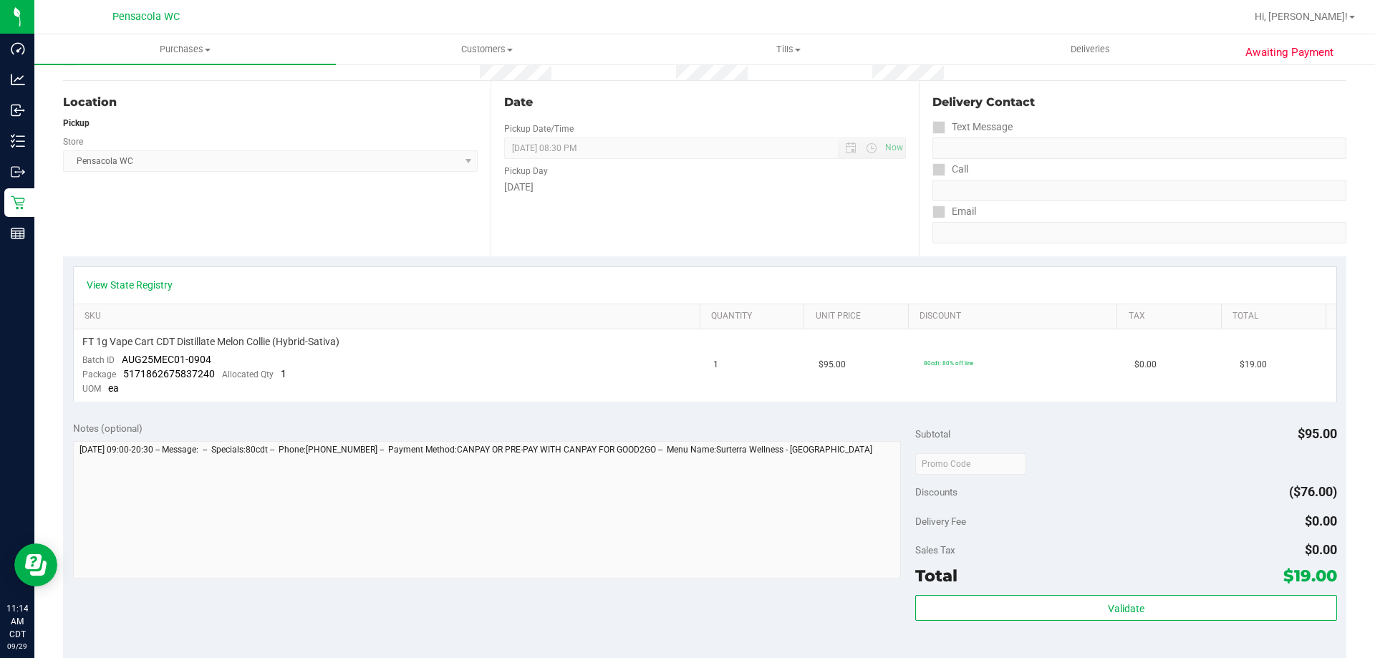
scroll to position [286, 0]
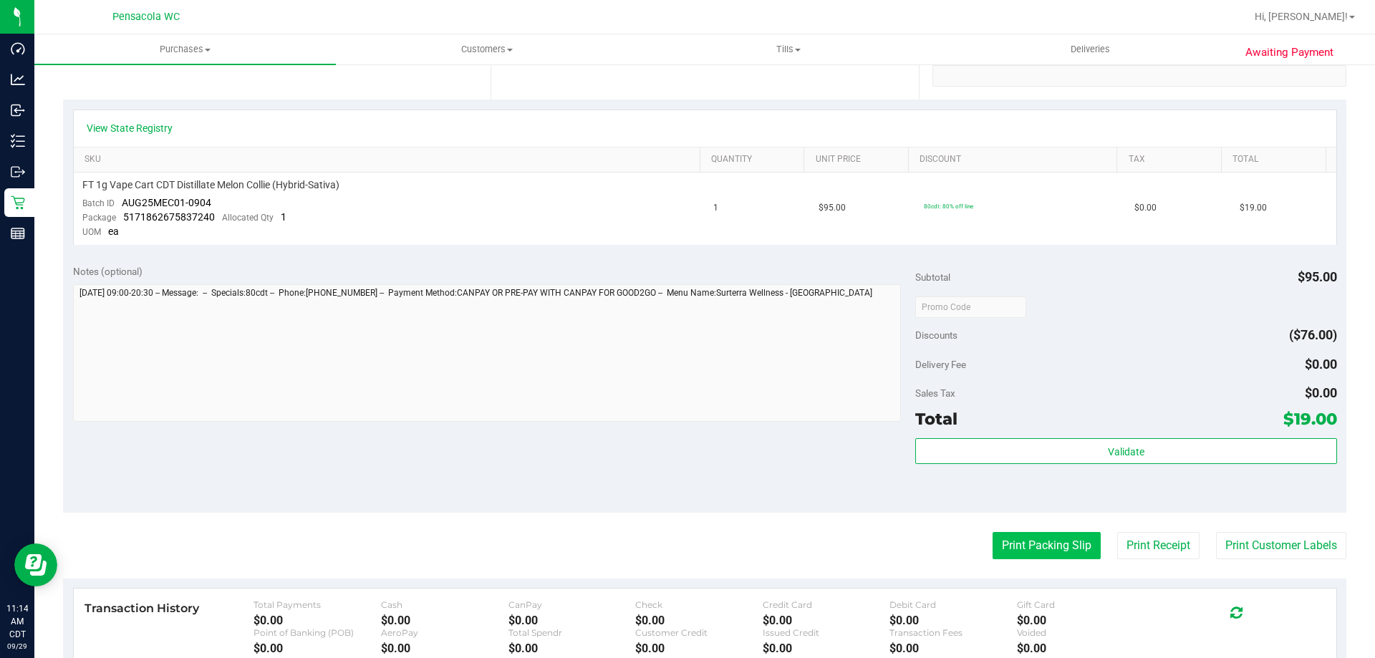
click at [1083, 556] on button "Print Packing Slip" at bounding box center [1046, 545] width 108 height 27
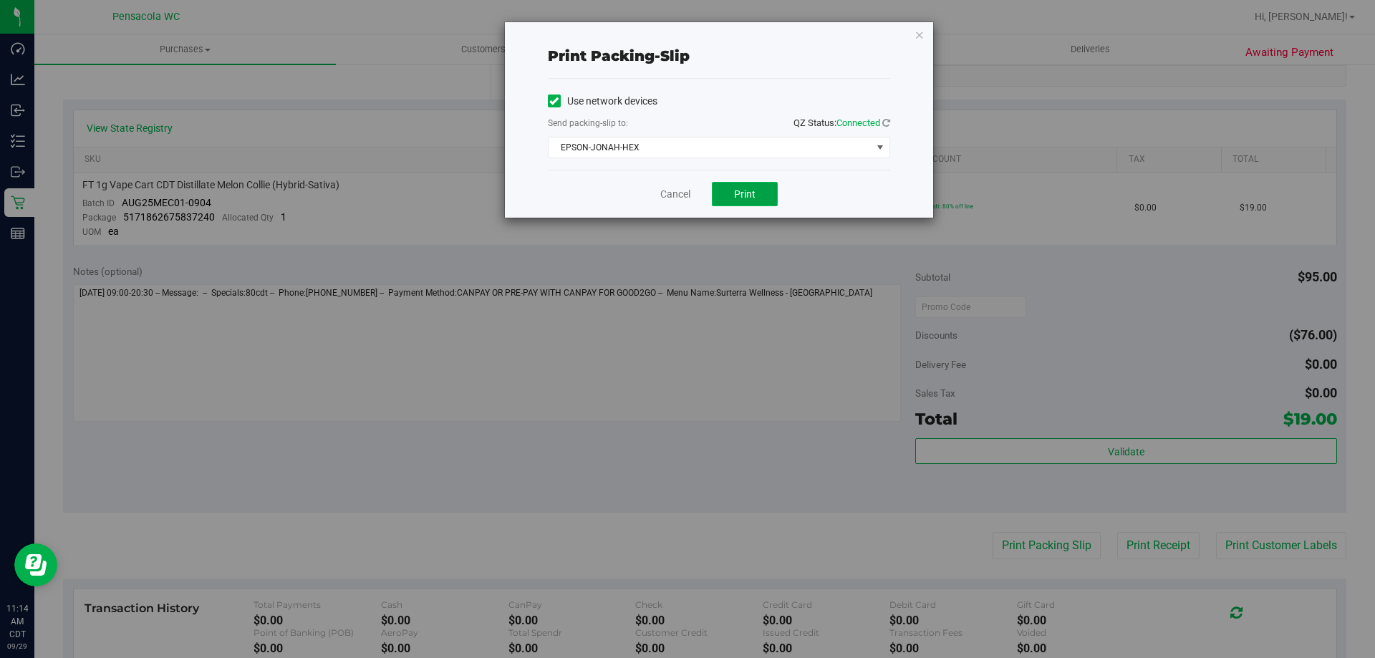
click at [725, 186] on button "Print" at bounding box center [745, 194] width 66 height 24
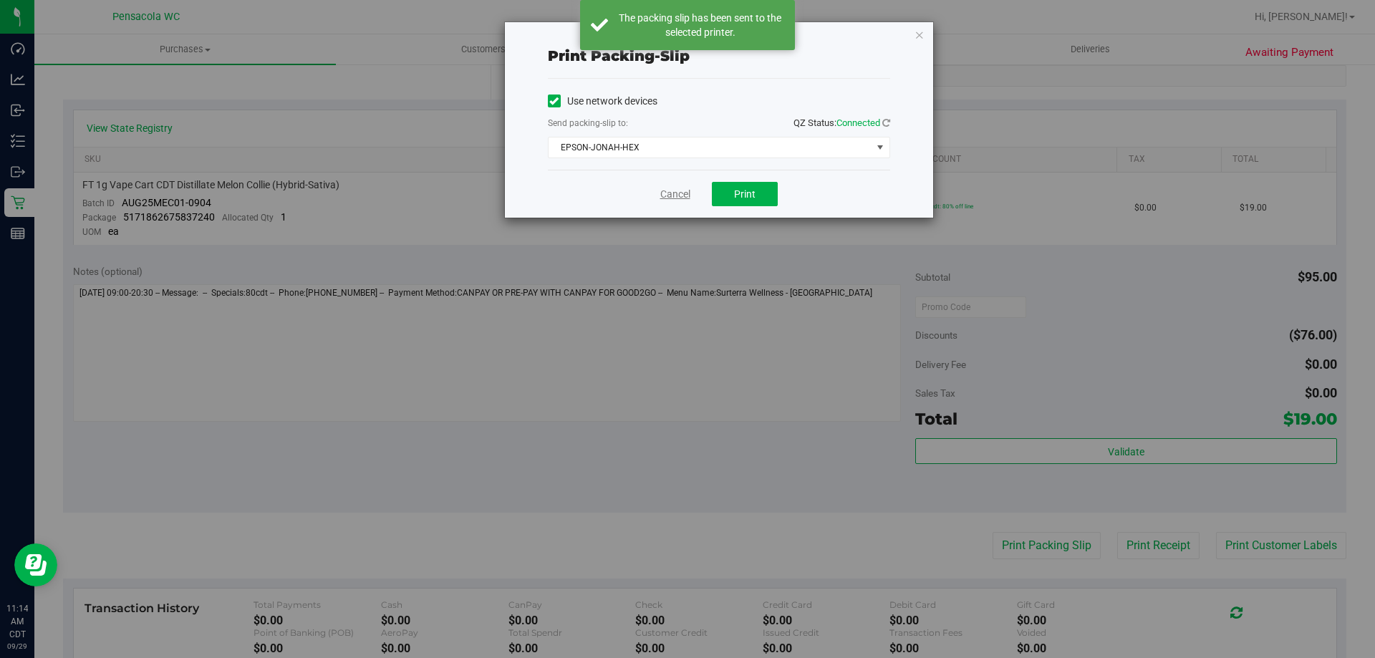
click at [681, 193] on link "Cancel" at bounding box center [675, 194] width 30 height 15
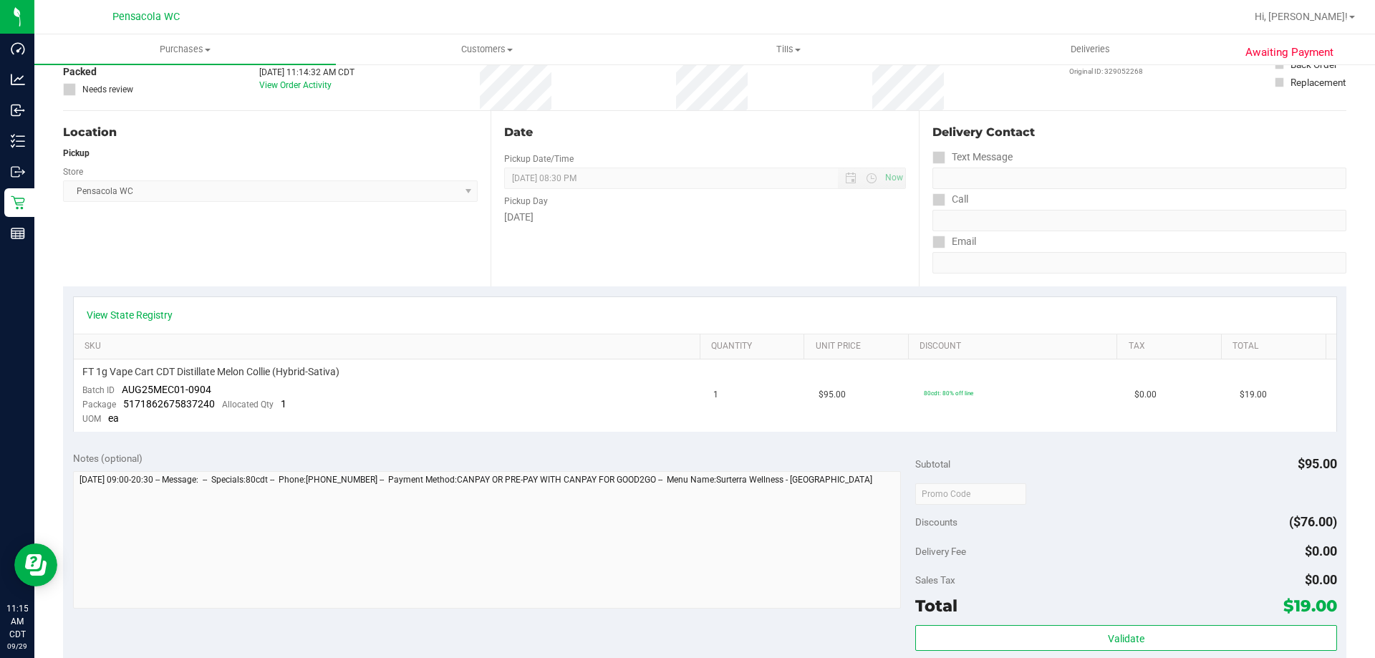
scroll to position [0, 0]
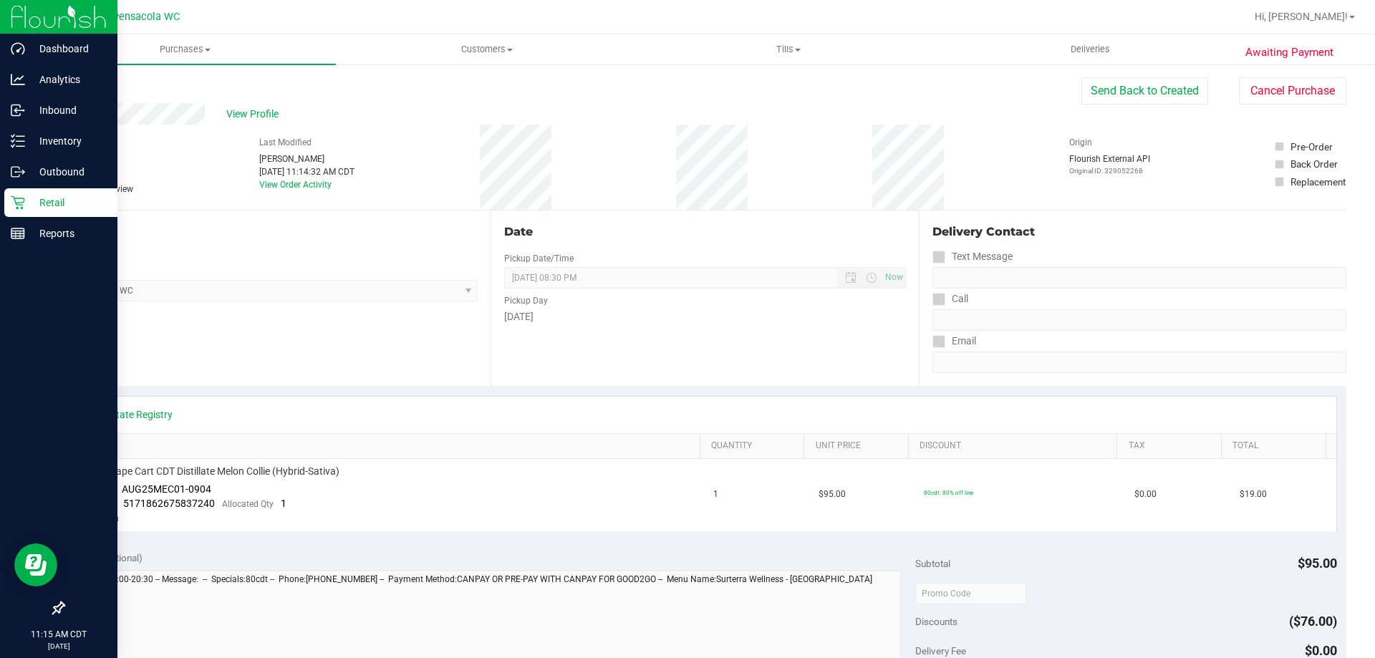
click at [18, 208] on icon at bounding box center [18, 203] width 14 height 14
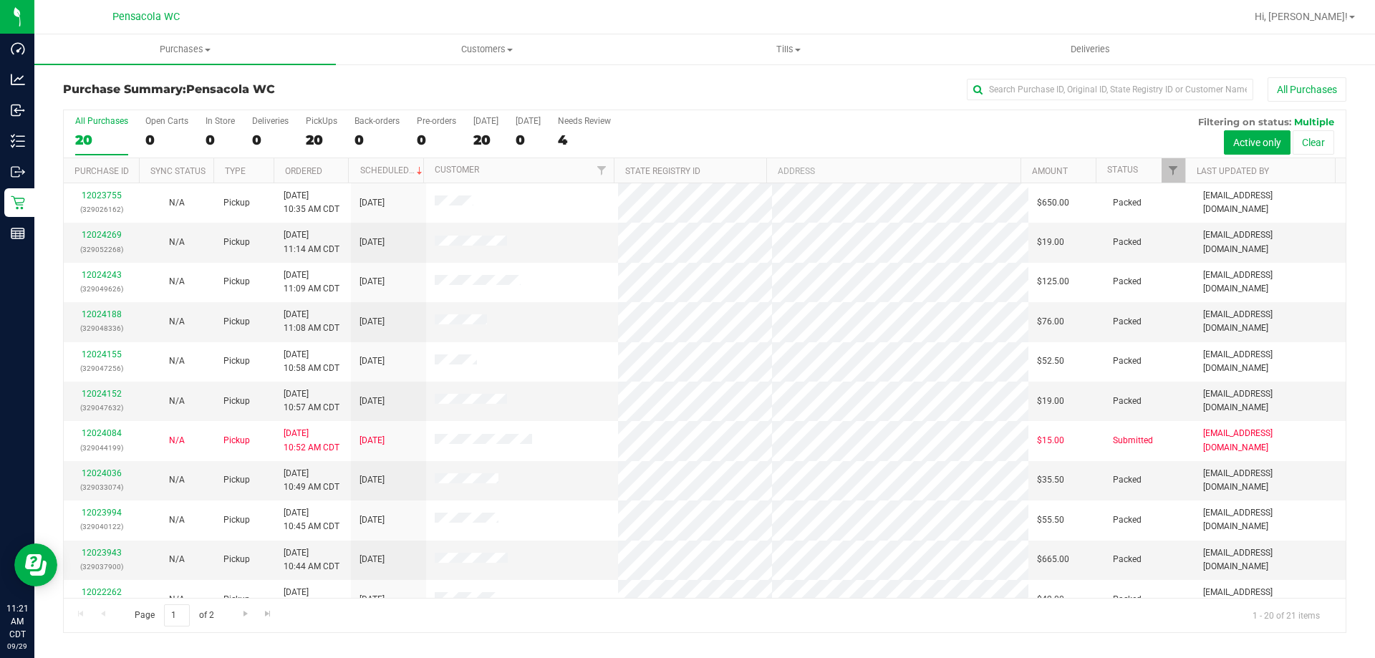
click at [639, 73] on div "Purchase Summary: Pensacola WC All Purchases All Purchases 20 Open Carts 0 In S…" at bounding box center [704, 355] width 1340 height 584
